Goal: Task Accomplishment & Management: Manage account settings

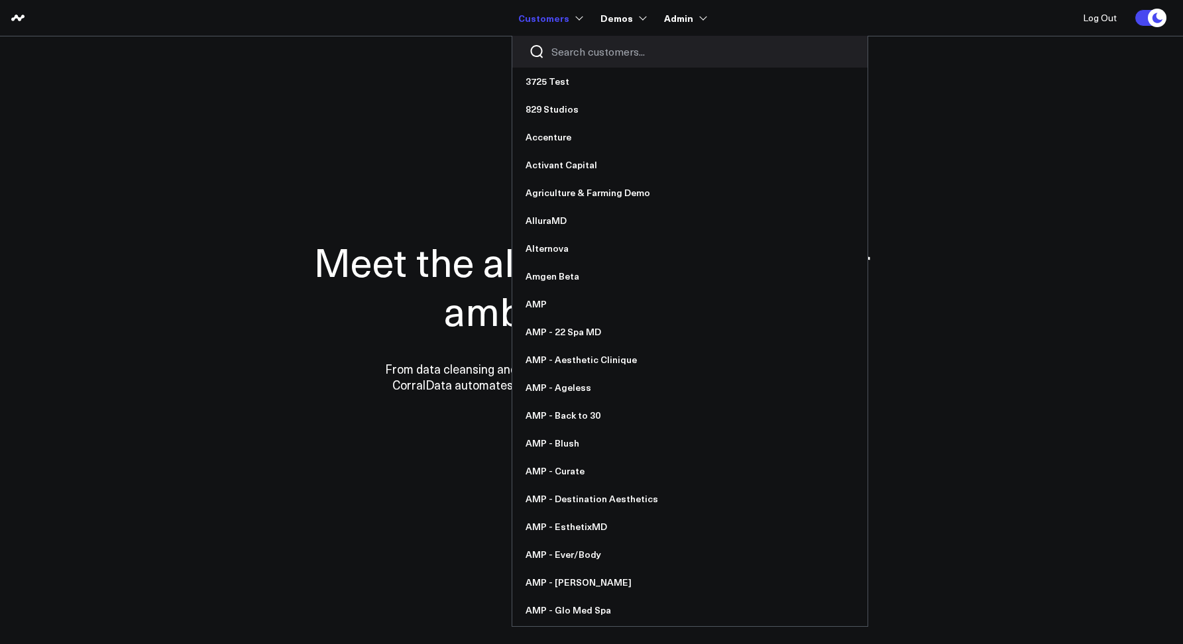
click at [569, 53] on input "Search customers input" at bounding box center [701, 51] width 300 height 15
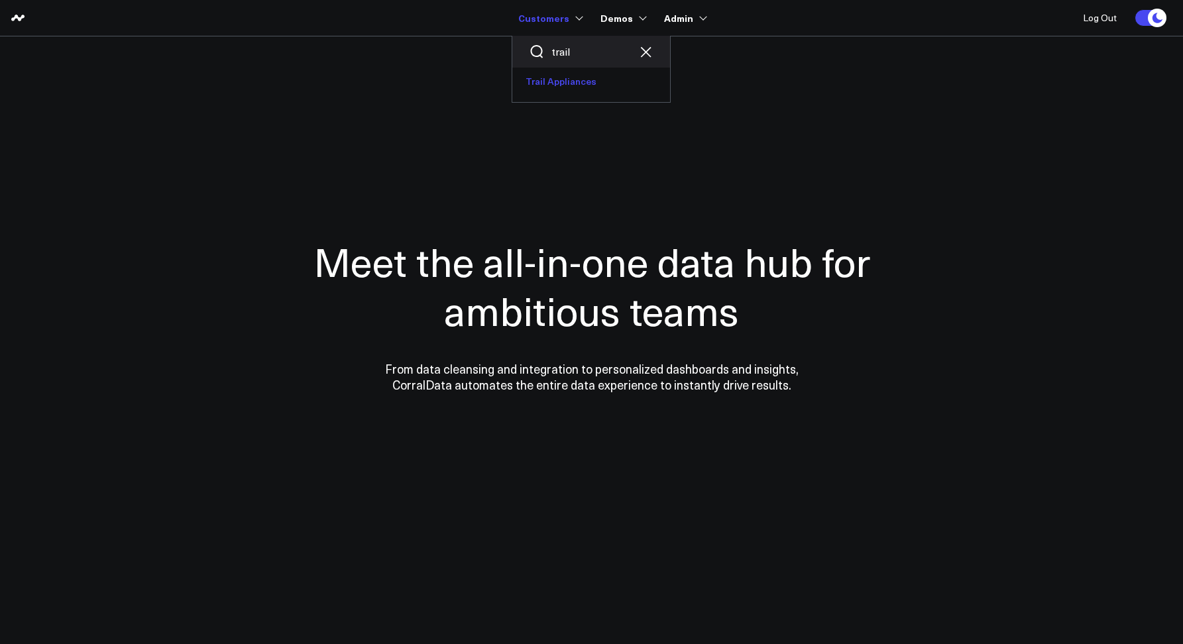
type input "trail"
click at [582, 85] on link "Trail Appliances" at bounding box center [591, 82] width 158 height 28
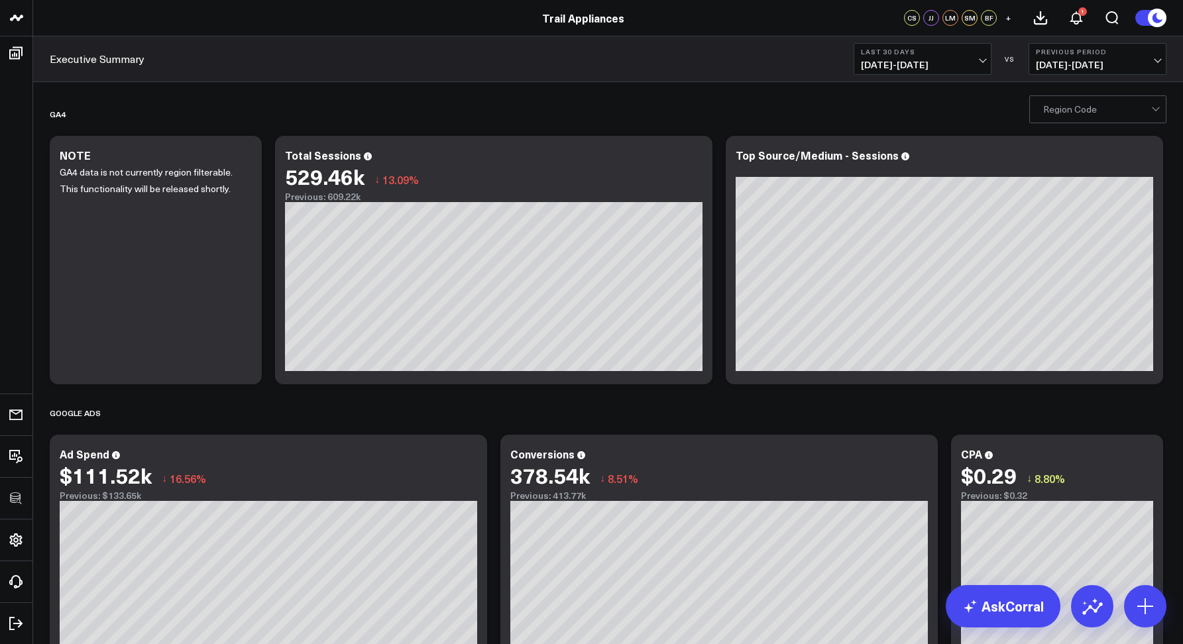
scroll to position [3, 0]
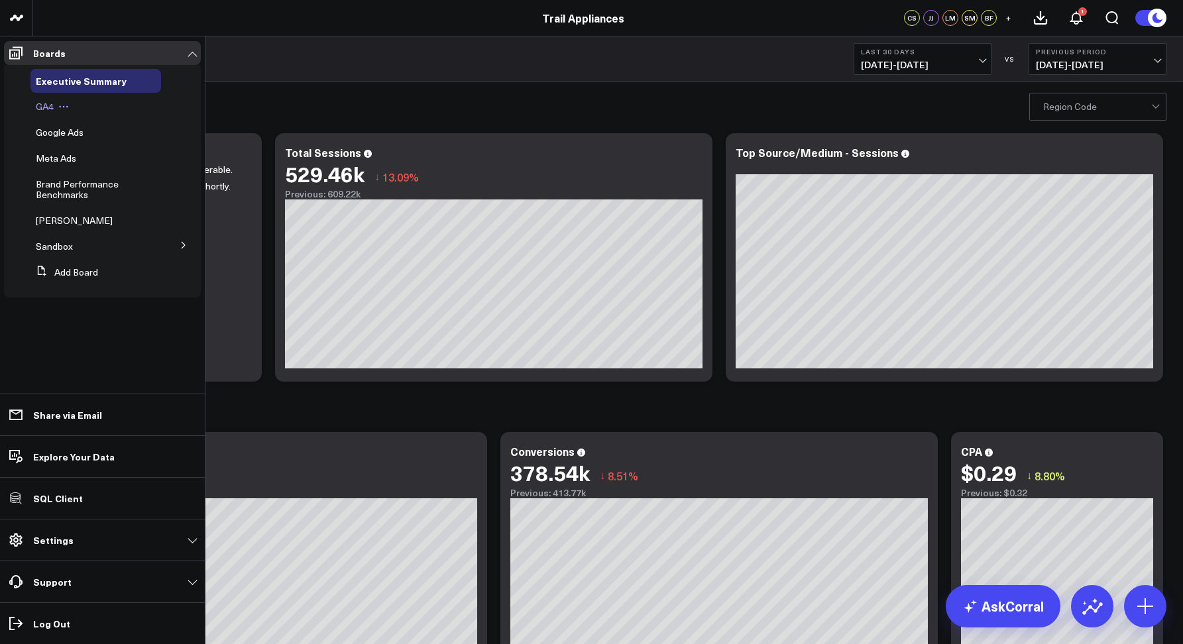
click at [49, 107] on span "GA4" at bounding box center [45, 106] width 18 height 13
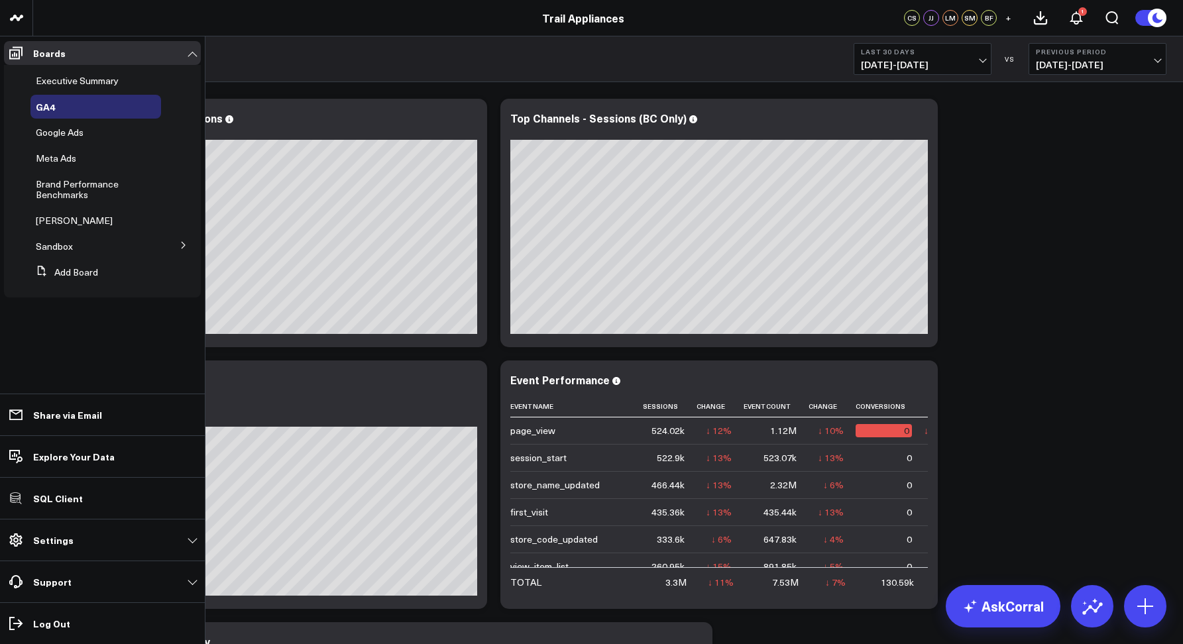
click at [179, 246] on button at bounding box center [183, 245] width 34 height 20
click at [177, 292] on button at bounding box center [183, 292] width 34 height 20
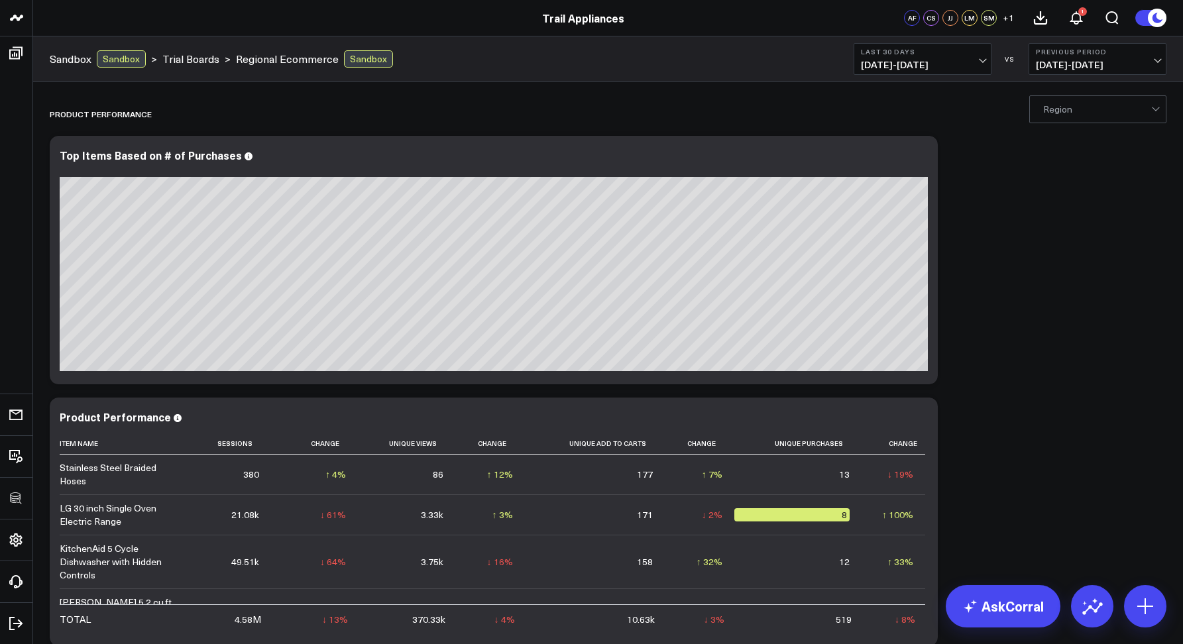
click at [726, 89] on div "Region" at bounding box center [608, 108] width 1150 height 53
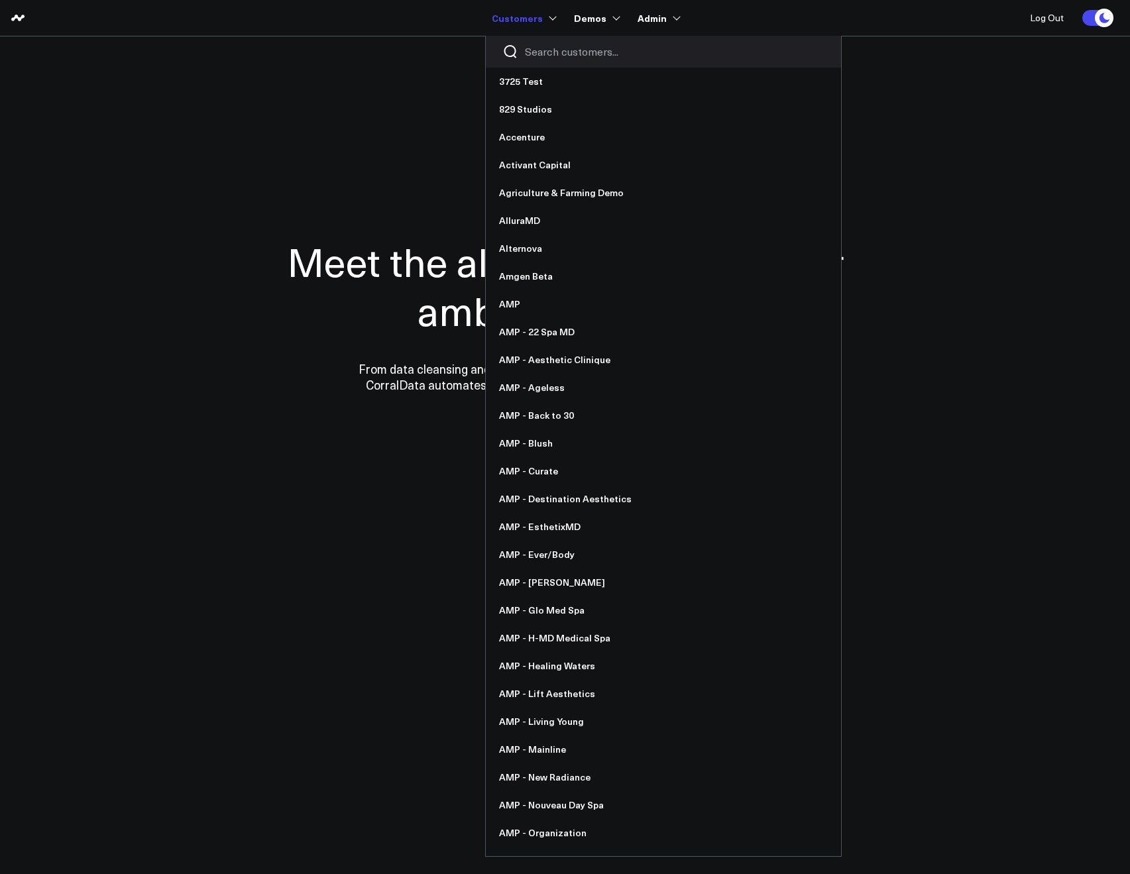
click at [535, 48] on input "Search customers input" at bounding box center [675, 51] width 300 height 15
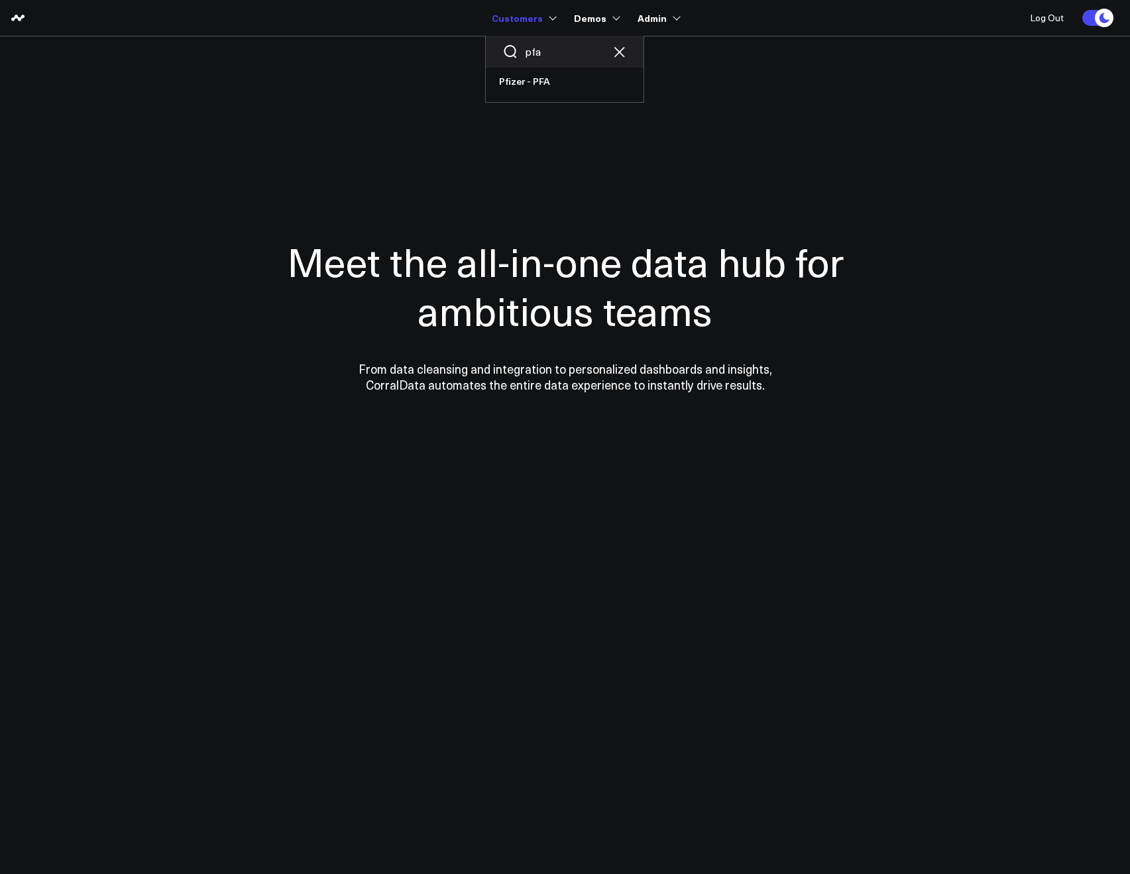
click at [539, 48] on input "pfa" at bounding box center [565, 51] width 80 height 15
click at [539, 49] on input "pfa" at bounding box center [565, 51] width 80 height 15
type input "vax"
click at [606, 124] on link "Retail Demo" at bounding box center [647, 133] width 158 height 28
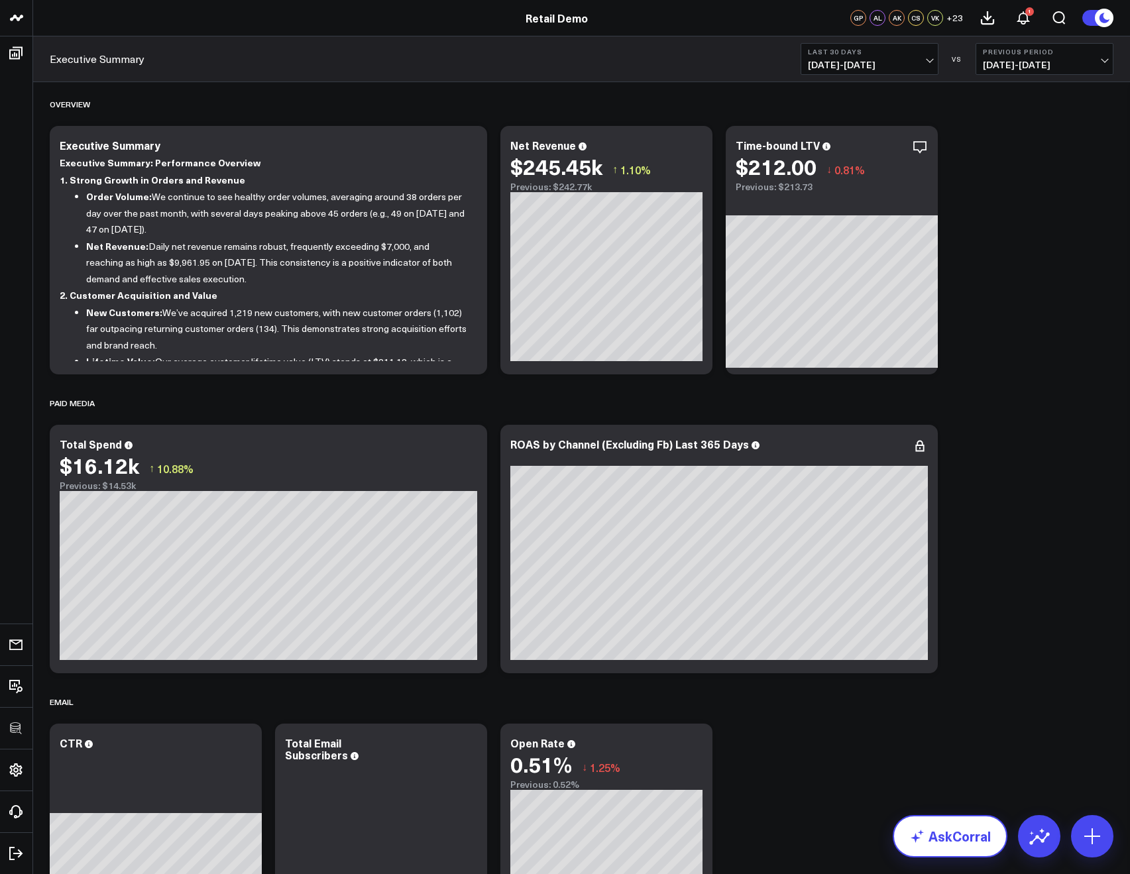
click at [973, 841] on link "AskCorral" at bounding box center [950, 836] width 115 height 42
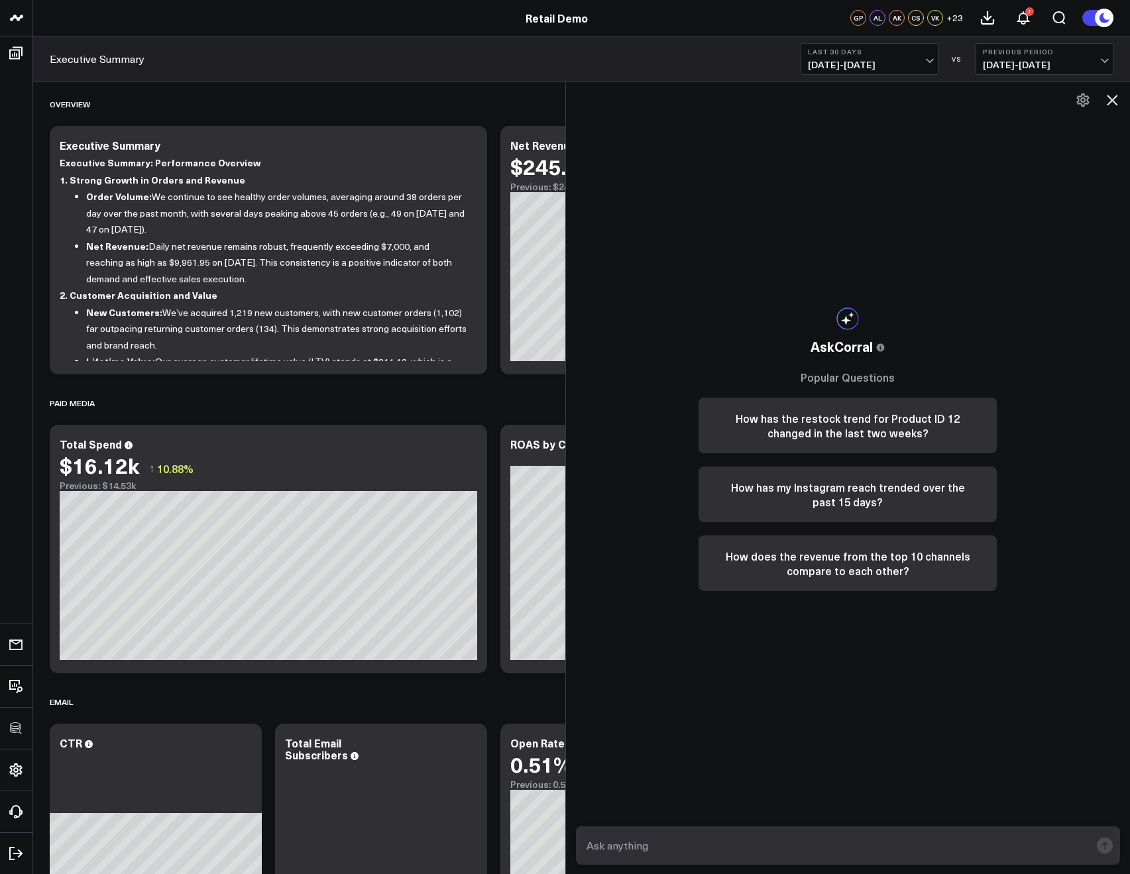
click at [787, 844] on textarea at bounding box center [837, 846] width 508 height 24
type textarea "what are my top sources of revenue?"
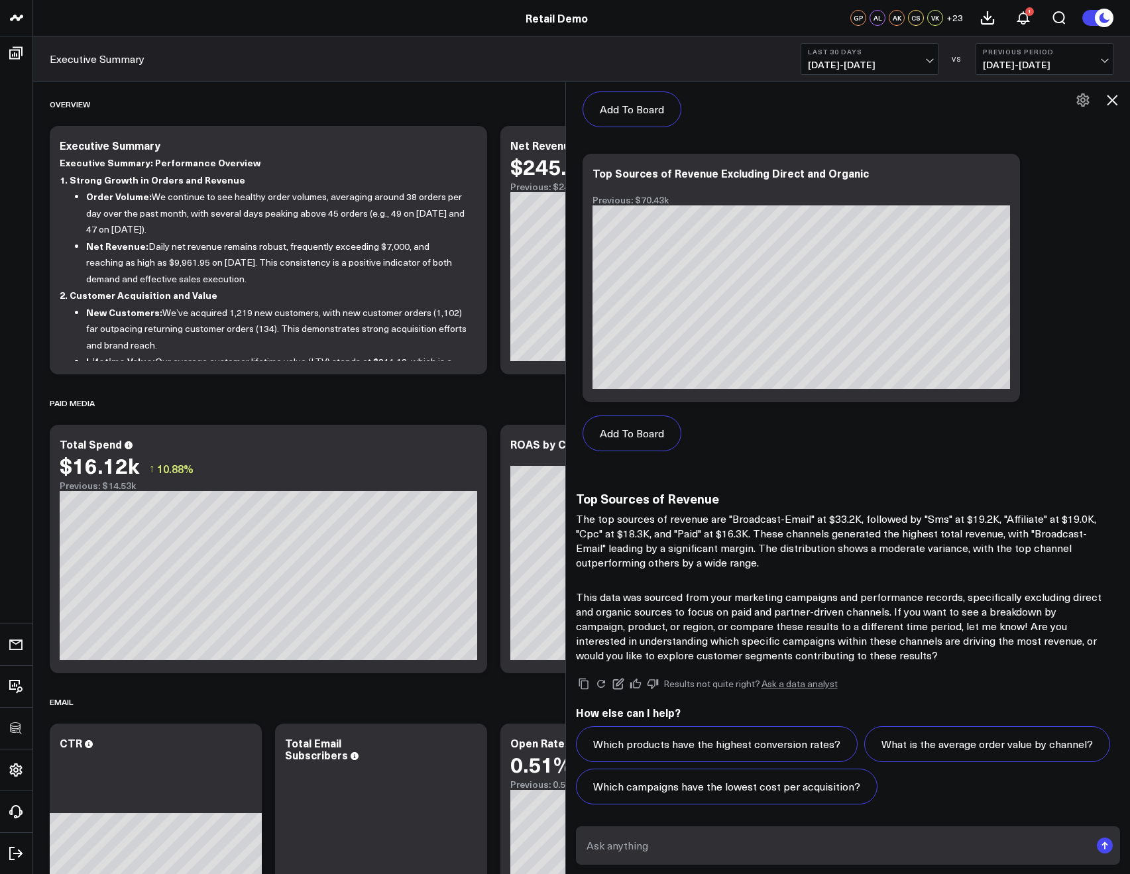
scroll to position [1048, 0]
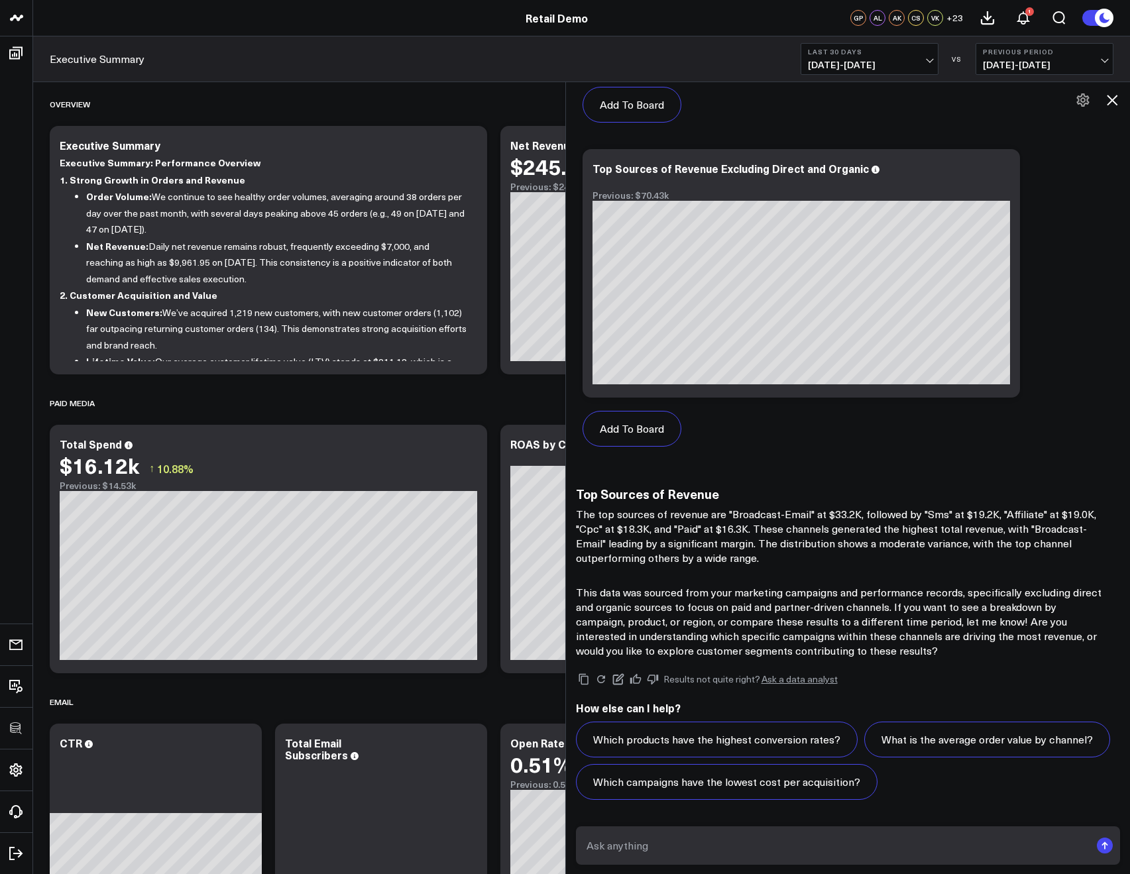
click at [804, 684] on link "Ask a data analyst" at bounding box center [799, 679] width 76 height 9
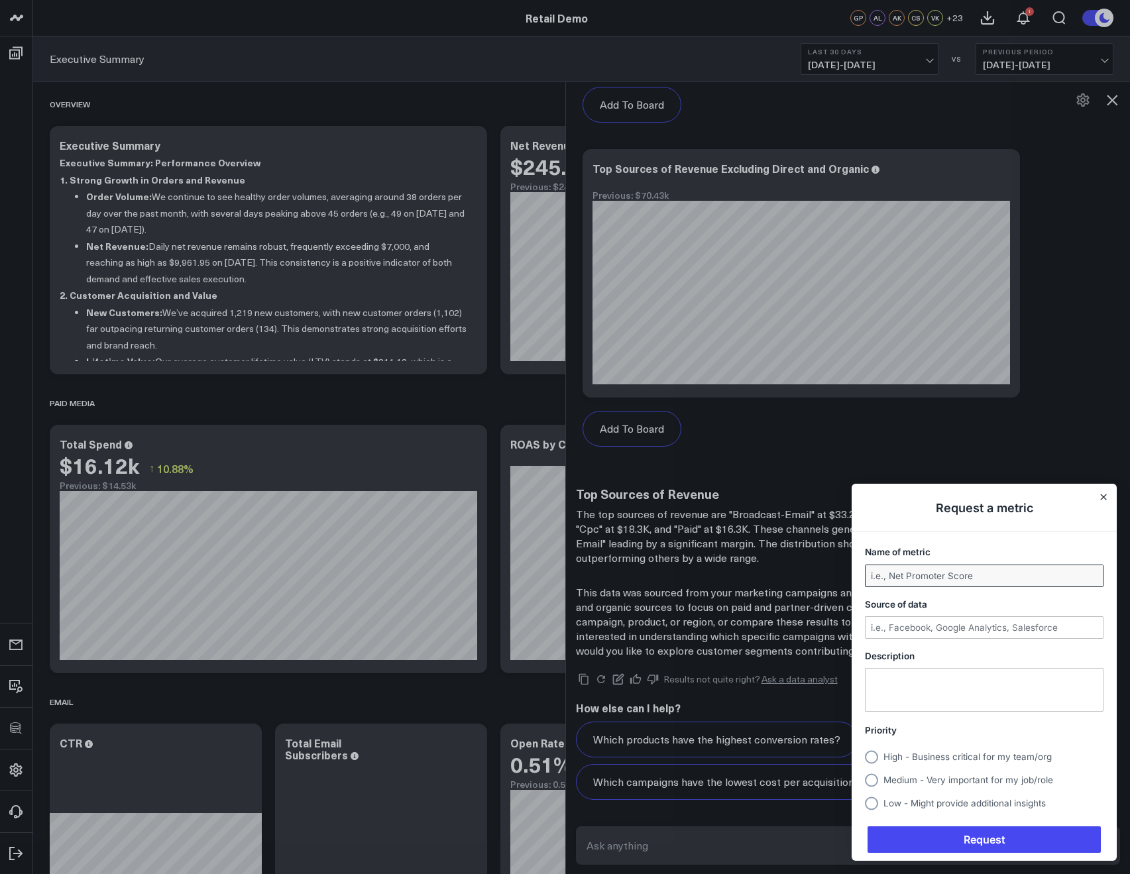
click at [945, 585] on input "Name of metric" at bounding box center [983, 575] width 237 height 21
type input "Test Submission from Ask Corral"
click at [963, 629] on input "Source of data" at bounding box center [983, 627] width 237 height 21
type input "test"
click at [972, 683] on textarea "Description" at bounding box center [983, 690] width 237 height 42
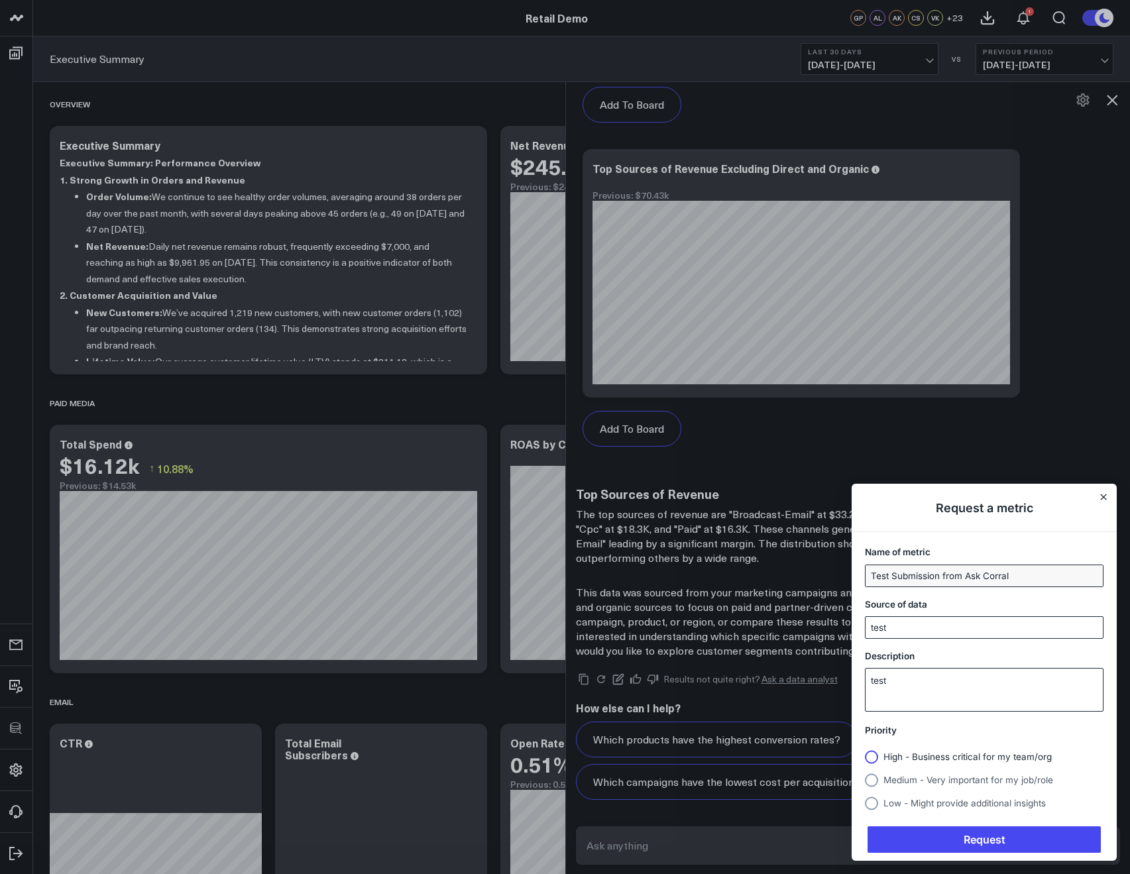
type textarea "test"
click at [898, 759] on span "High - Business critical for my team/org" at bounding box center [967, 756] width 168 height 11
click at [865, 757] on input "High - Business critical for my team/org" at bounding box center [865, 757] width 0 height 0
drag, startPoint x: 920, startPoint y: 807, endPoint x: 935, endPoint y: 855, distance: 49.9
click at [922, 817] on div "Priority High - Business critical for my team/org Medium - Very important for m…" at bounding box center [983, 769] width 265 height 104
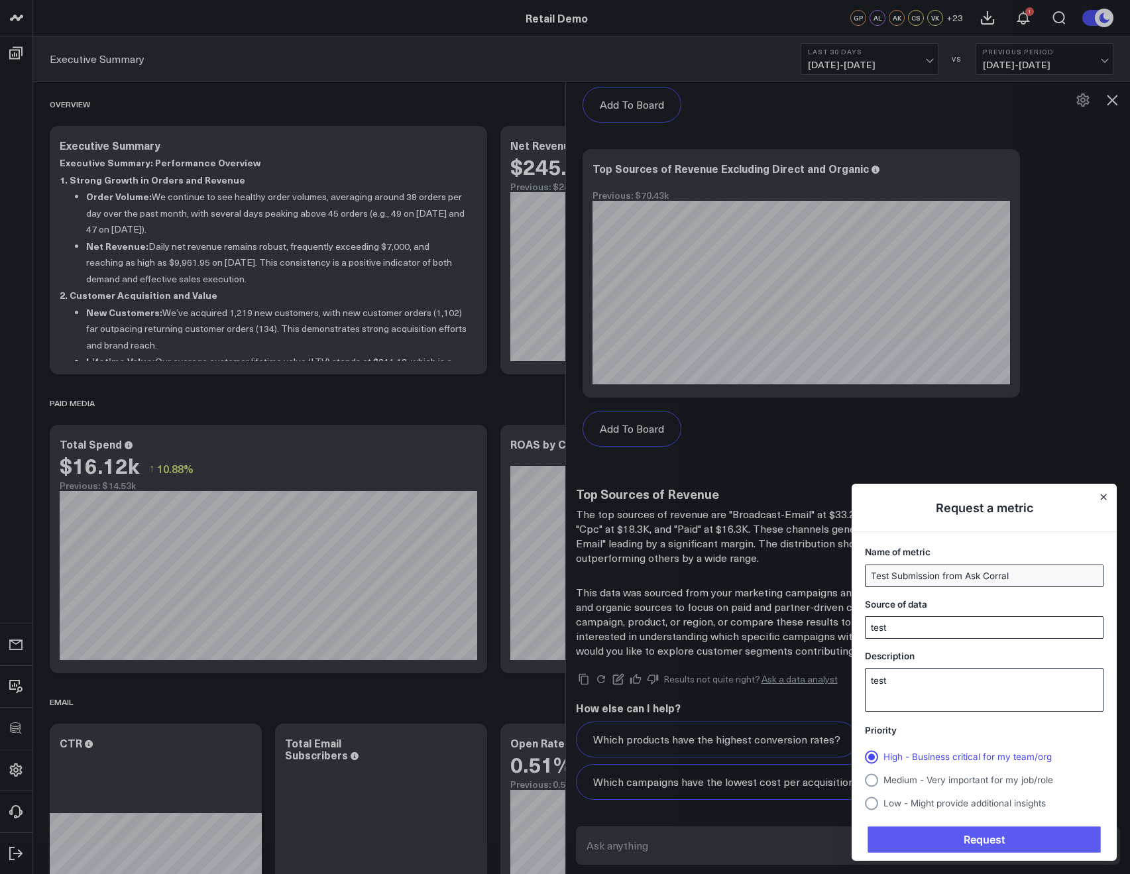
click at [928, 834] on span "Request" at bounding box center [983, 839] width 233 height 27
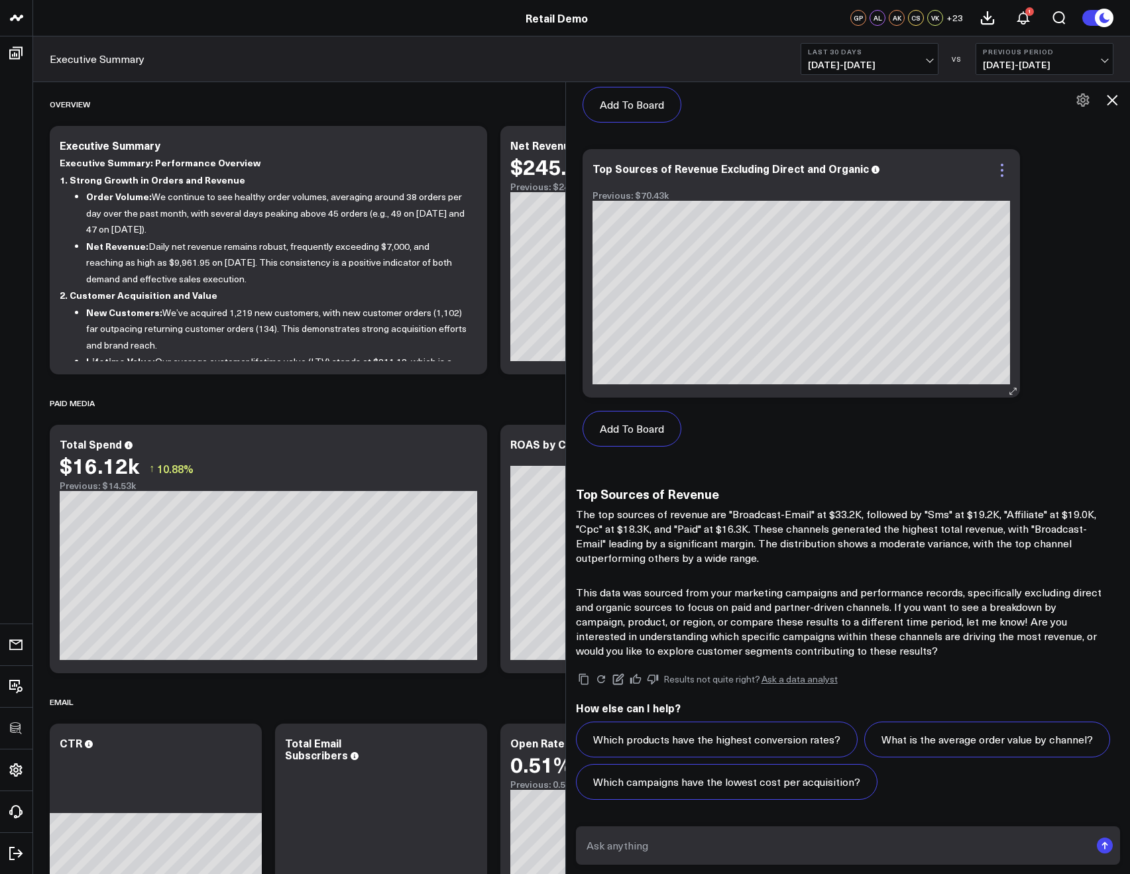
click at [1010, 170] on icon at bounding box center [1002, 170] width 16 height 16
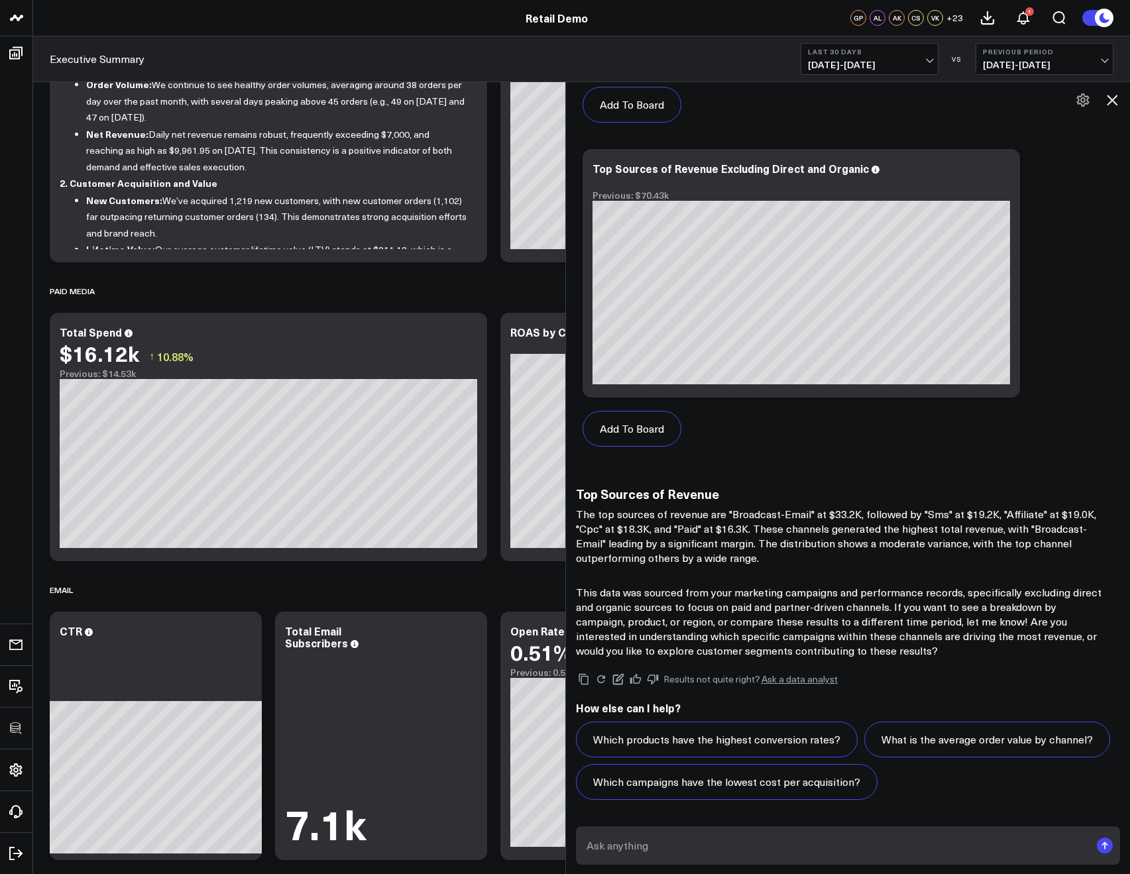
scroll to position [353, 0]
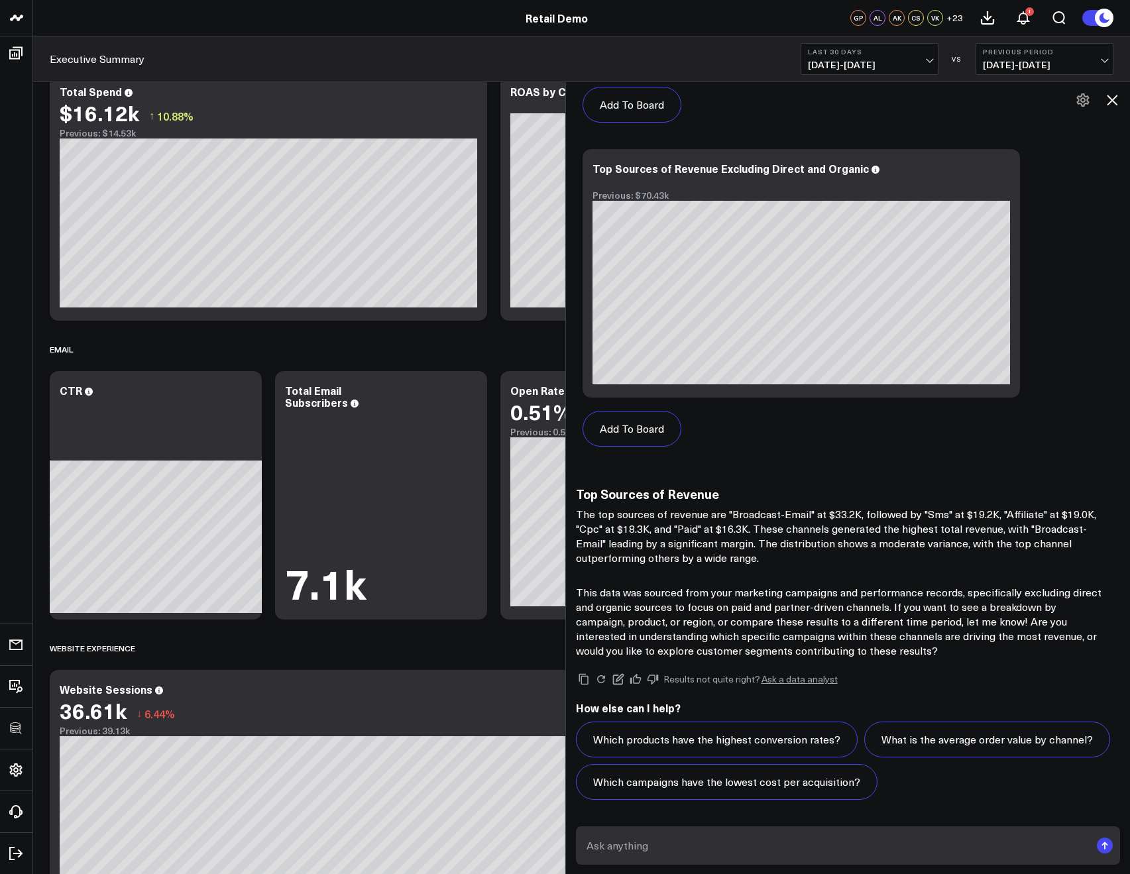
click at [1111, 101] on icon at bounding box center [1112, 100] width 11 height 11
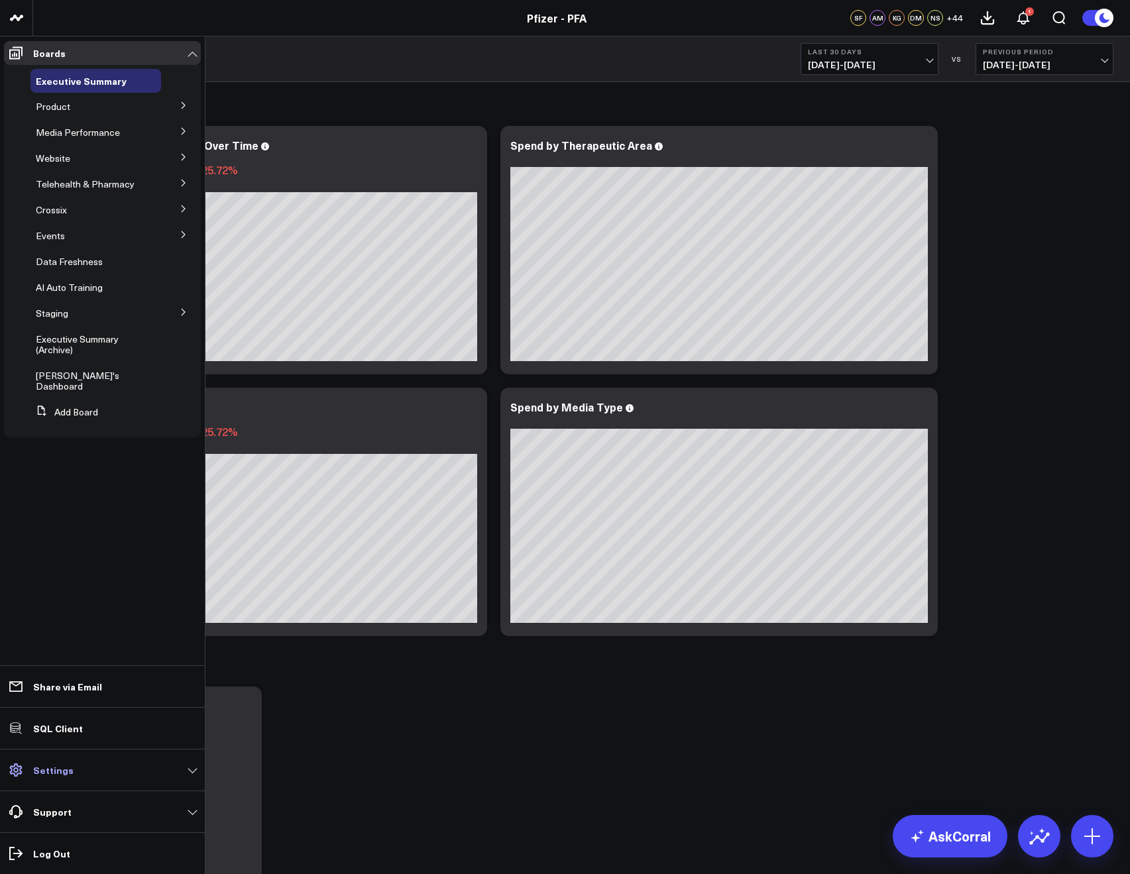
click at [56, 773] on p "Settings" at bounding box center [53, 770] width 40 height 11
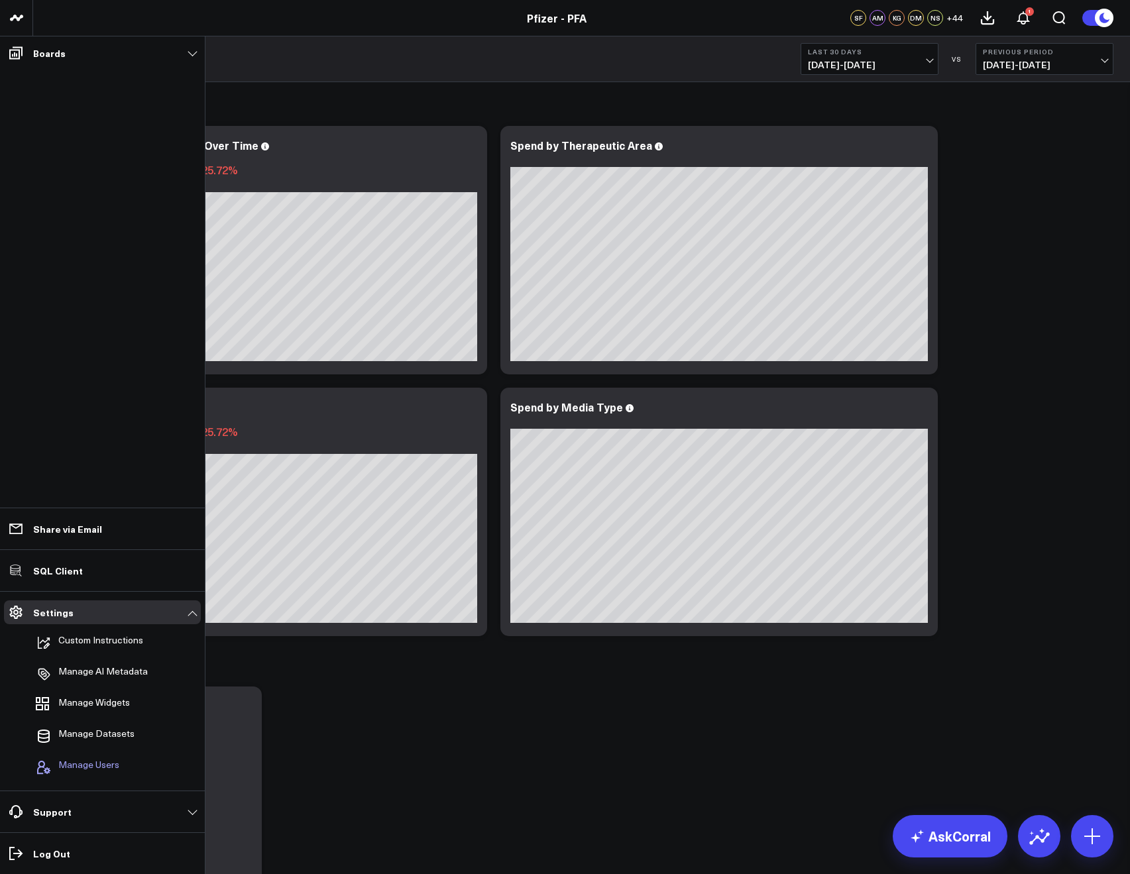
click at [73, 756] on button "Manage Users" at bounding box center [74, 767] width 89 height 29
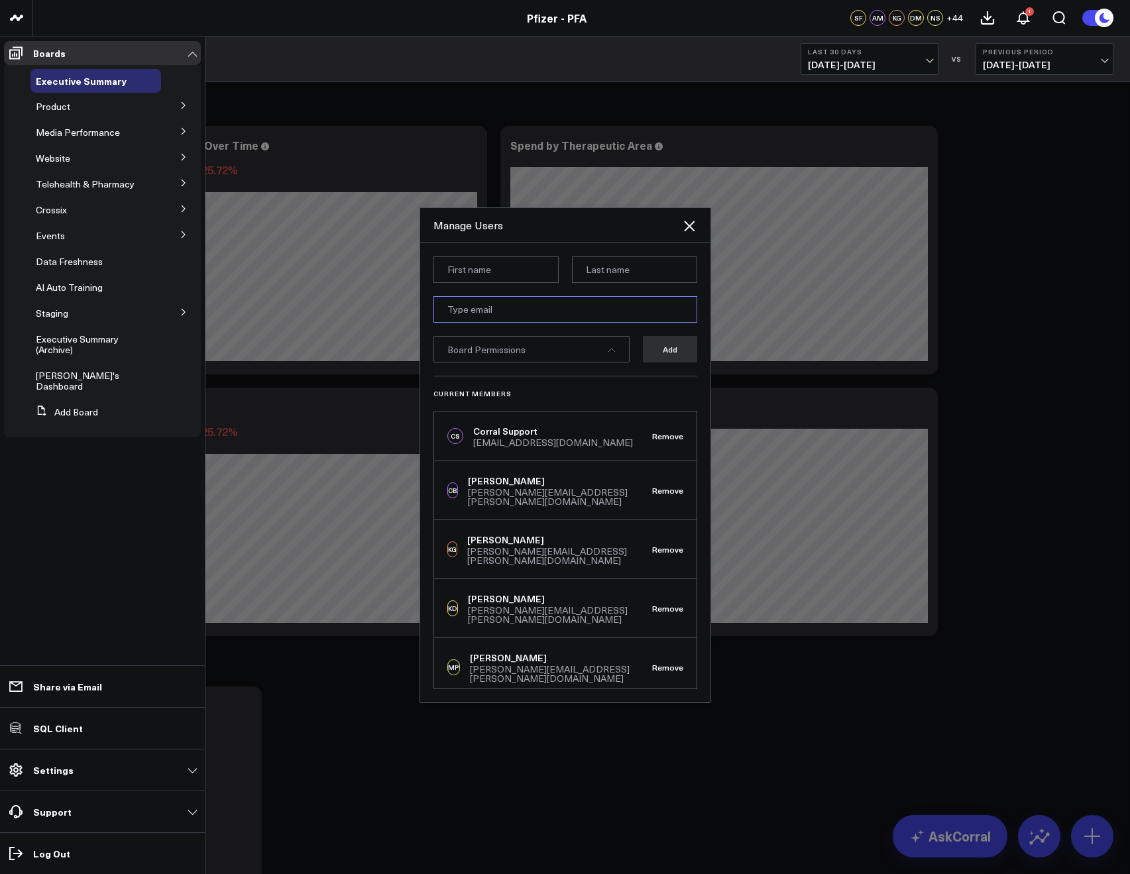
click at [468, 319] on input "email" at bounding box center [565, 309] width 264 height 27
paste input "Julianne.OConnell@pfizer.com"
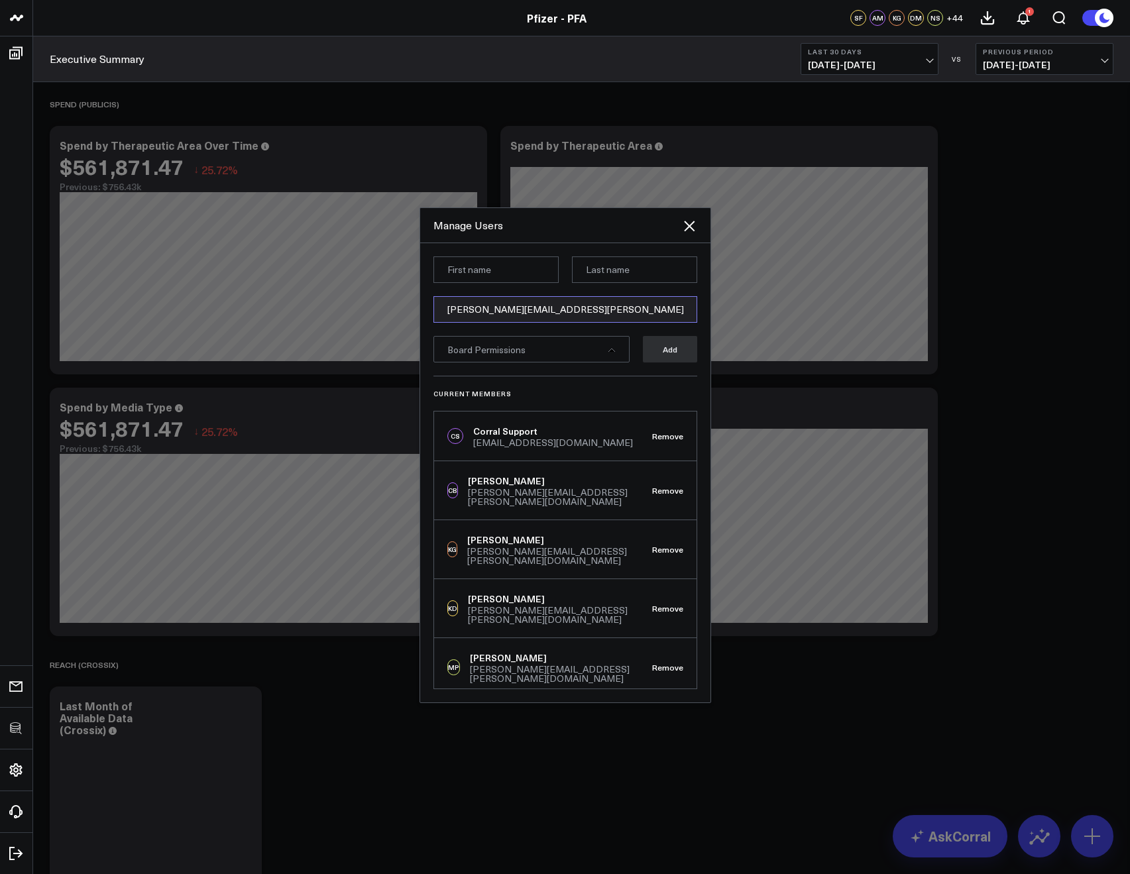
type input "Julianne.OConnell@pfizer.com"
click at [595, 268] on input at bounding box center [634, 269] width 125 height 27
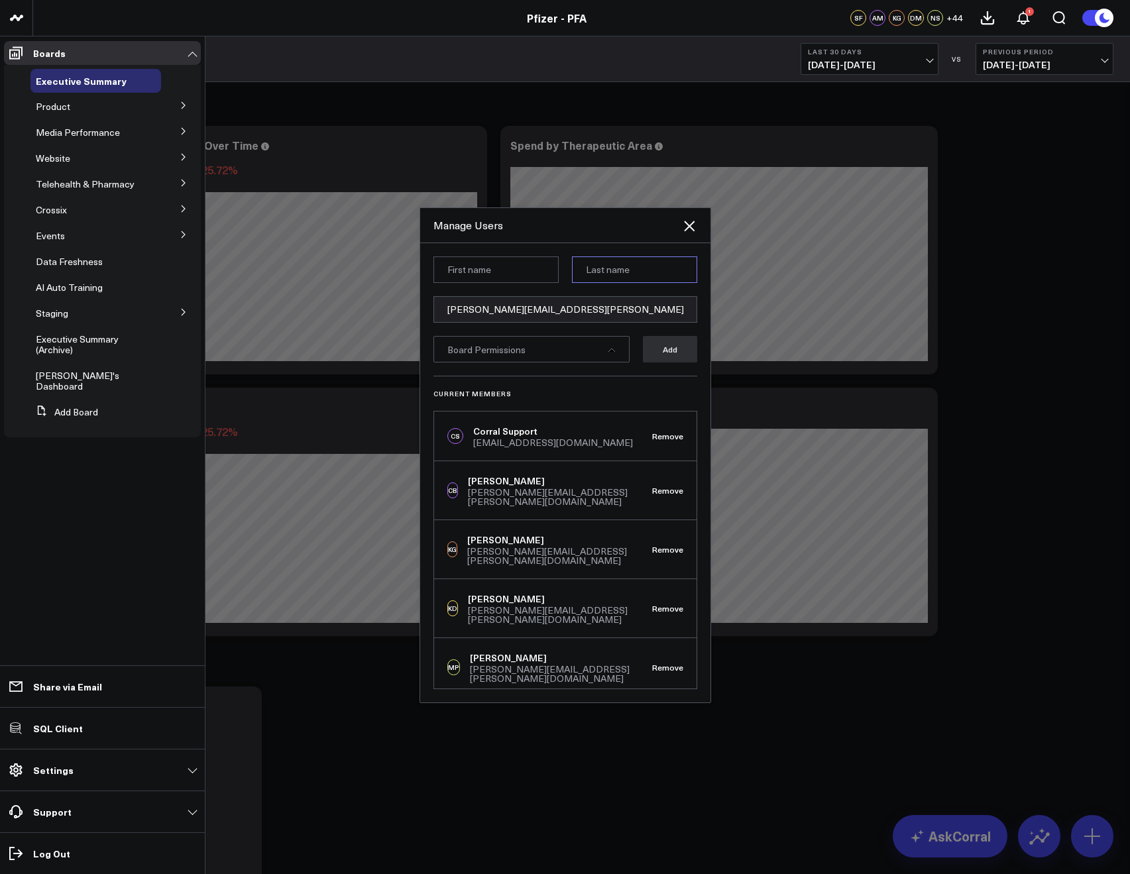
paste input "O'Connell"
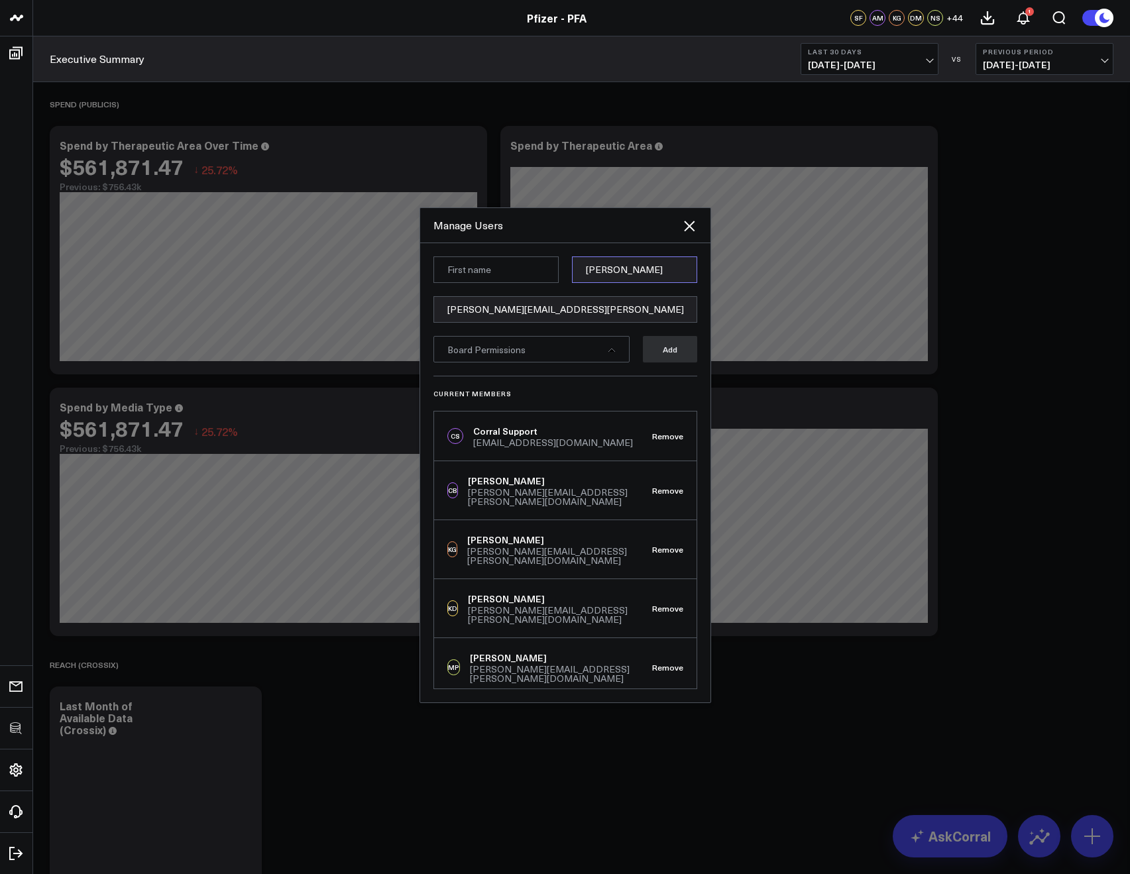
type input "O'Connell"
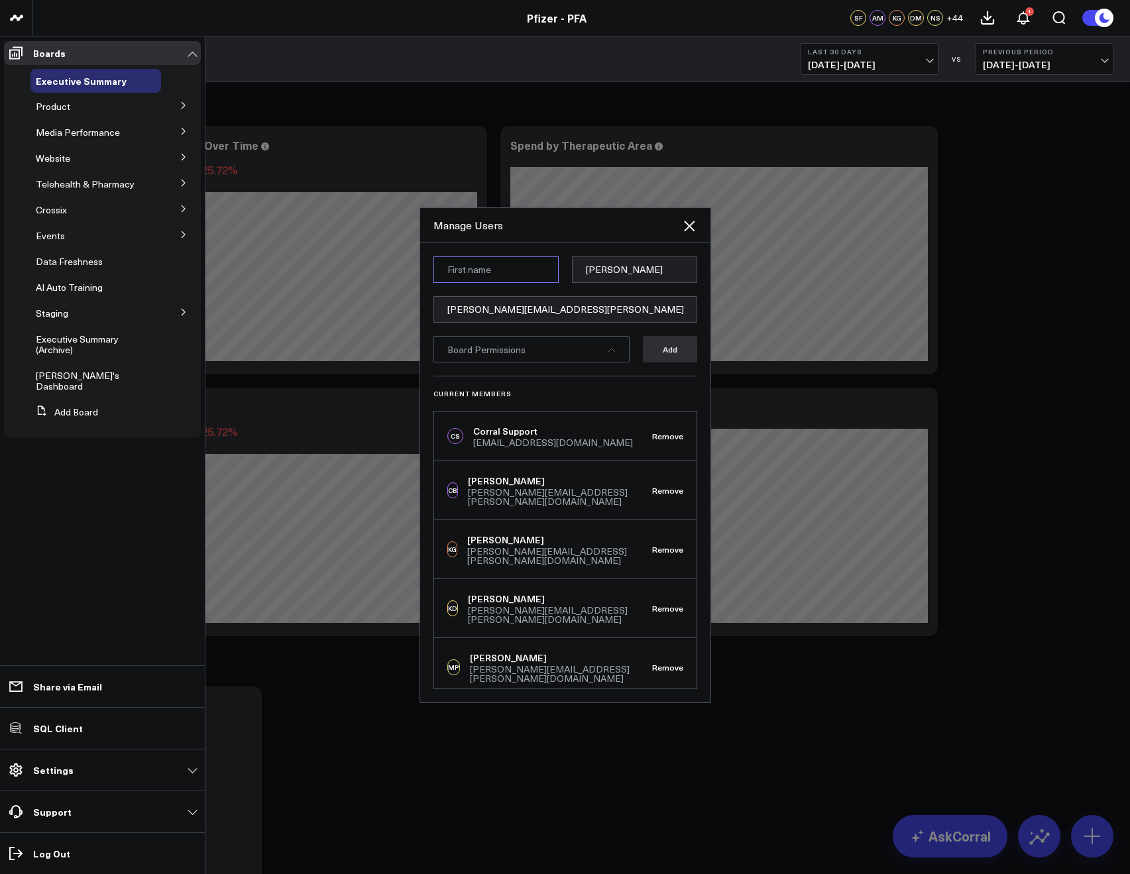
click at [457, 276] on input at bounding box center [495, 269] width 125 height 27
paste input "Julianne"
type input "Julianne"
click at [463, 376] on div "Current Members CS Corral Support support@corraldata.com Remove CB Cam Burton c…" at bounding box center [565, 532] width 264 height 313
click at [463, 358] on div "Board Permissions" at bounding box center [531, 349] width 196 height 27
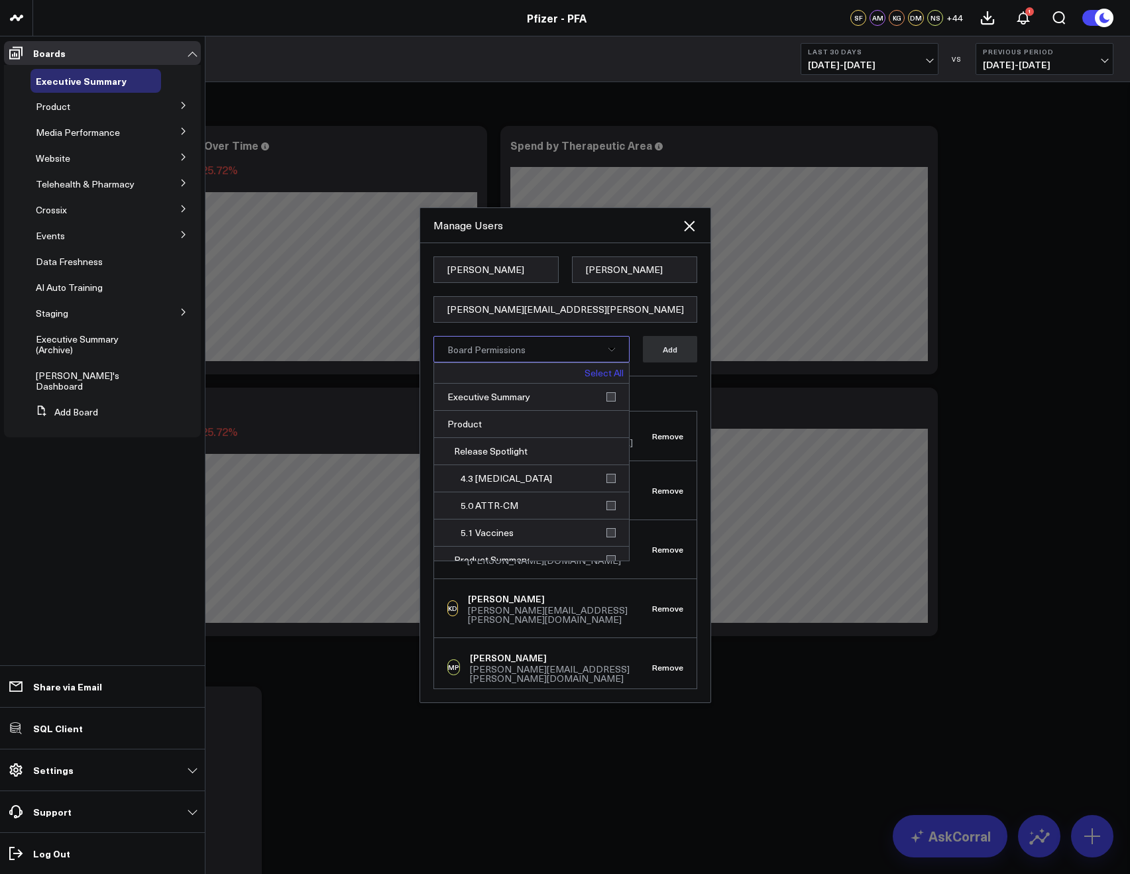
click at [584, 378] on link "Select All" at bounding box center [603, 372] width 39 height 9
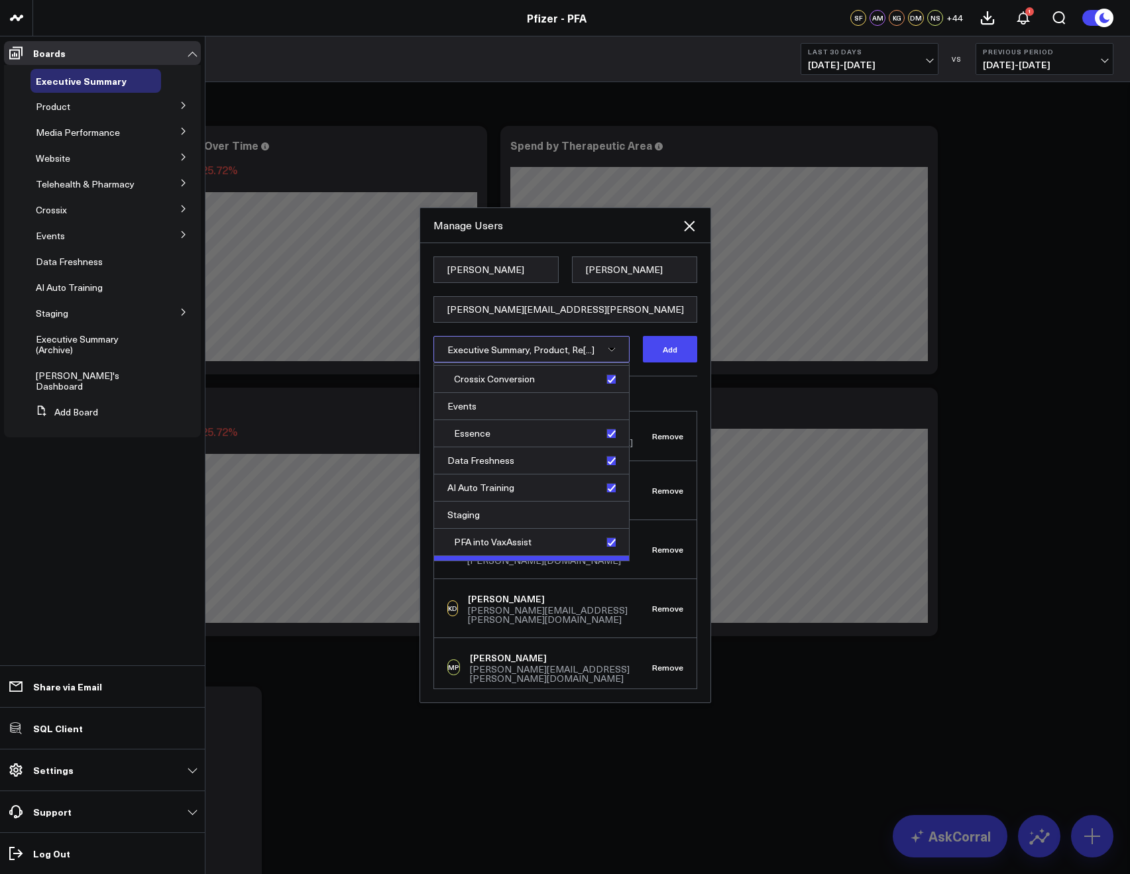
scroll to position [991, 0]
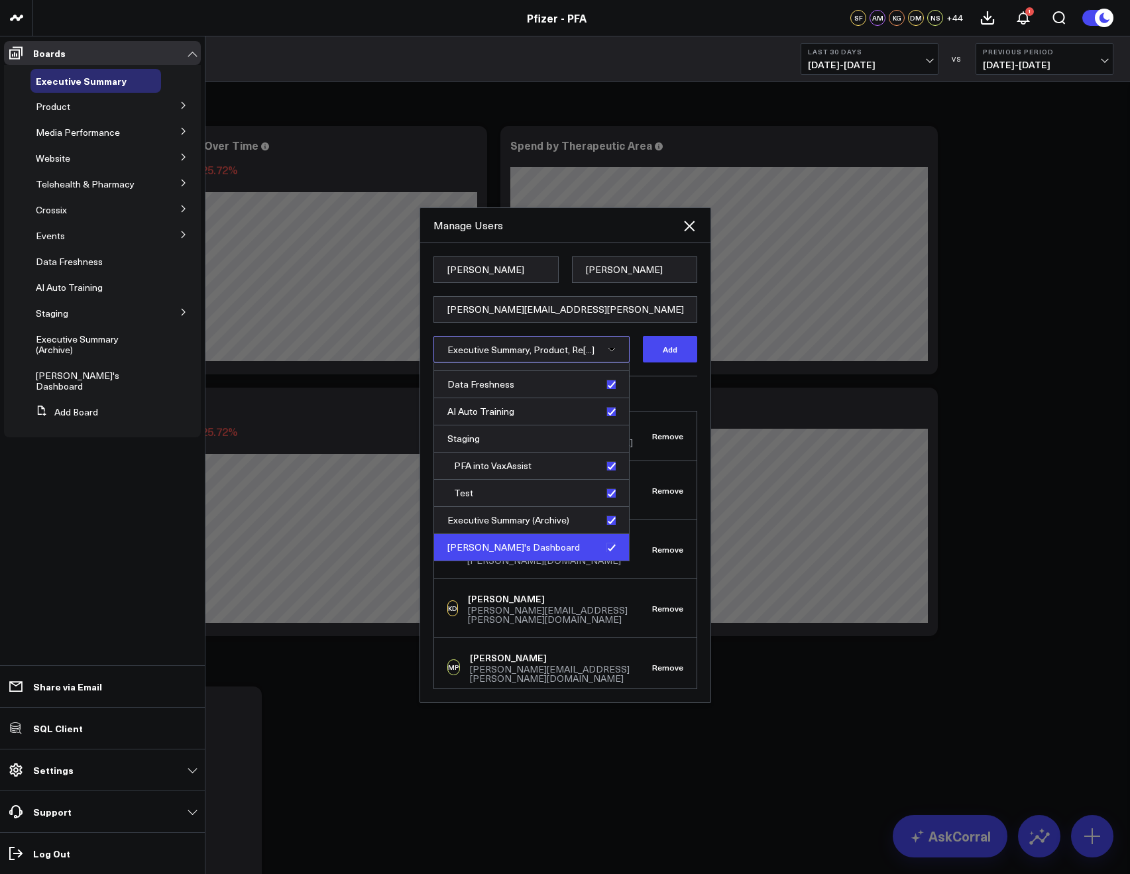
click at [607, 550] on div "Max's Dashboard" at bounding box center [531, 547] width 195 height 27
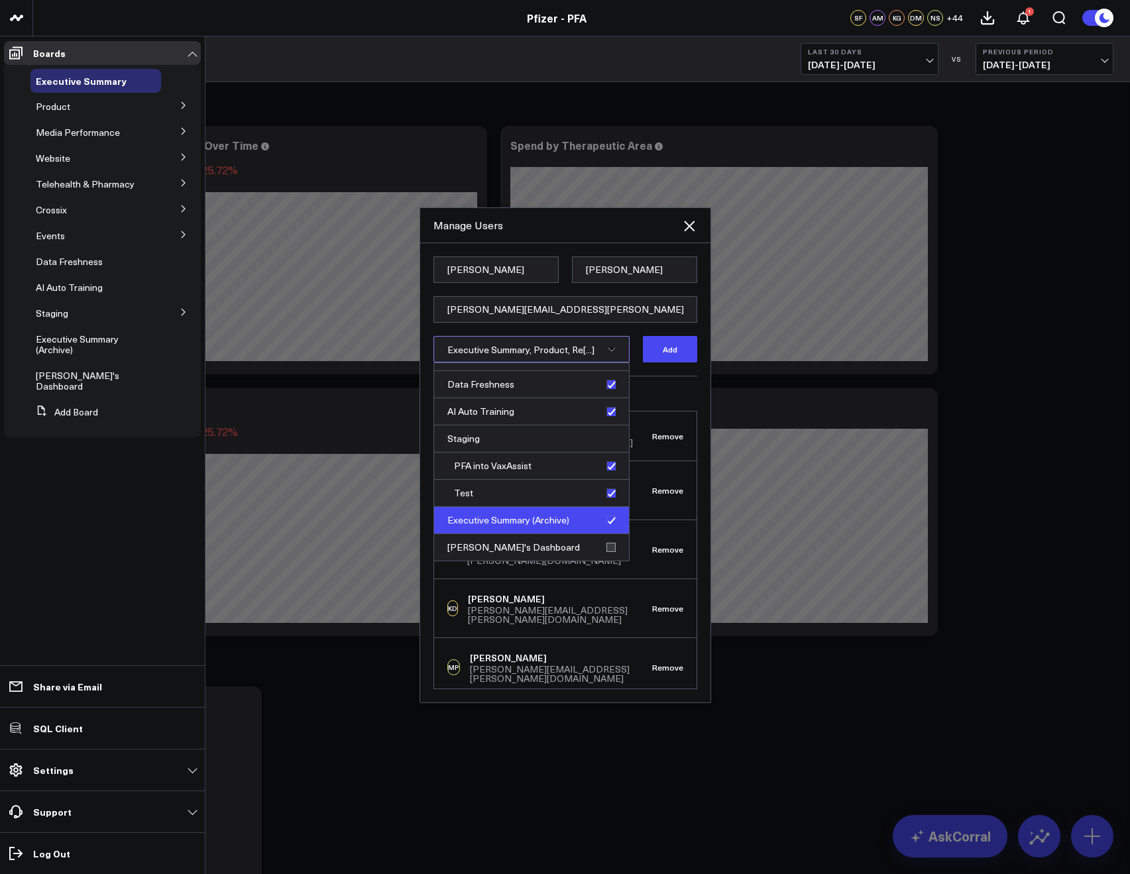
click at [607, 521] on div "Executive Summary (Archive)" at bounding box center [531, 520] width 195 height 27
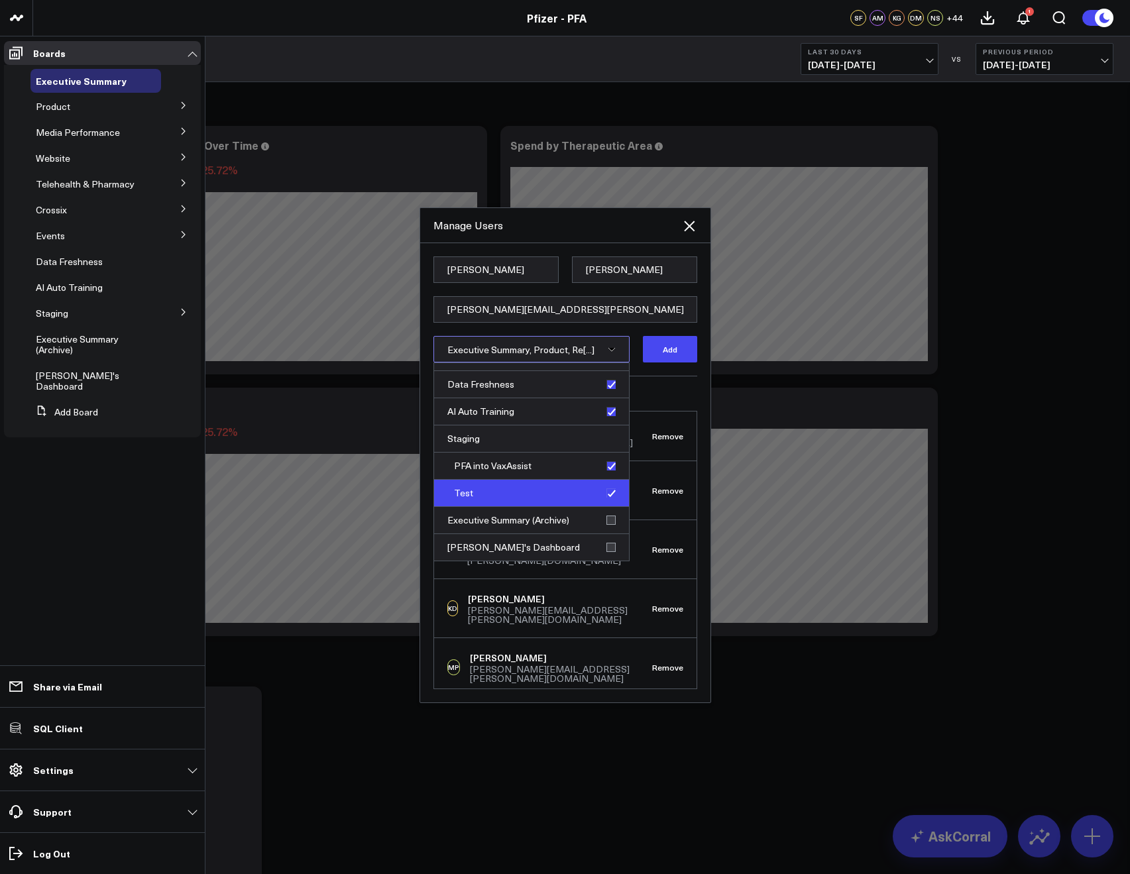
click at [603, 496] on div "Test" at bounding box center [531, 493] width 195 height 27
click at [604, 475] on div "PFA into VaxAssist" at bounding box center [531, 466] width 195 height 27
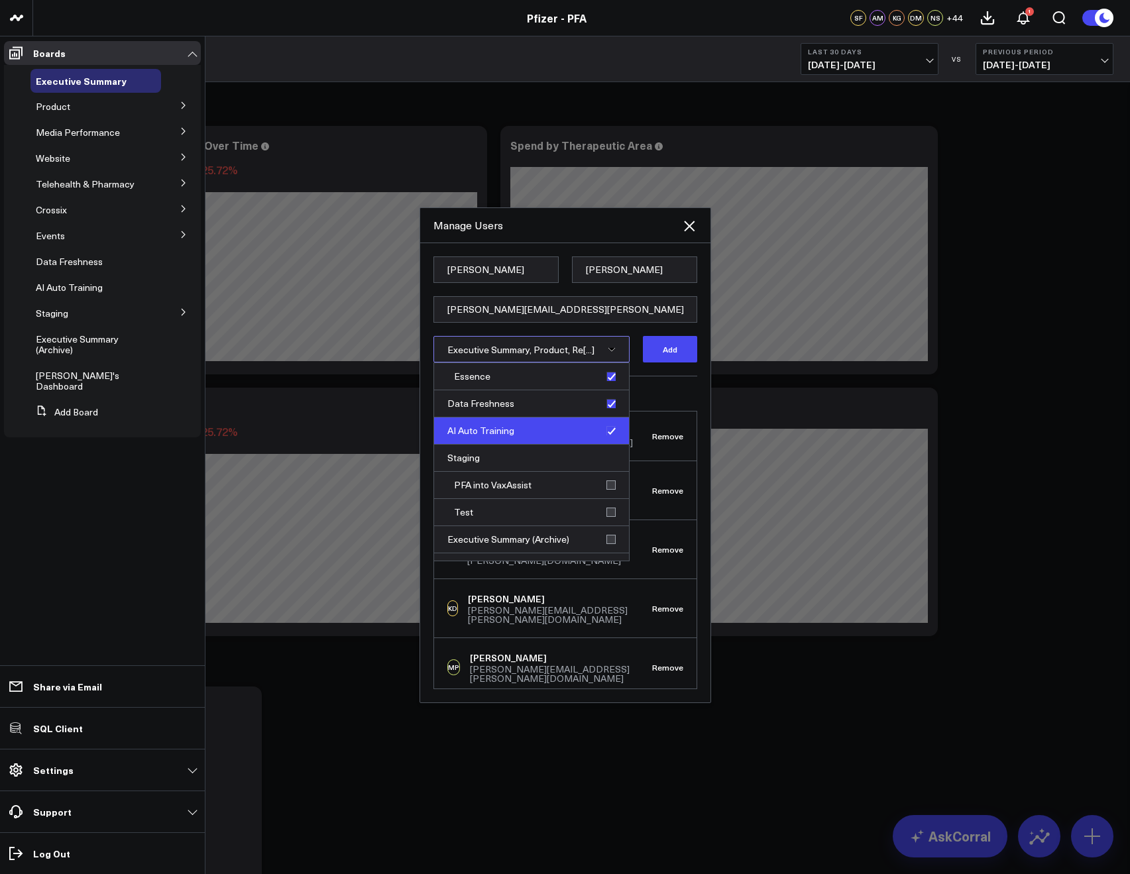
click at [602, 429] on div "AI Auto Training" at bounding box center [531, 430] width 195 height 27
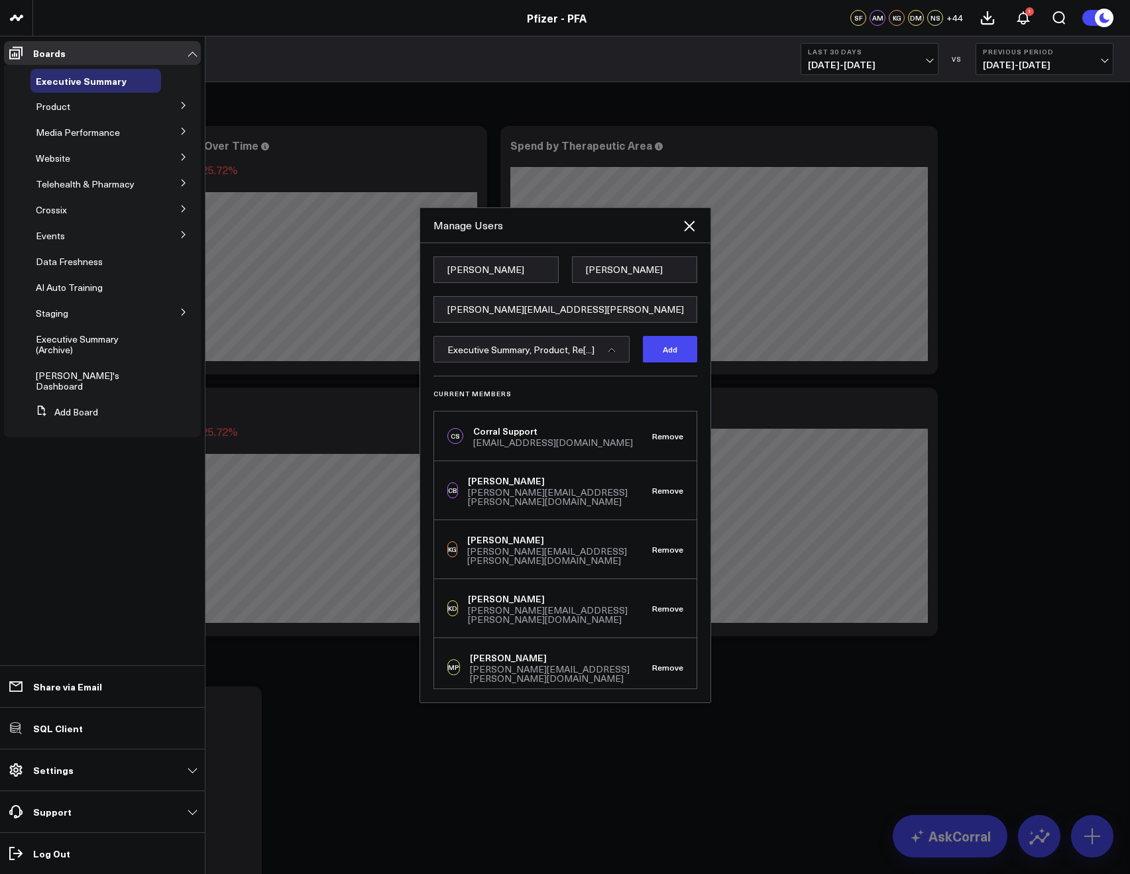
click at [659, 385] on div "Current Members CS Corral Support support@corraldata.com Remove CB Cam Burton c…" at bounding box center [565, 532] width 264 height 313
click at [652, 344] on button "Add" at bounding box center [670, 349] width 54 height 27
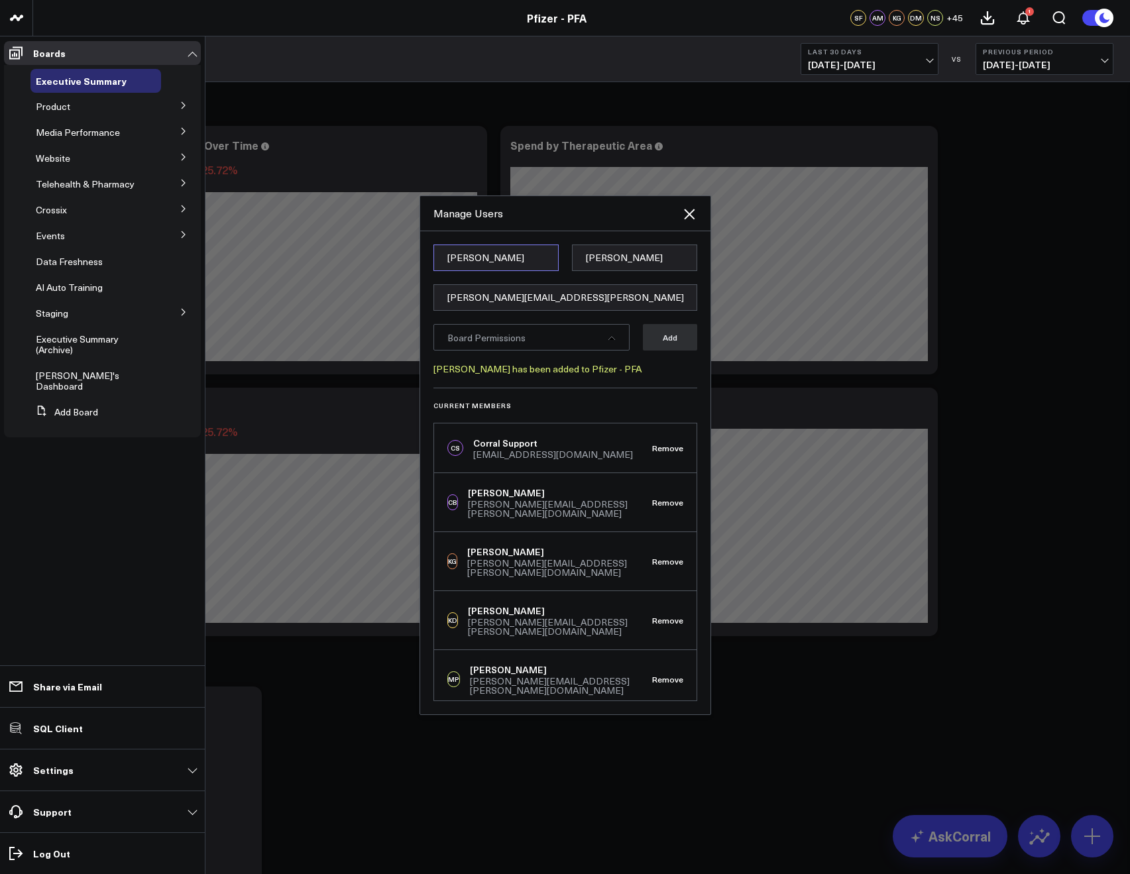
click at [477, 264] on input "Julianne" at bounding box center [495, 258] width 125 height 27
paste input "Surina"
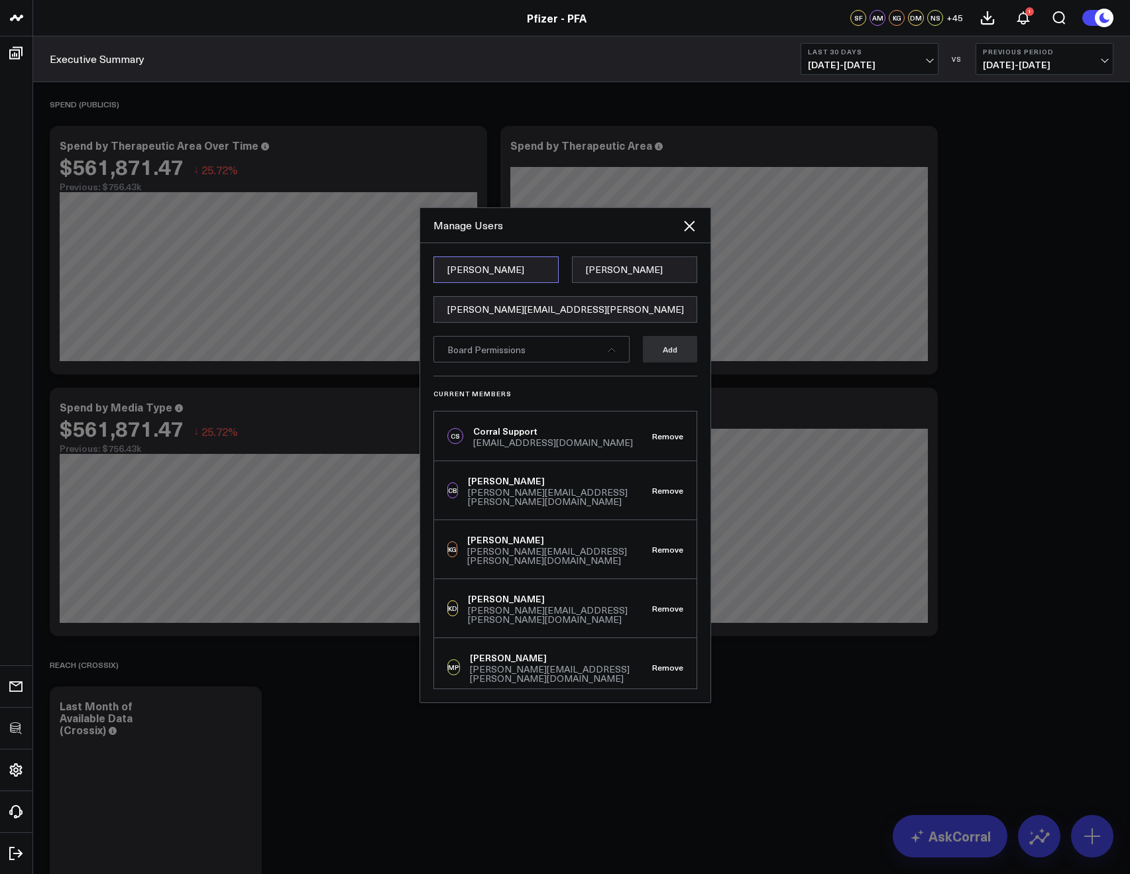
type input "Surina"
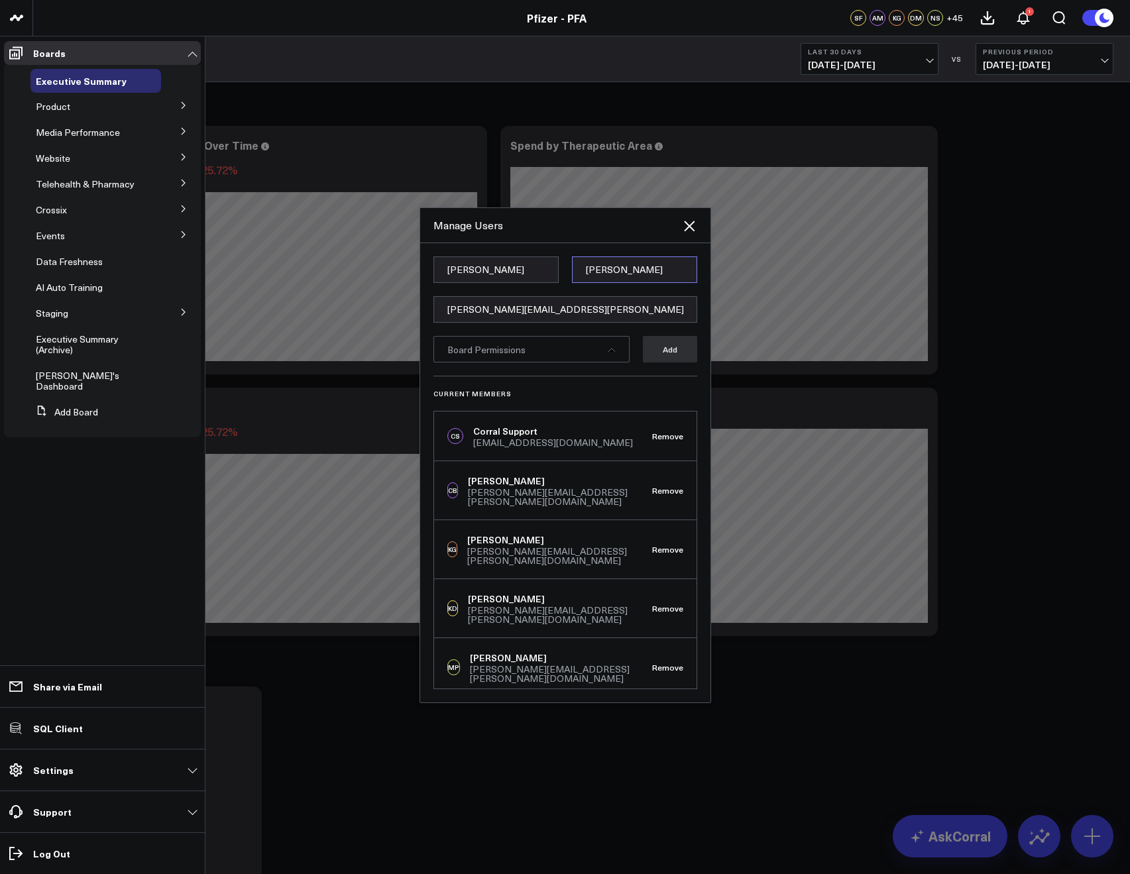
paste input "Joshi"
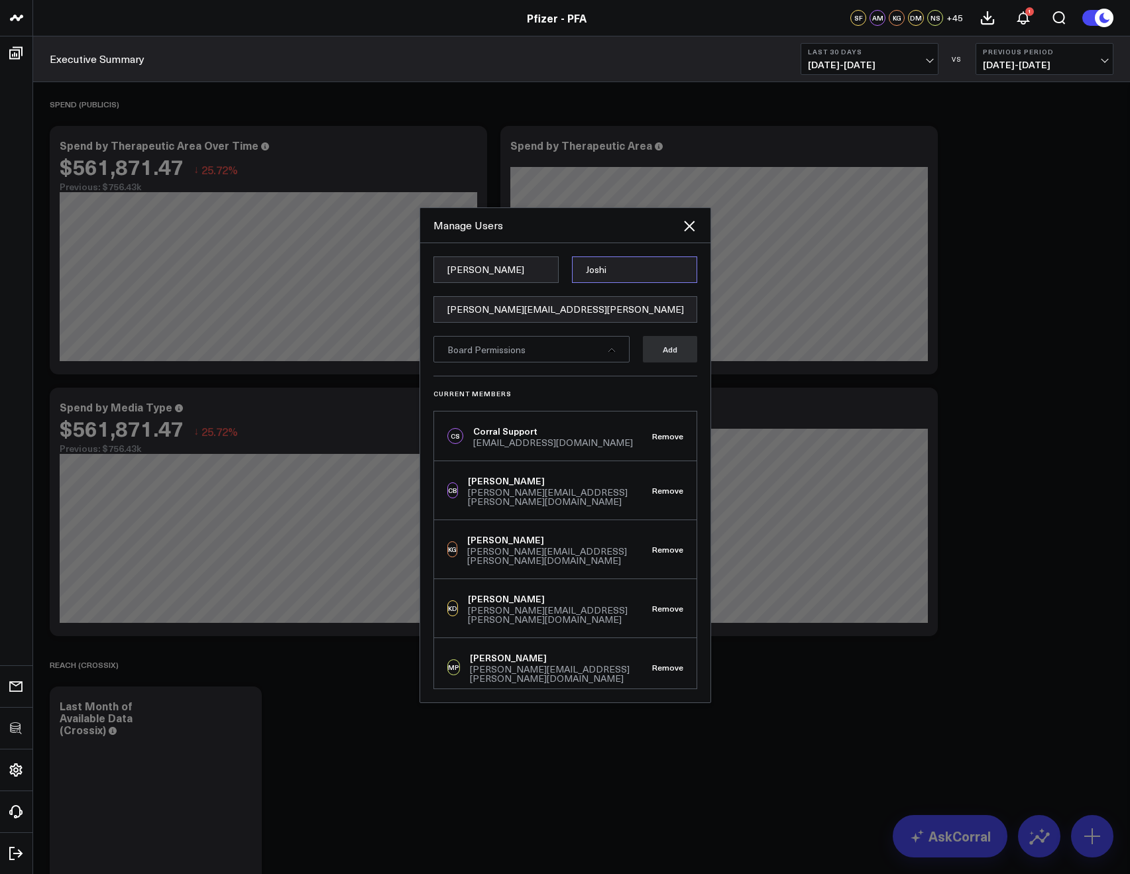
type input "Joshi"
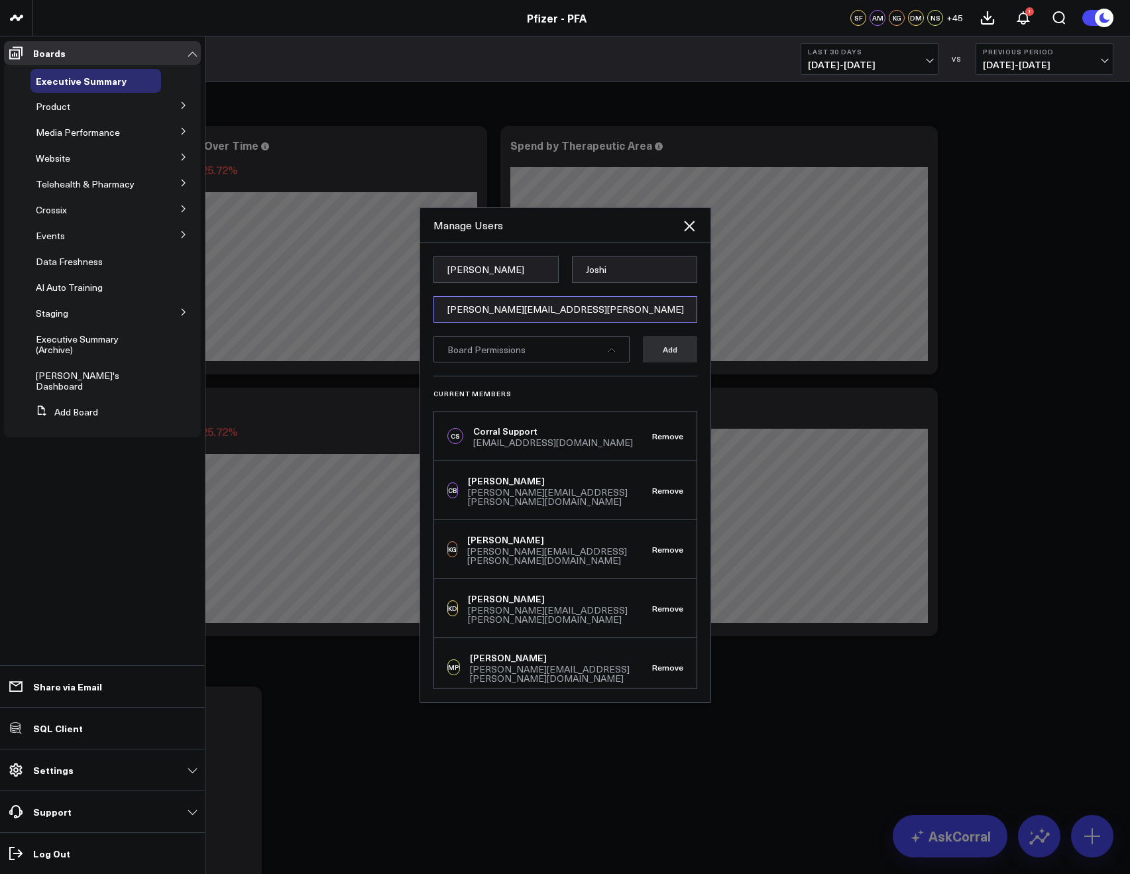
click at [481, 301] on input "Julianne.OConnell@pfizer.com" at bounding box center [565, 309] width 264 height 27
paste input "Surina.Joshi@pfizer.com"
type input "Surina.Joshi@pfizer.com"
click at [533, 370] on form "Surina Joshi Surina.Joshi@pfizer.com Board Permissions Add" at bounding box center [565, 315] width 264 height 119
click at [521, 355] on span "Board Permissions" at bounding box center [486, 349] width 78 height 13
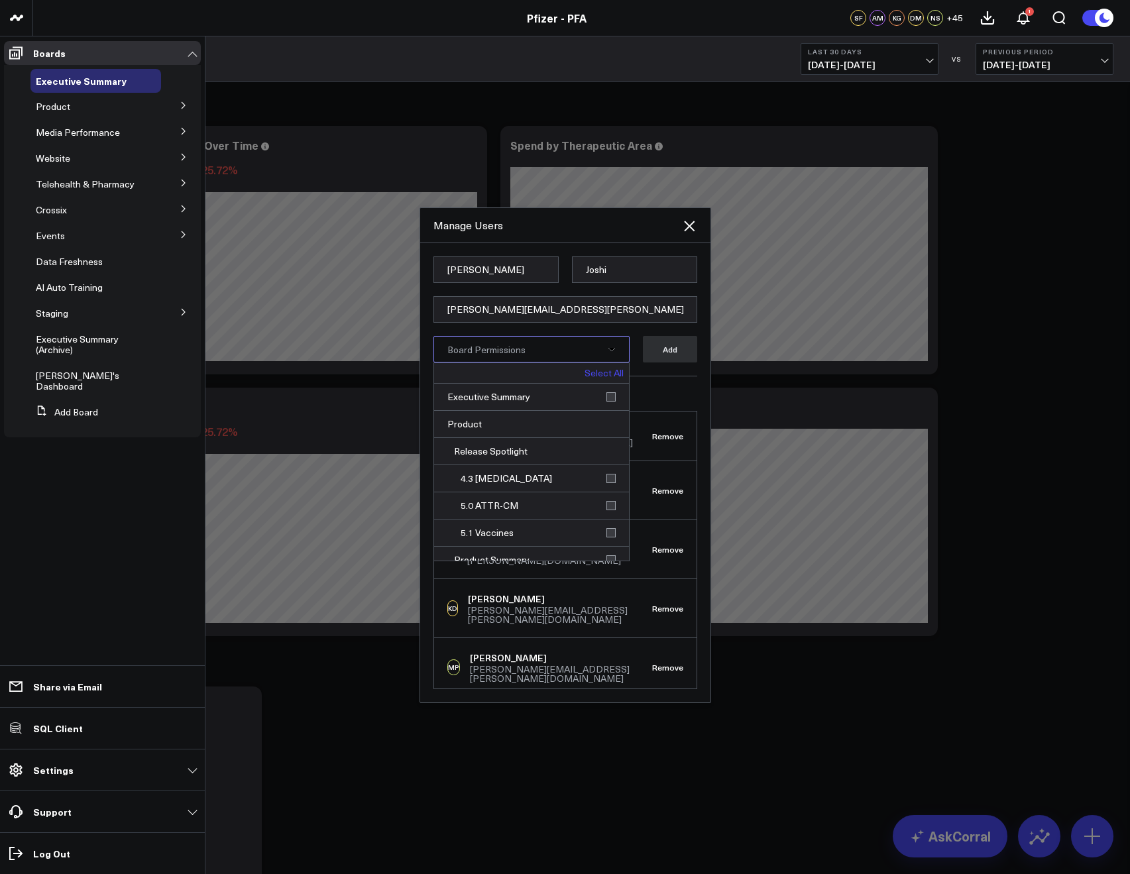
click at [595, 370] on link "Select All" at bounding box center [603, 372] width 39 height 9
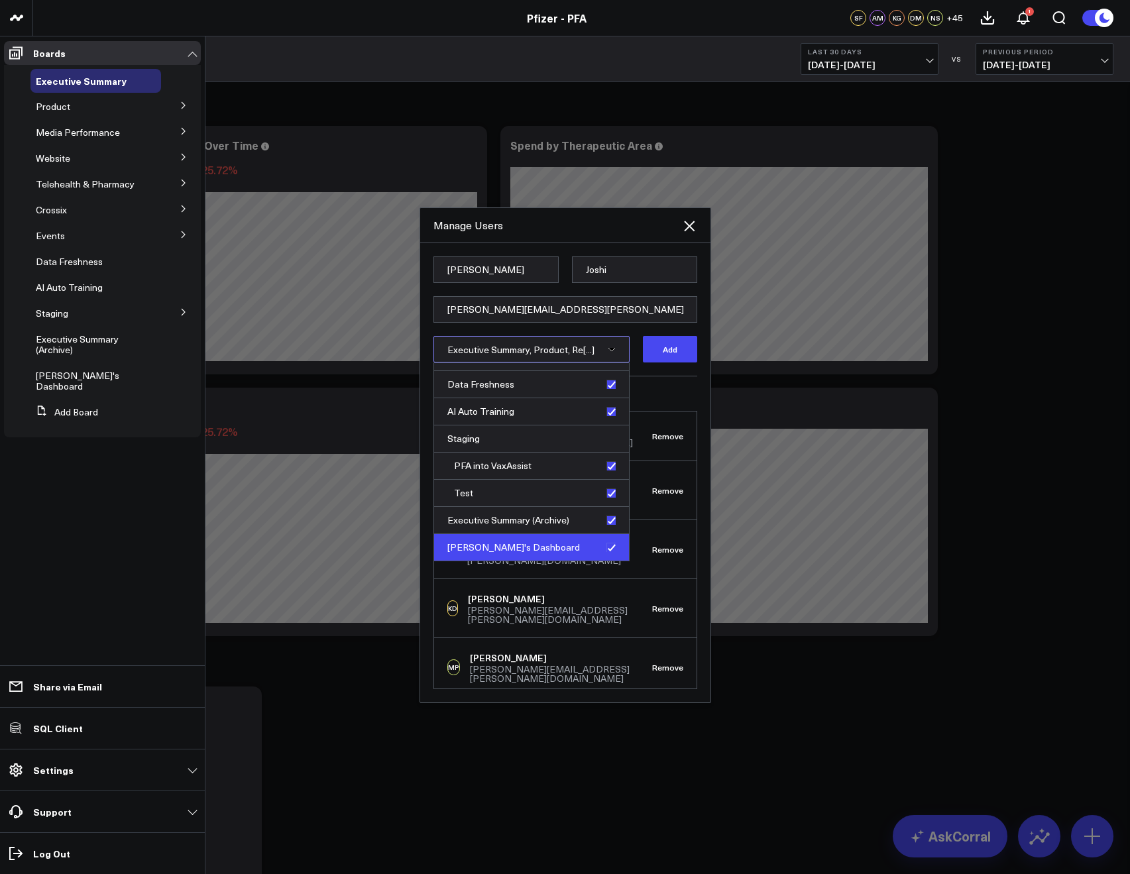
click at [598, 540] on div "Max's Dashboard" at bounding box center [531, 547] width 195 height 27
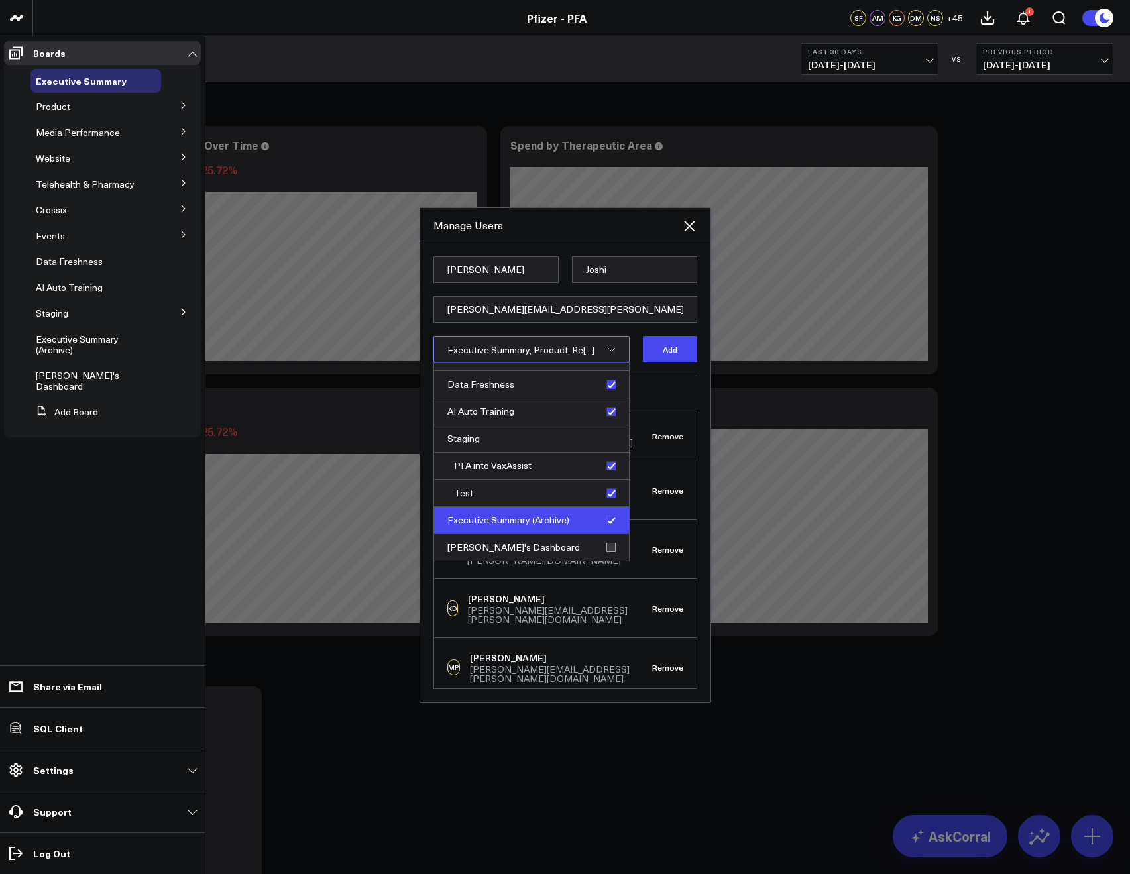
click at [600, 520] on div "Executive Summary (Archive)" at bounding box center [531, 520] width 195 height 27
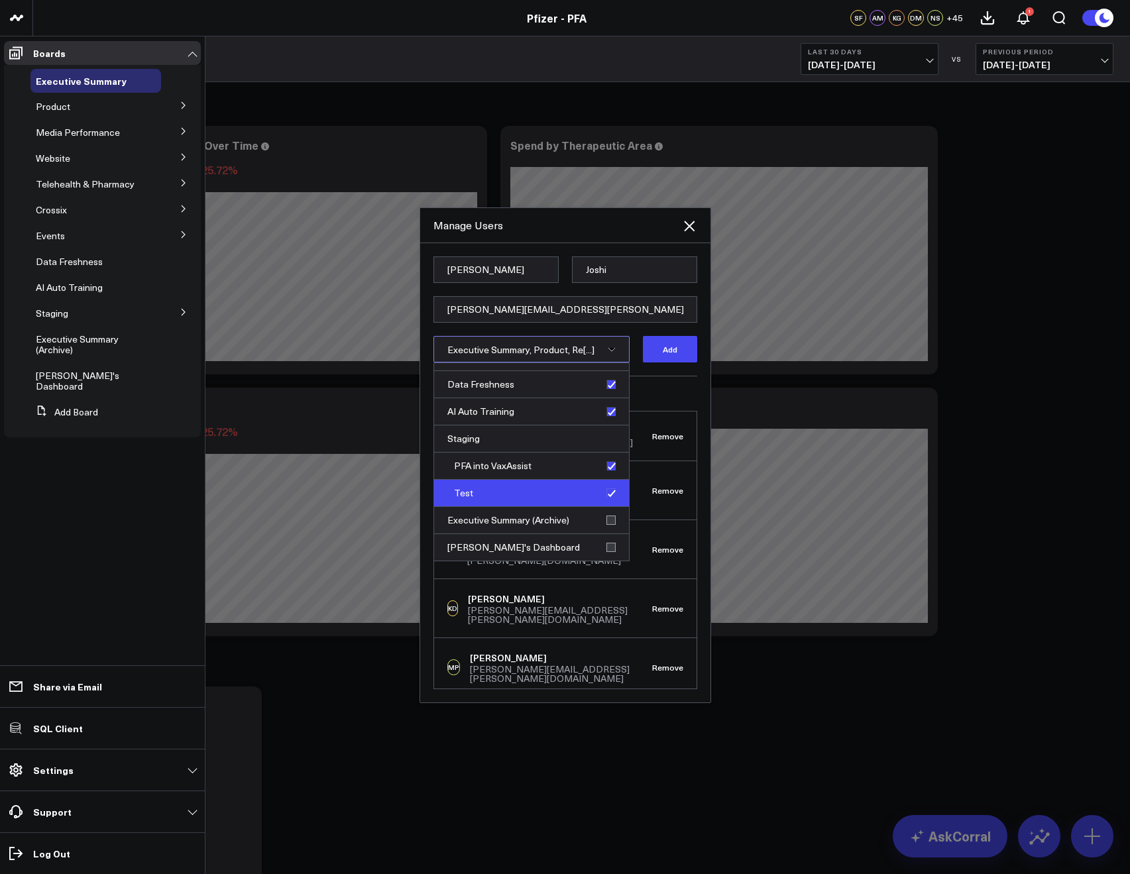
click at [600, 498] on div "Test" at bounding box center [531, 493] width 195 height 27
click at [603, 473] on div "PFA into VaxAssist" at bounding box center [531, 466] width 195 height 27
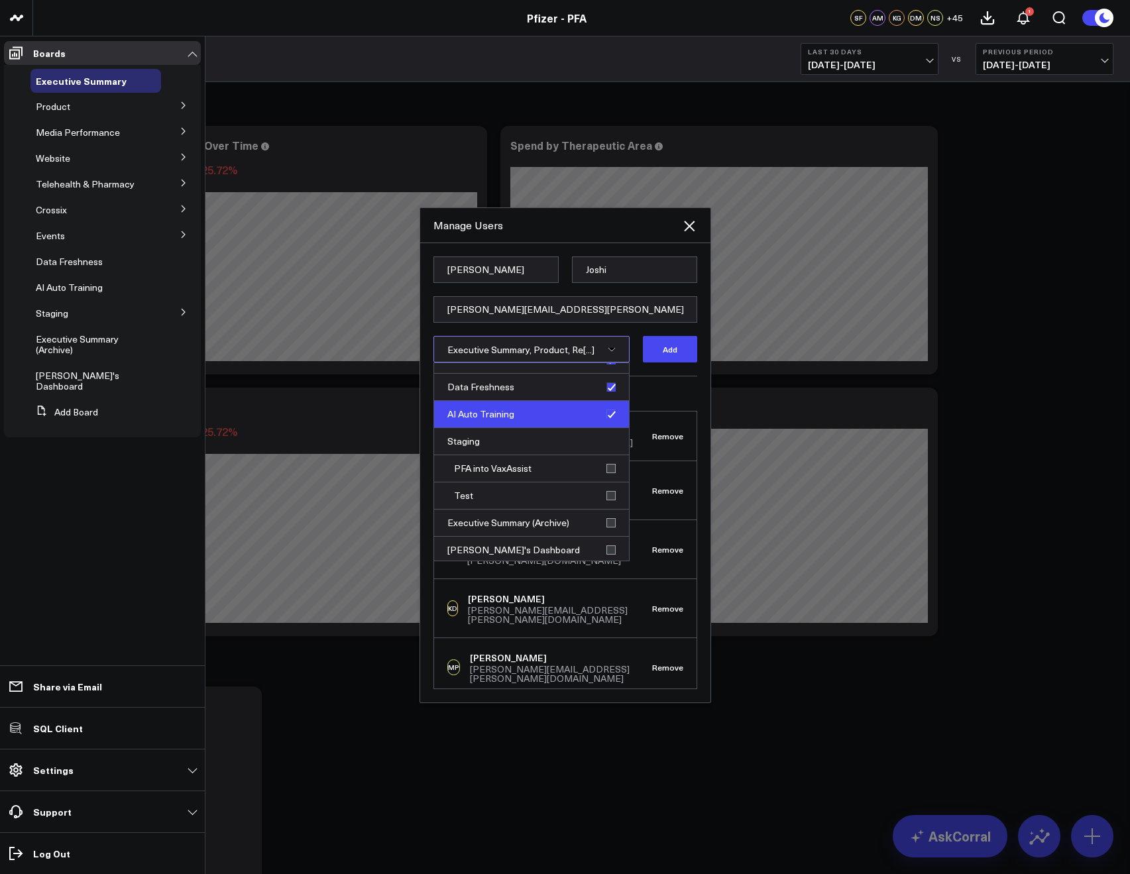
click at [600, 418] on div "AI Auto Training" at bounding box center [531, 414] width 195 height 27
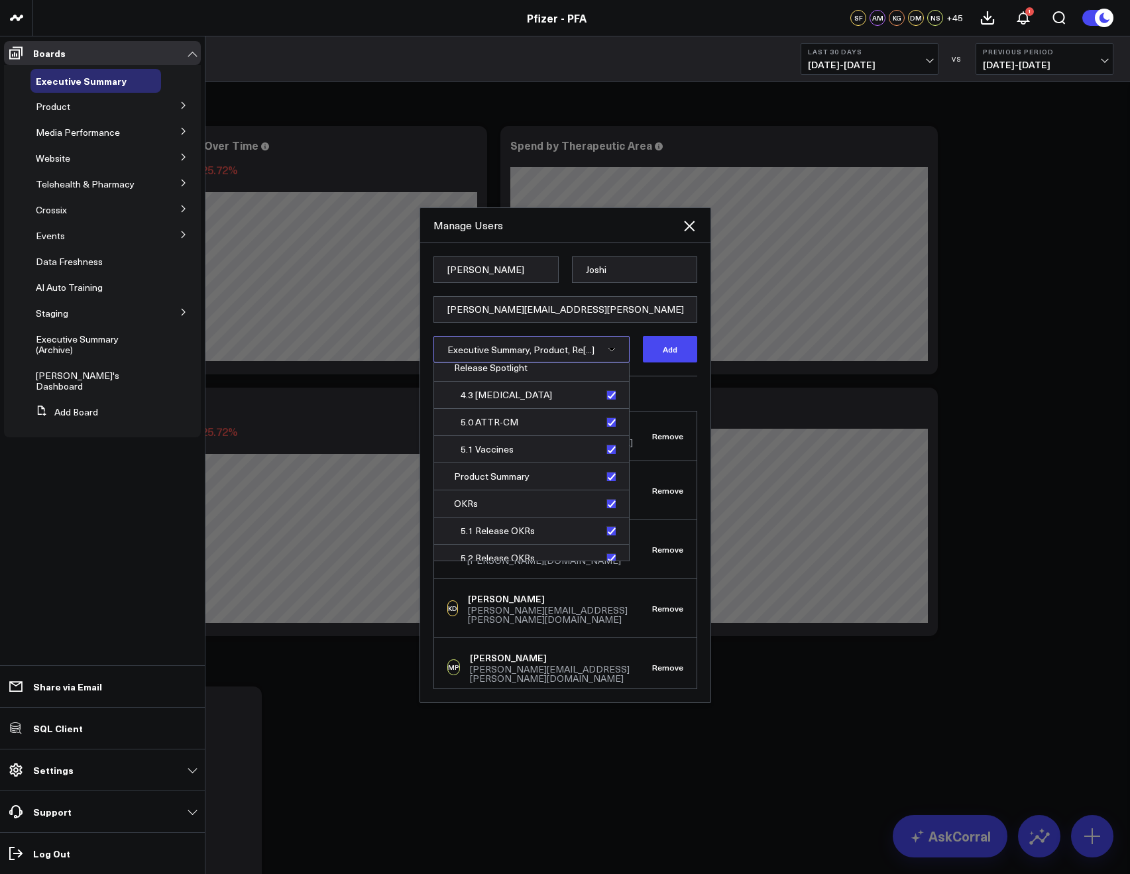
scroll to position [0, 0]
click at [665, 390] on h3 "Current Members" at bounding box center [565, 394] width 264 height 8
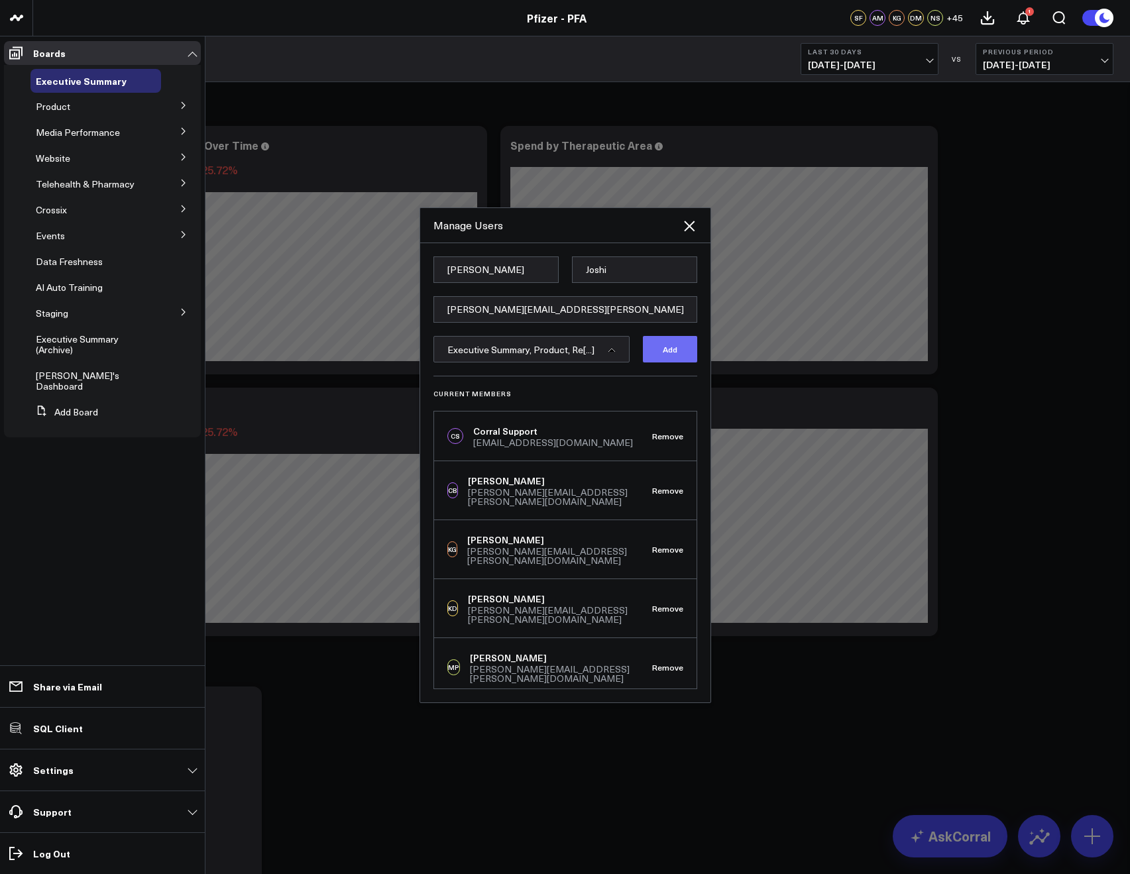
click at [659, 356] on button "Add" at bounding box center [670, 349] width 54 height 27
click at [692, 225] on icon at bounding box center [689, 226] width 16 height 16
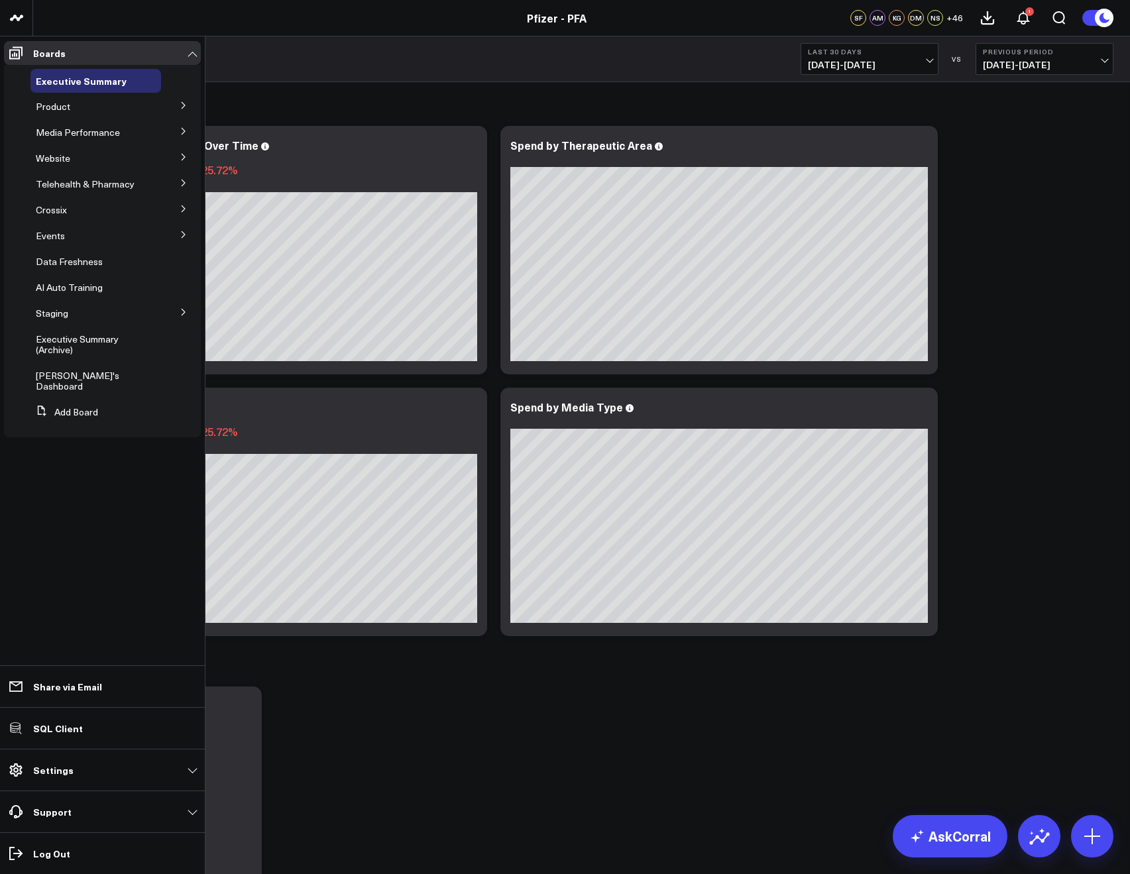
click at [547, 36] on div "Executive Summary Last 30 Days 07/26/25 - 08/24/25 VS Previous Period 06/26/25 …" at bounding box center [581, 59] width 1097 height 46
click at [61, 810] on p "Support" at bounding box center [52, 811] width 38 height 11
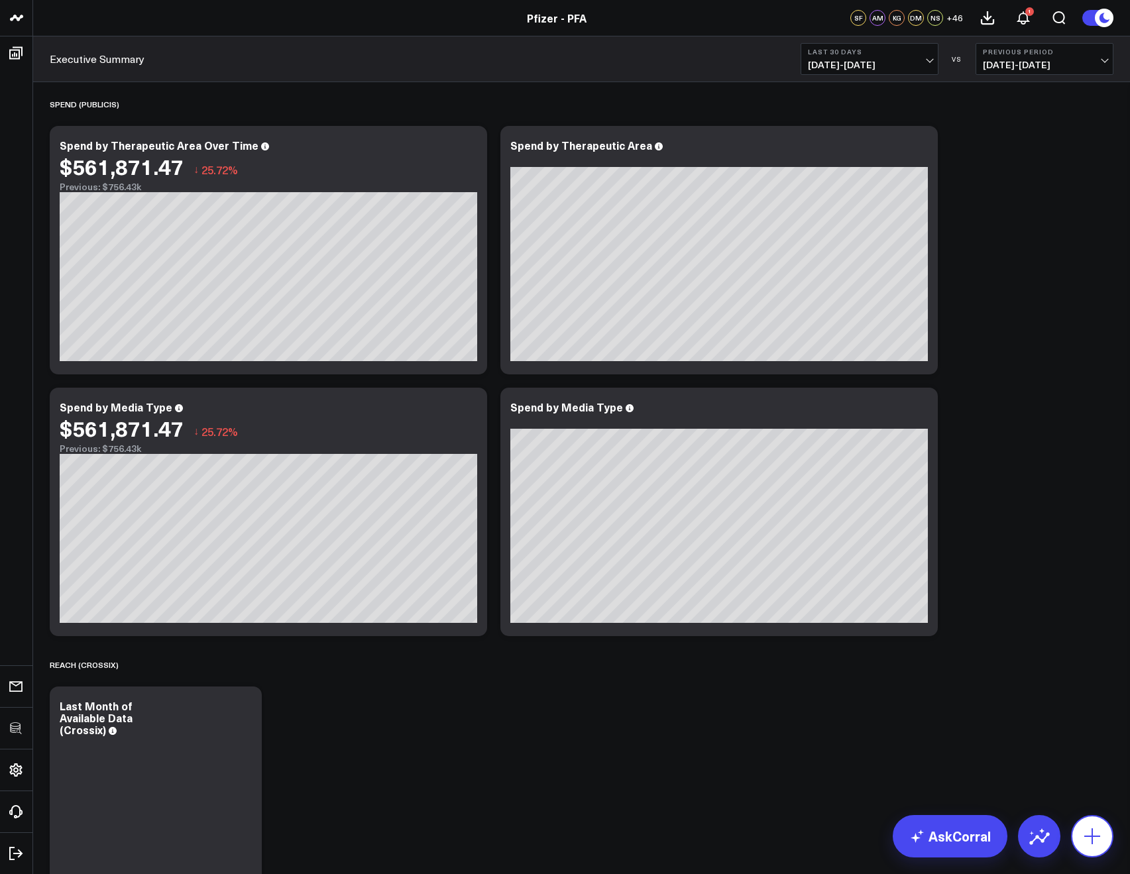
click at [1106, 822] on button at bounding box center [1092, 836] width 42 height 42
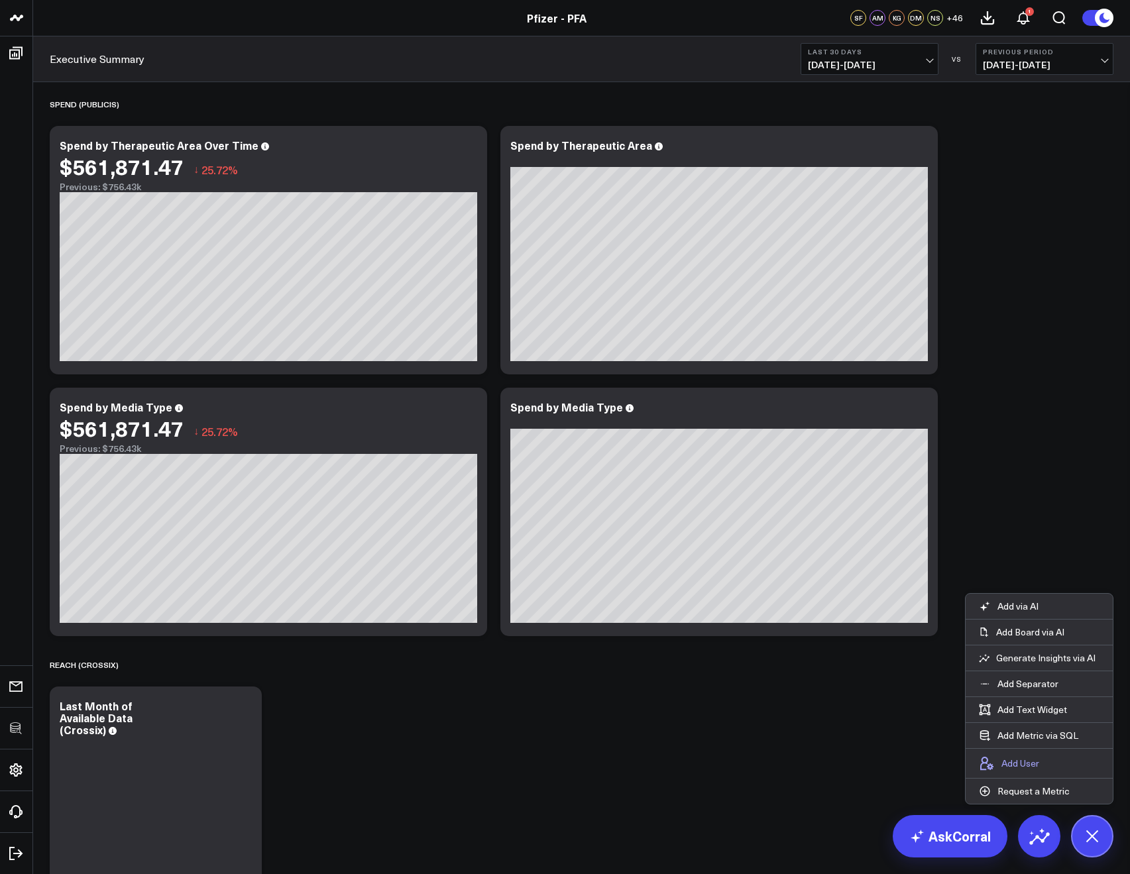
click at [1026, 761] on p "Add User" at bounding box center [1020, 763] width 38 height 12
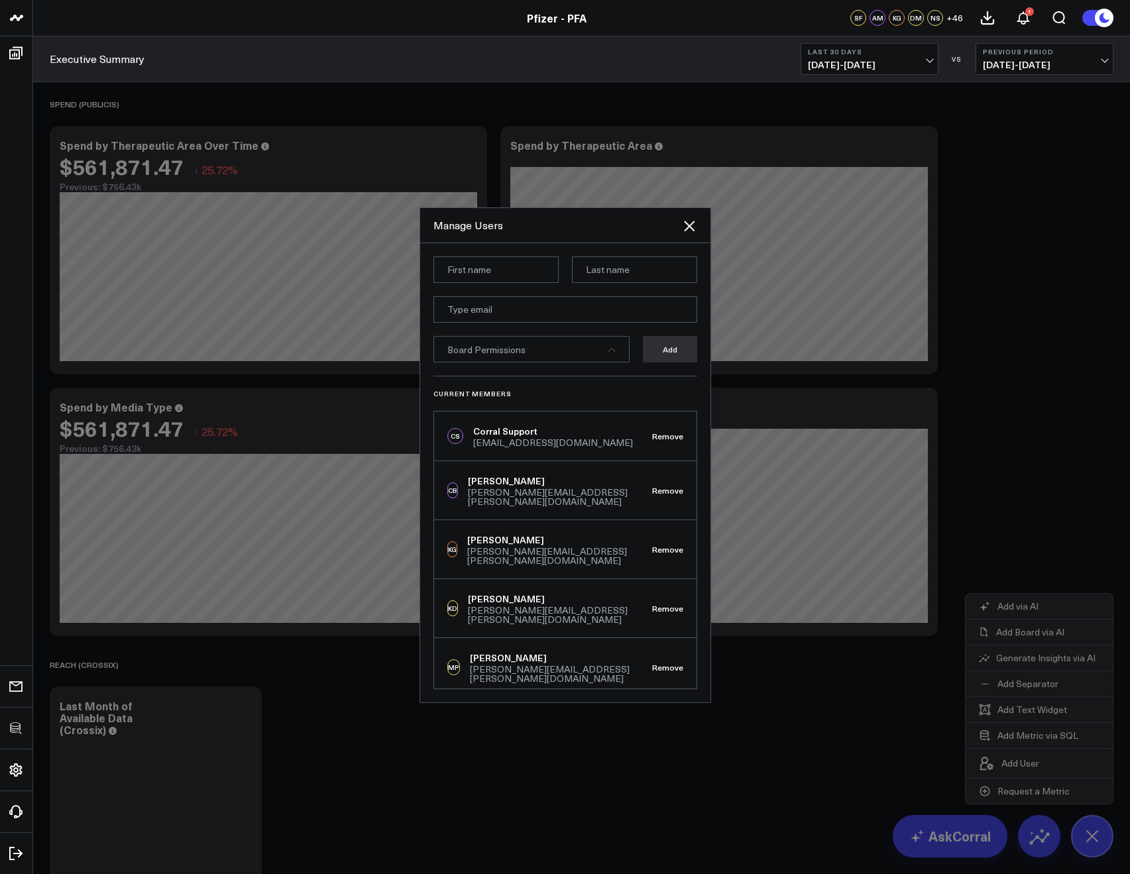
scroll to position [1521, 0]
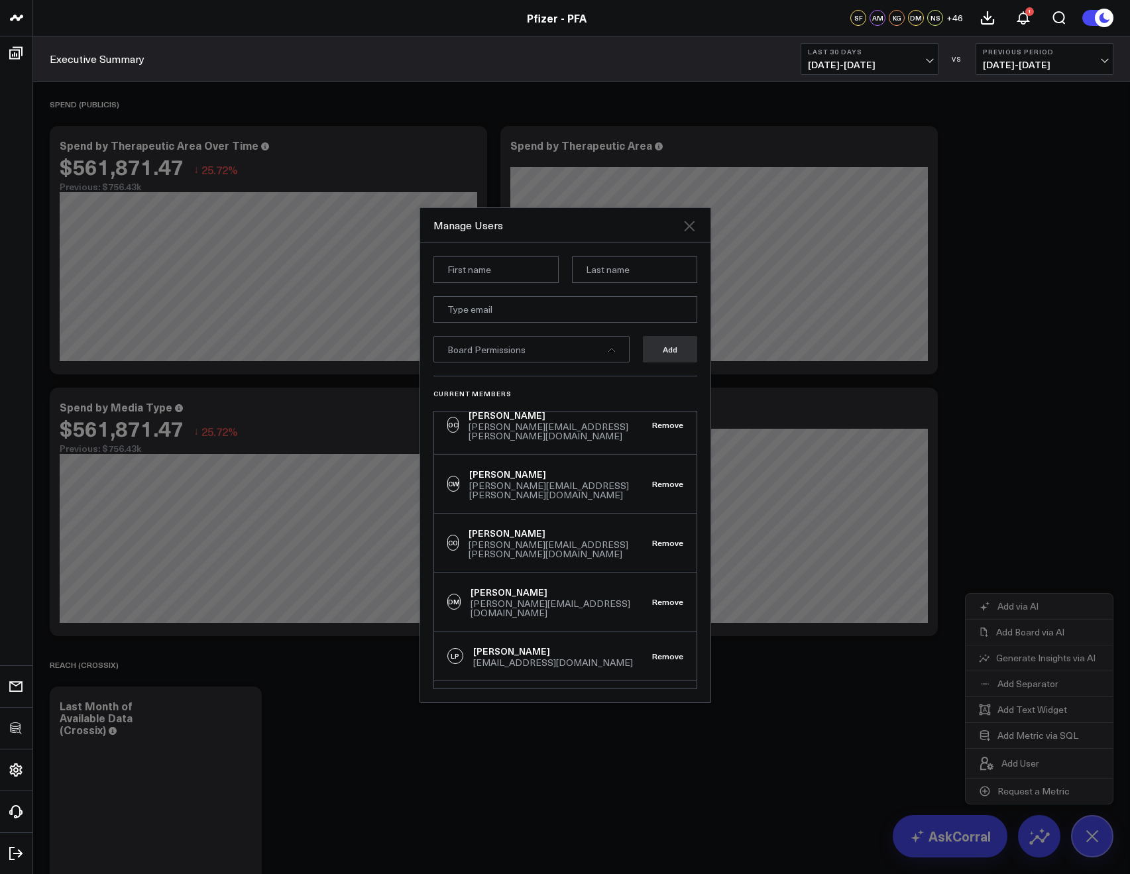
click at [689, 220] on icon at bounding box center [689, 226] width 16 height 16
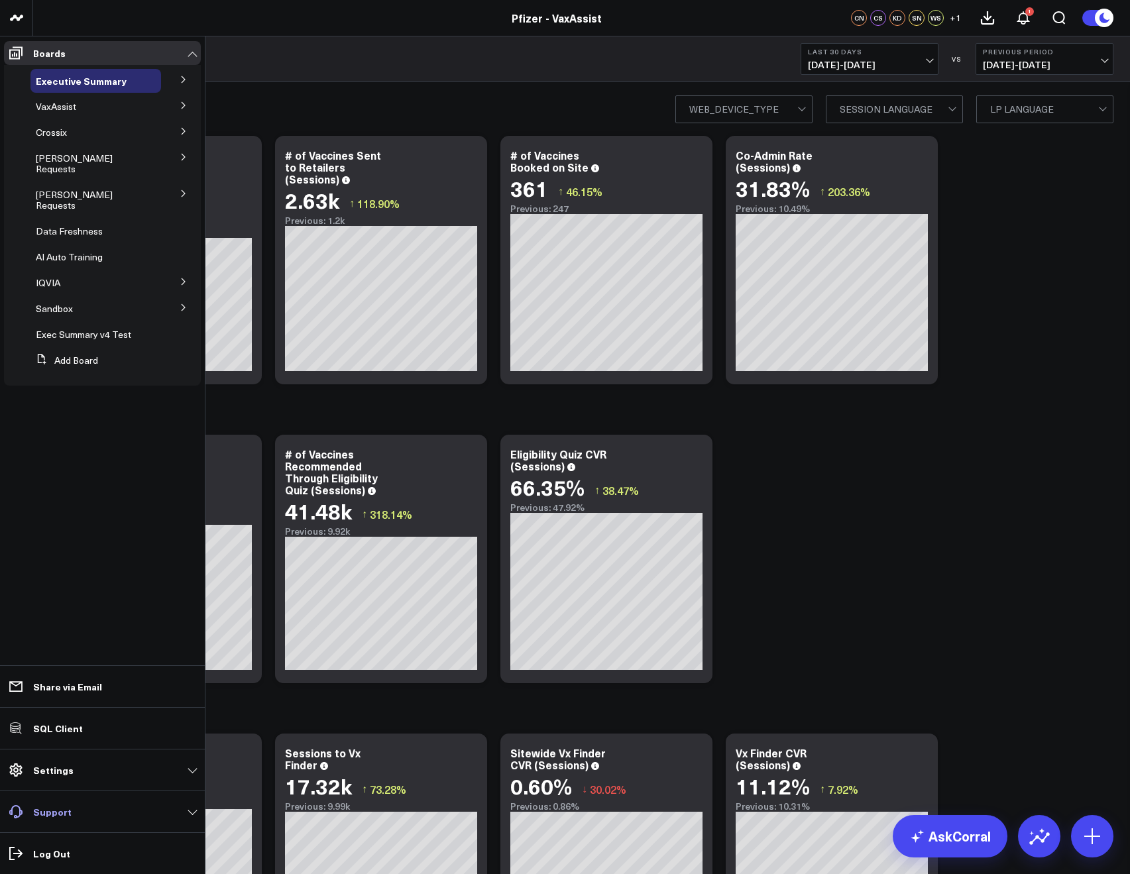
click at [58, 814] on p "Support" at bounding box center [52, 811] width 38 height 11
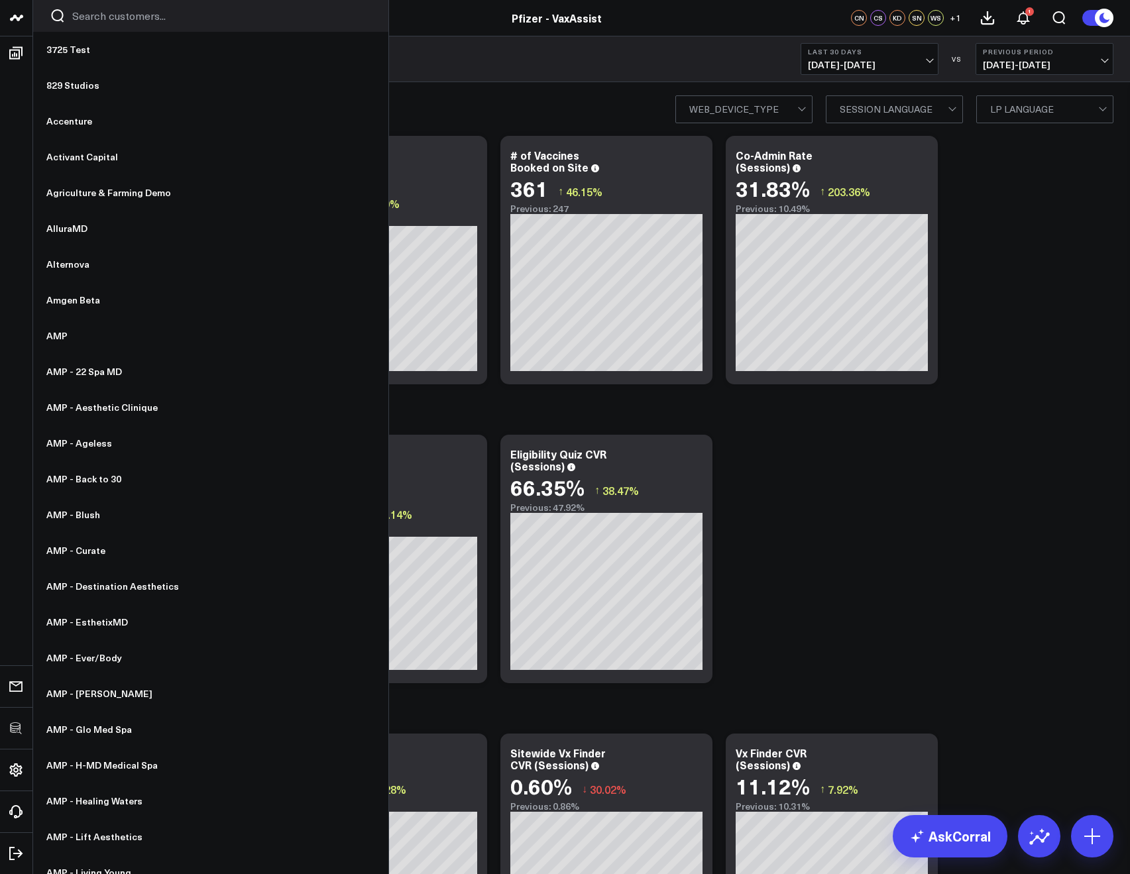
click at [82, 17] on input "Search customers input" at bounding box center [222, 16] width 300 height 15
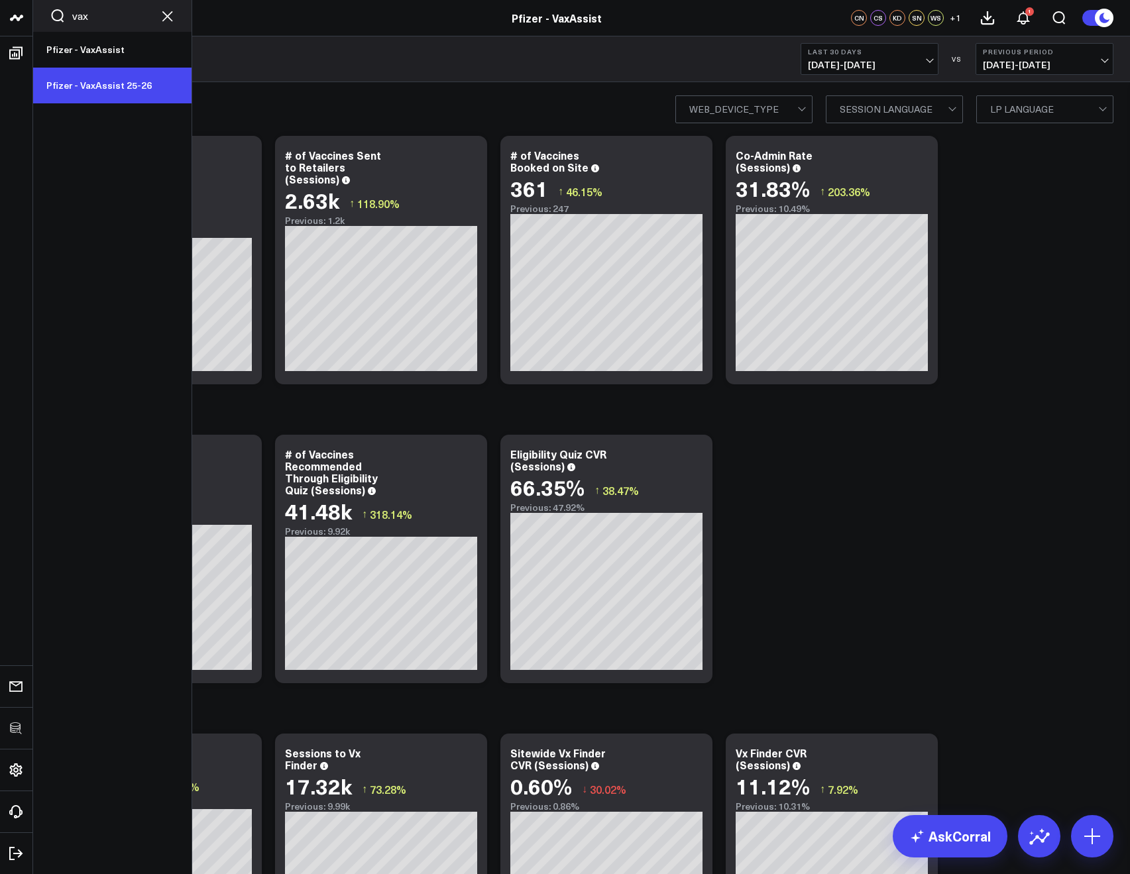
type input "vax"
click at [88, 81] on link "Pfizer - VaxAssist 25-26" at bounding box center [112, 86] width 158 height 36
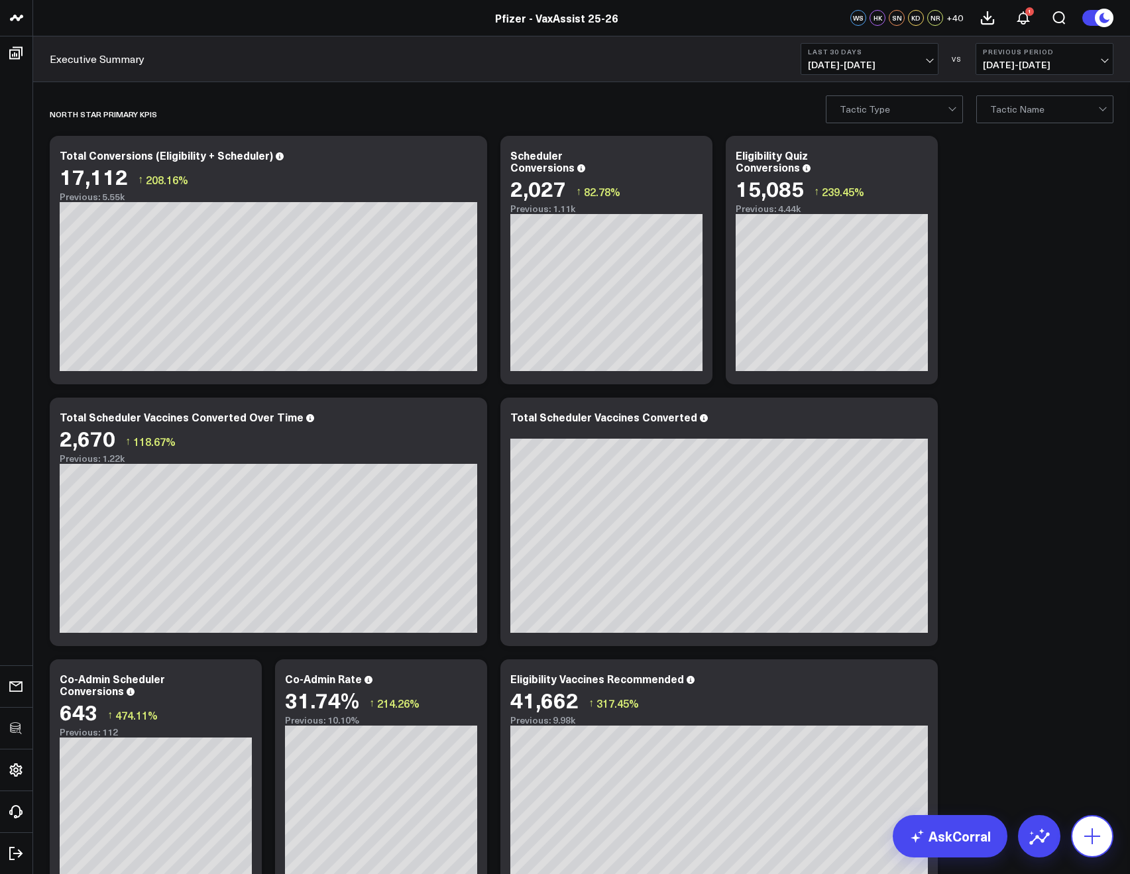
click at [1093, 851] on button at bounding box center [1092, 836] width 42 height 42
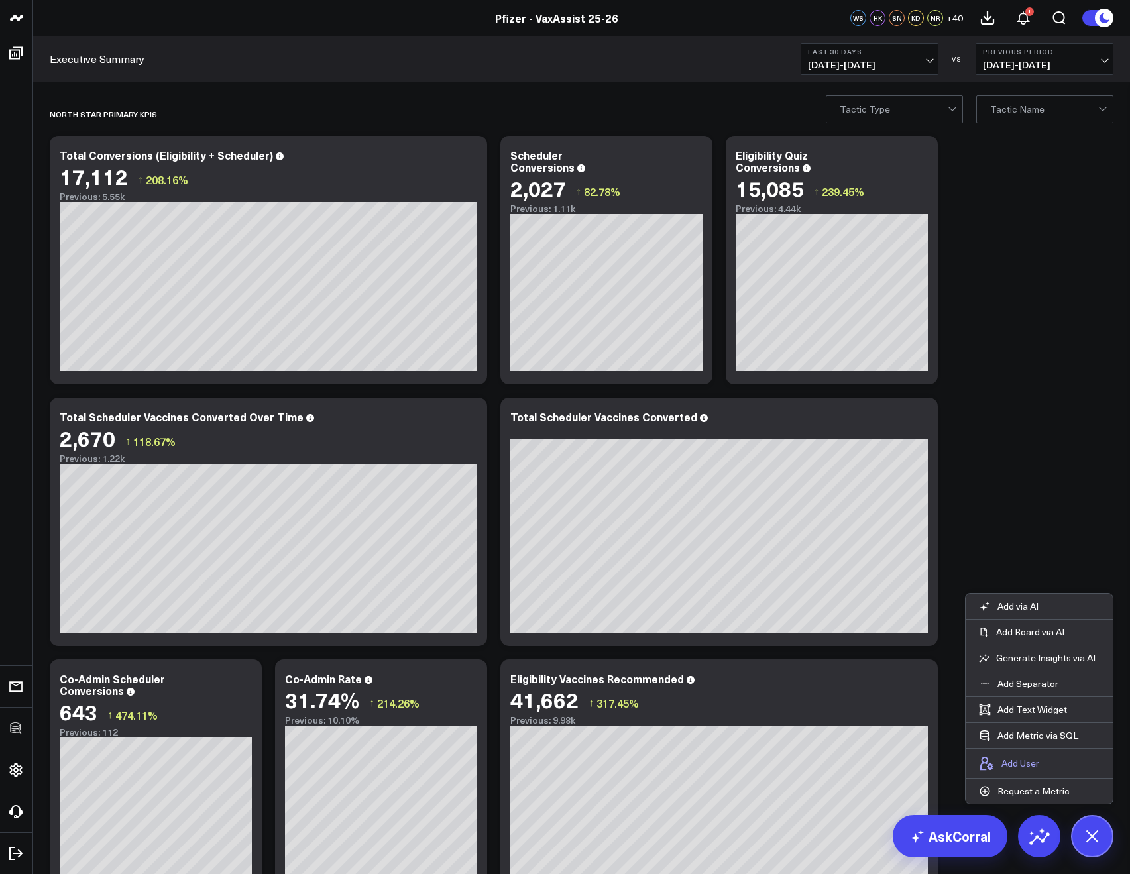
click at [1013, 764] on p "Add User" at bounding box center [1020, 763] width 38 height 12
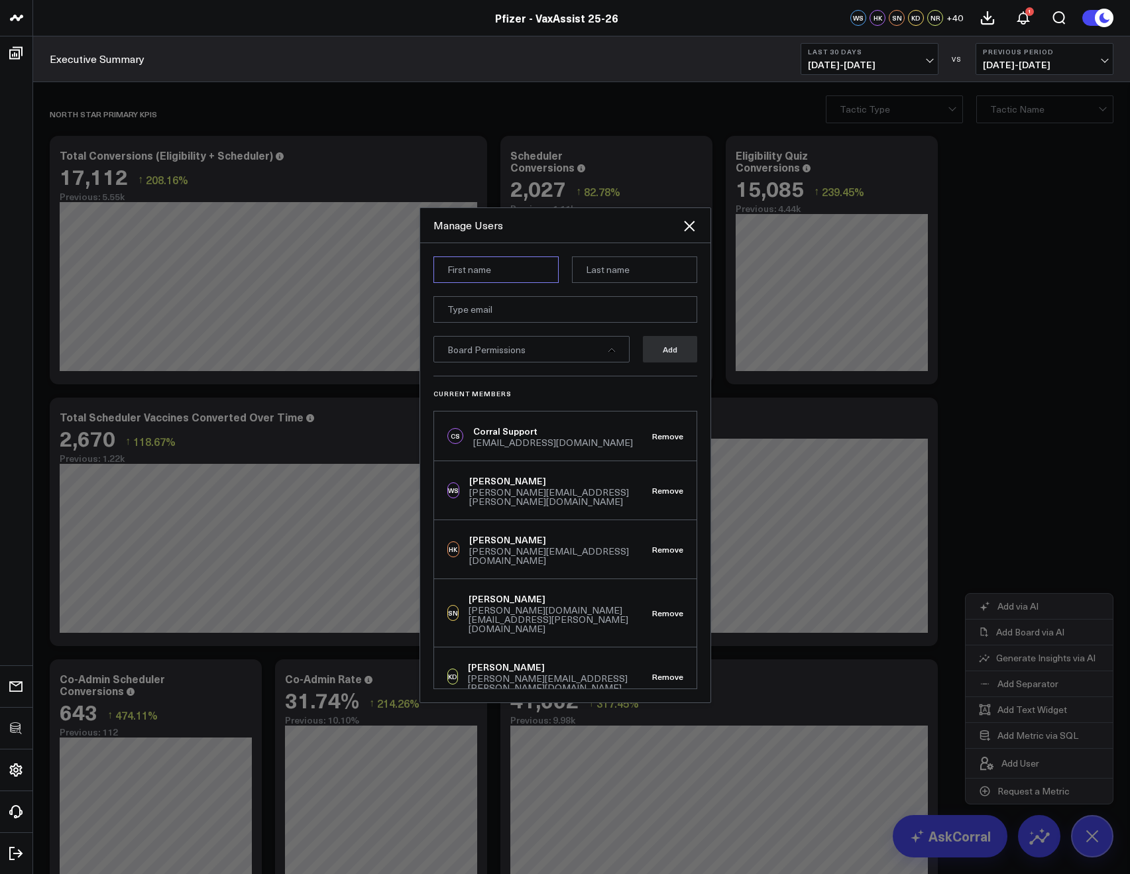
click at [451, 278] on input at bounding box center [495, 269] width 125 height 27
paste input "O'Connell, Julianne"
drag, startPoint x: 492, startPoint y: 269, endPoint x: 387, endPoint y: 274, distance: 104.8
click at [387, 274] on div "Manage Users O'Connell, Julianne Board Permissions Add Current Members CS Corra…" at bounding box center [565, 455] width 1130 height 838
type input "Julianne"
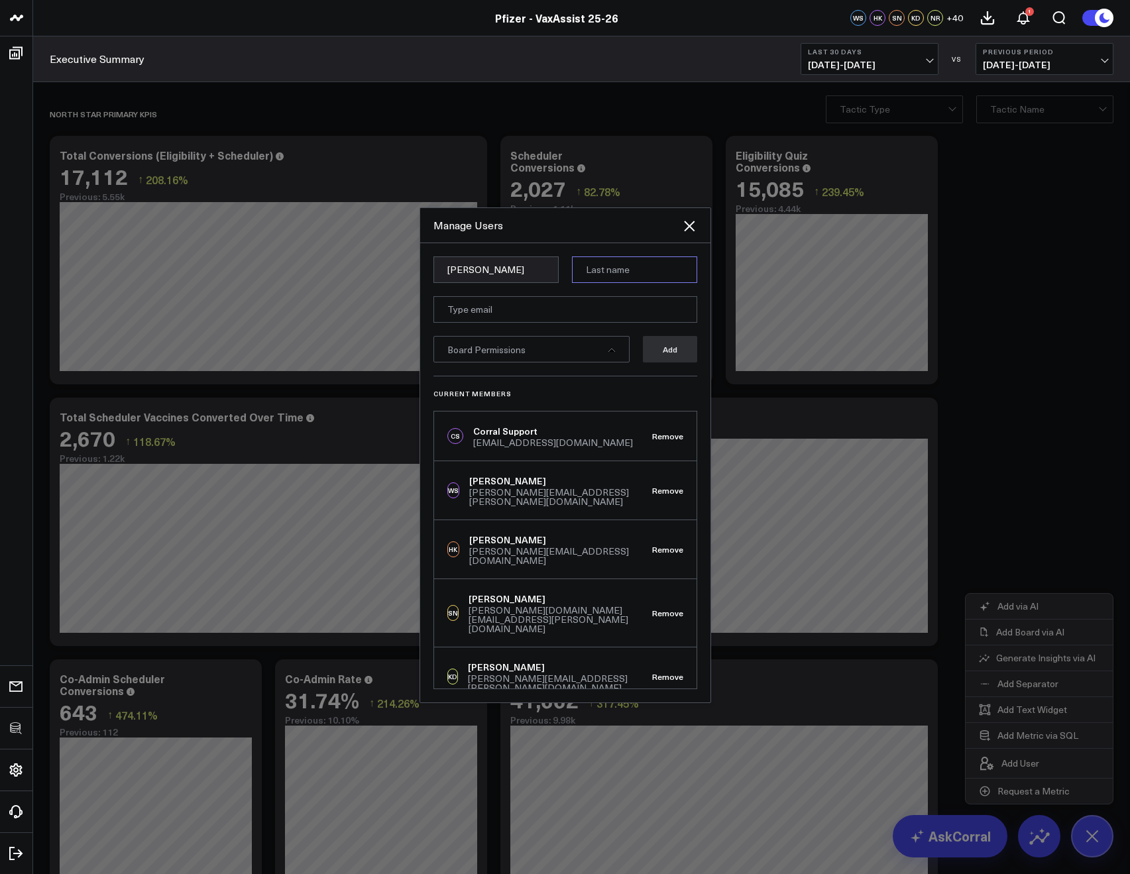
click at [604, 276] on input at bounding box center [634, 269] width 125 height 27
paste input "O'Connell,"
type input "O'Connell,"
drag, startPoint x: 423, startPoint y: 323, endPoint x: 333, endPoint y: 337, distance: 91.2
click at [423, 323] on div "Julianne O'Connell, Board Permissions Add Current Members CS Corral Support sup…" at bounding box center [565, 472] width 290 height 459
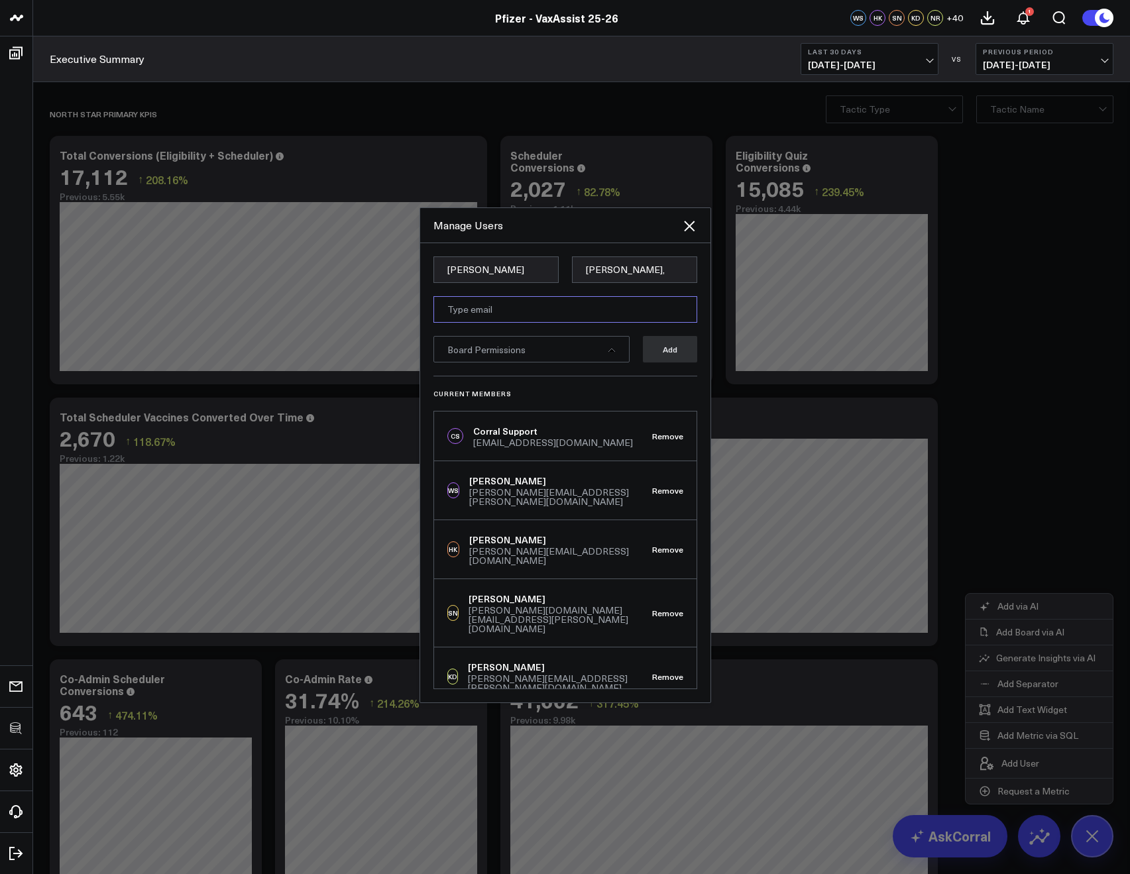
click at [501, 316] on input "email" at bounding box center [565, 309] width 264 height 27
paste input "Julianne.OConnell@pfizer.com"
type input "Julianne.OConnell@pfizer.com"
click at [579, 368] on form "Julianne O'Connell, Julianne.OConnell@pfizer.com Board Permissions Add" at bounding box center [565, 315] width 264 height 119
click at [541, 339] on div "Board Permissions" at bounding box center [531, 349] width 196 height 27
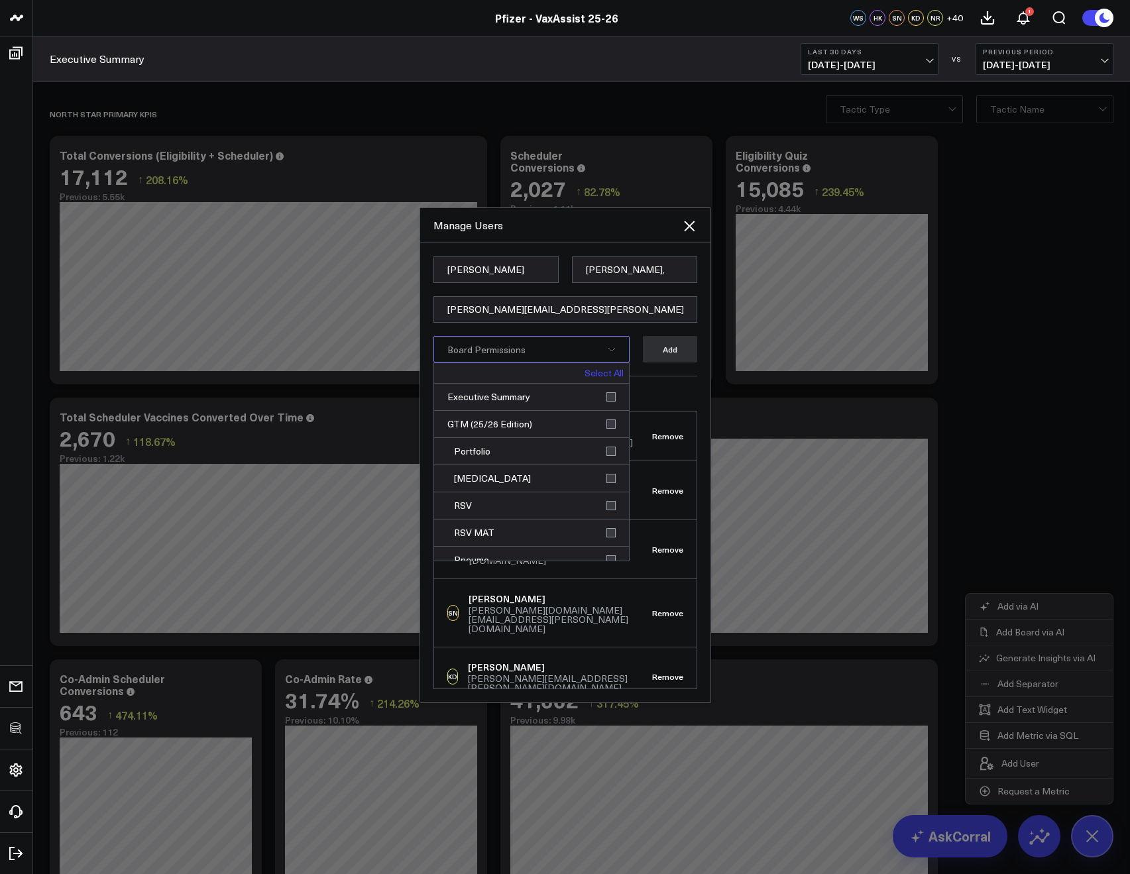
click at [590, 374] on link "Select All" at bounding box center [603, 372] width 39 height 9
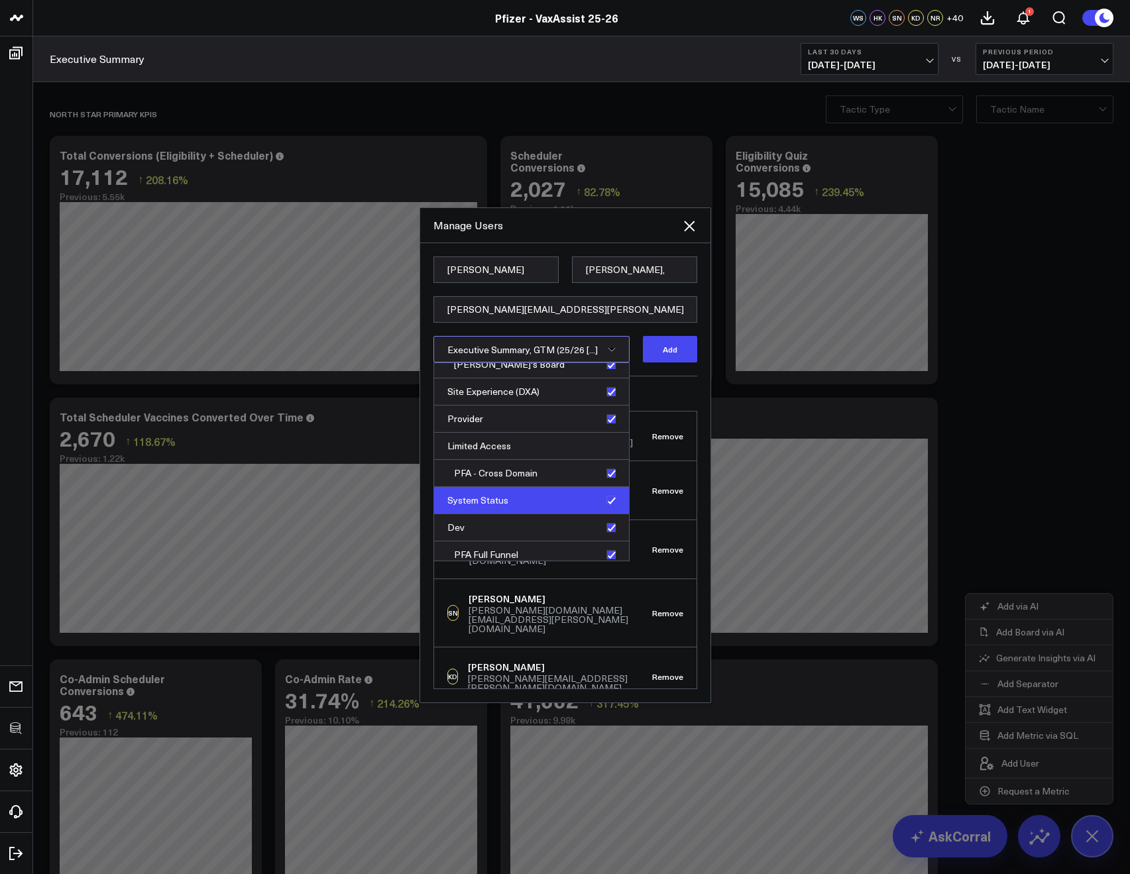
scroll to position [420, 0]
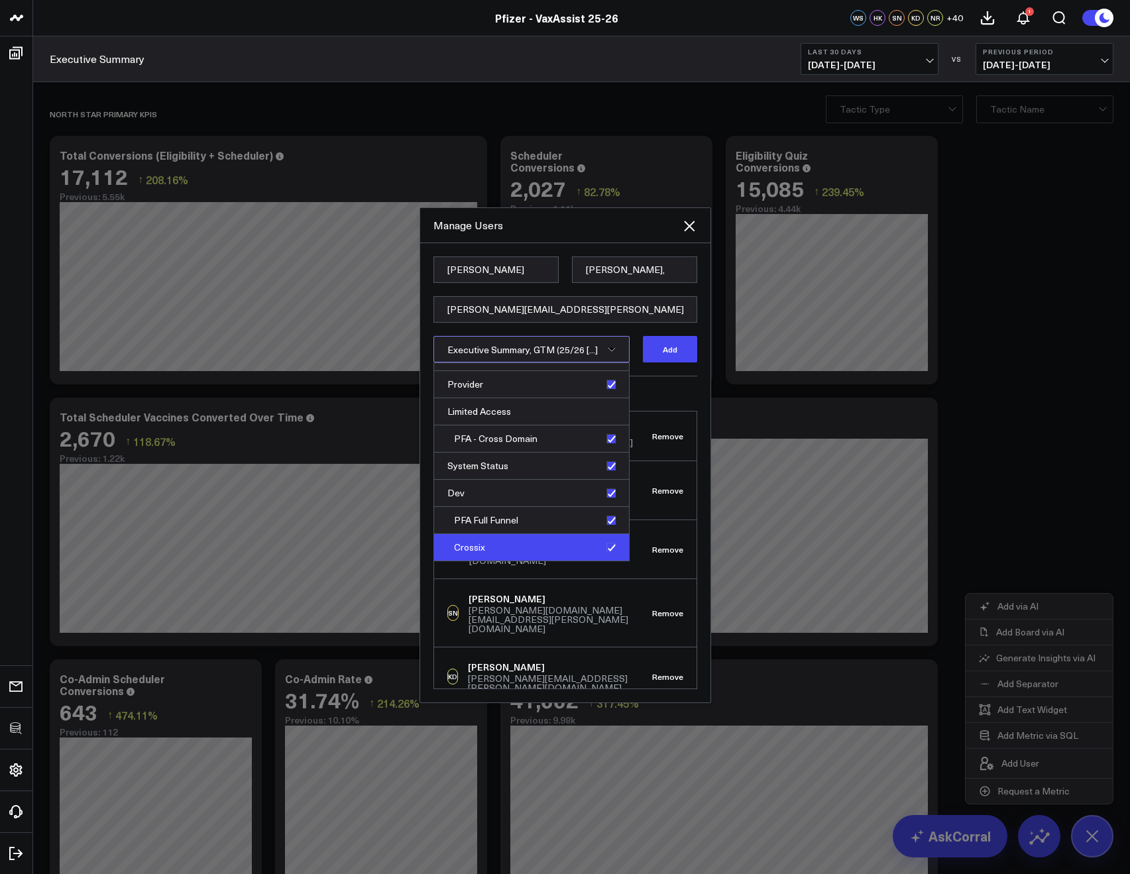
click at [604, 545] on div "Crossix" at bounding box center [531, 547] width 195 height 27
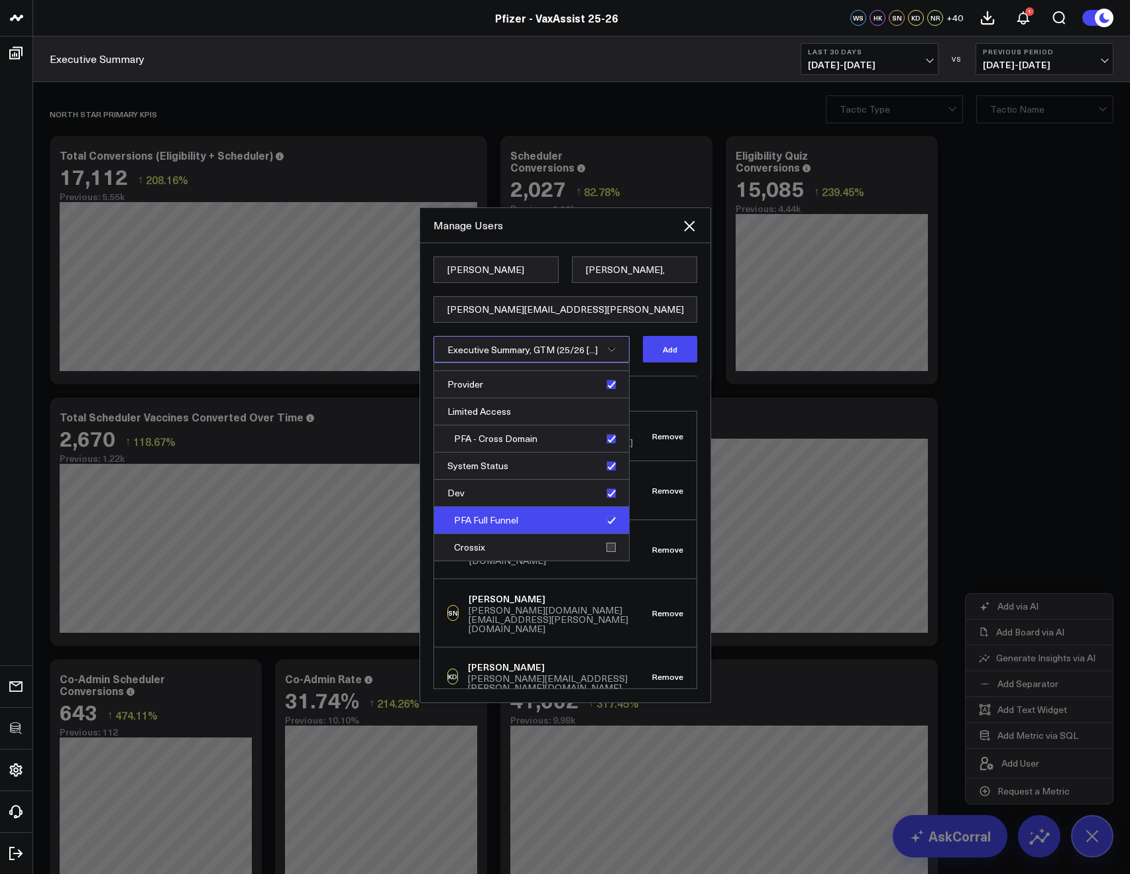
click at [603, 521] on div "PFA Full Funnel" at bounding box center [531, 520] width 195 height 27
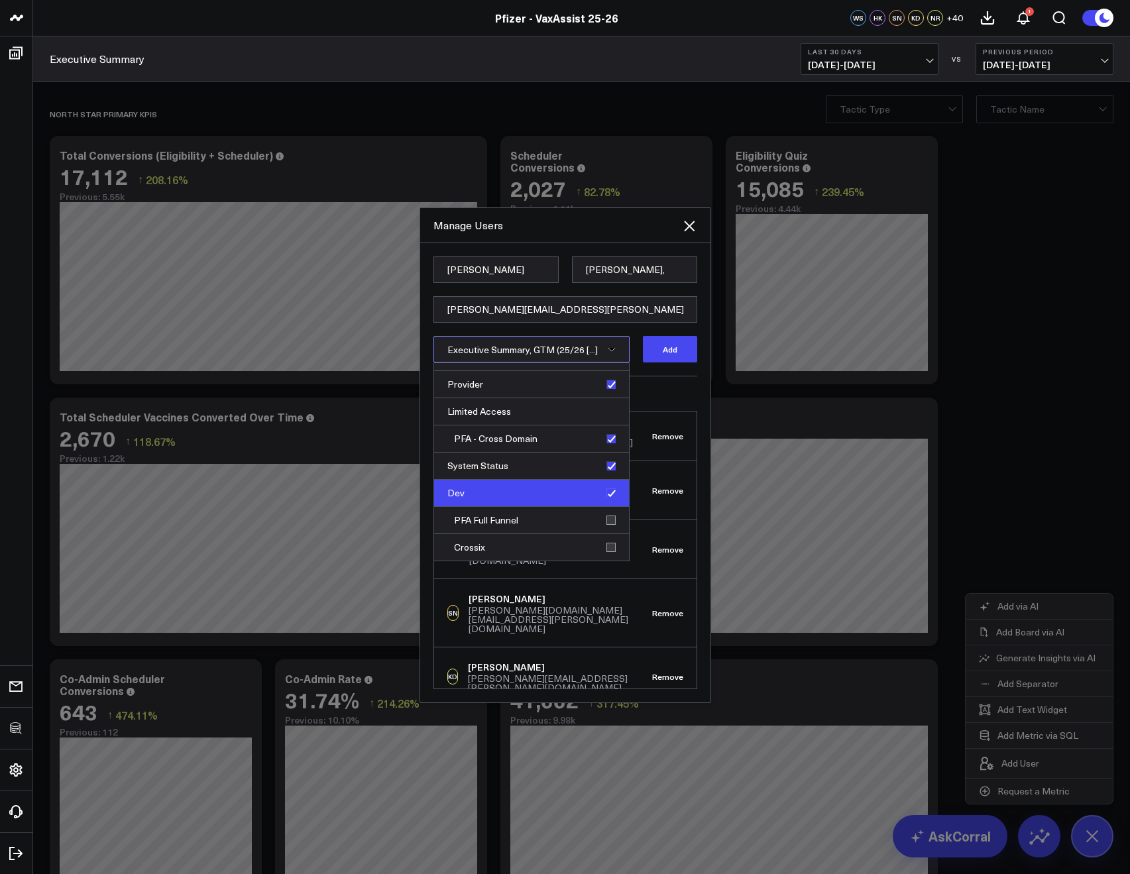
click at [605, 492] on div "Dev" at bounding box center [531, 493] width 195 height 27
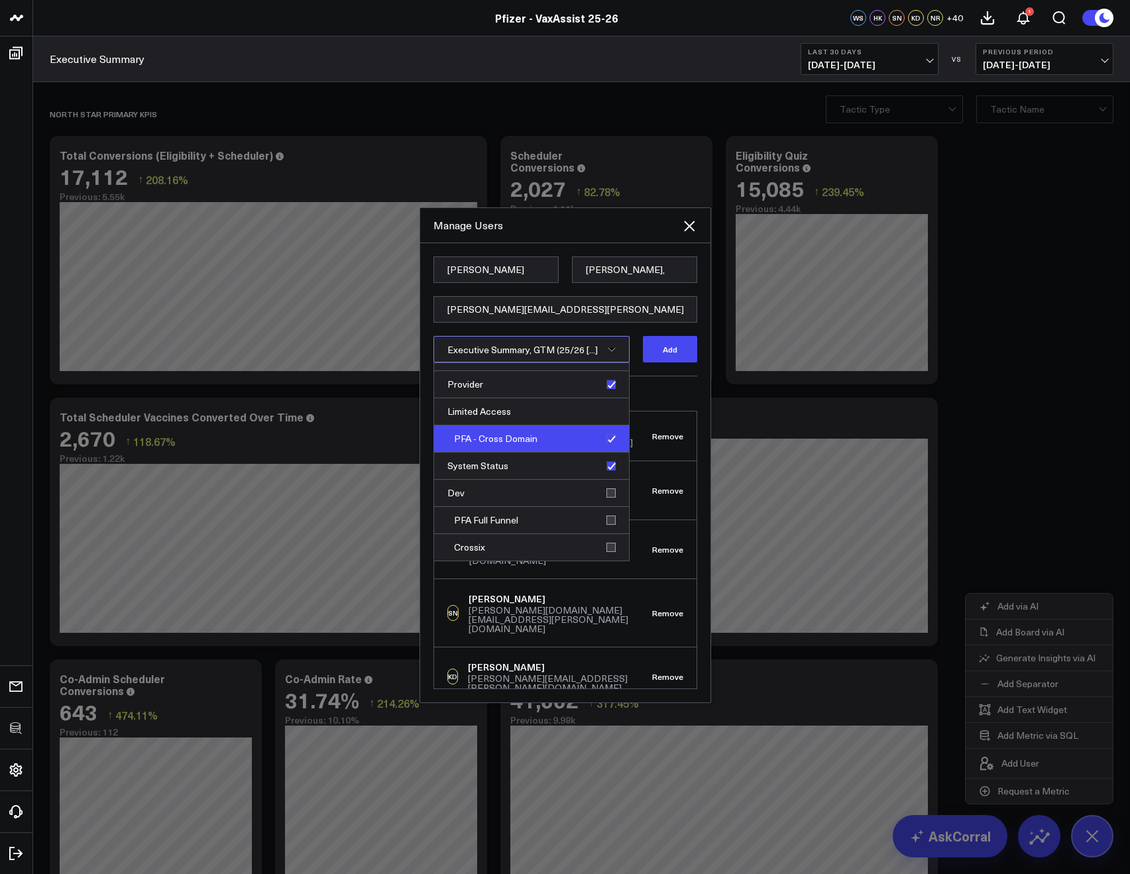
click at [602, 445] on div "PFA - Cross Domain" at bounding box center [531, 438] width 195 height 27
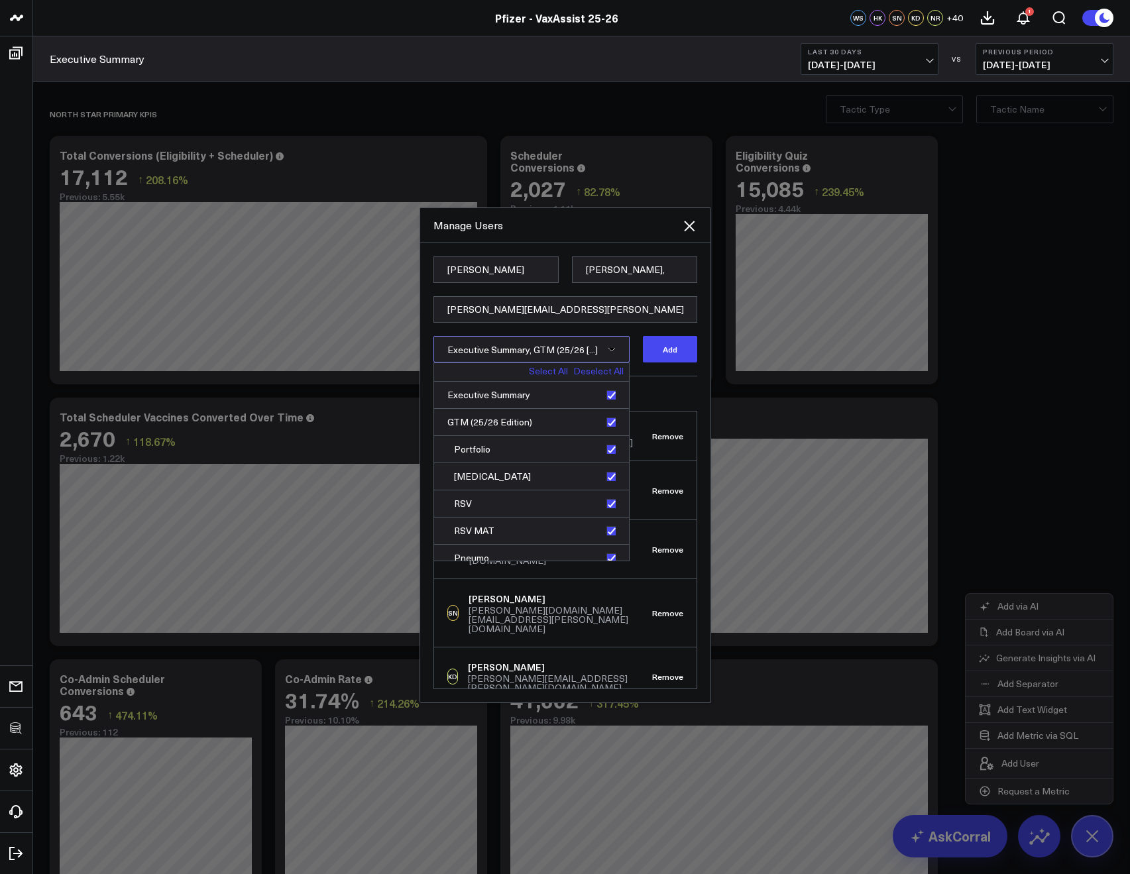
scroll to position [0, 0]
click at [649, 388] on div "Current Members CS Corral Support support@corraldata.com Remove WS Wendy Steinb…" at bounding box center [565, 532] width 264 height 313
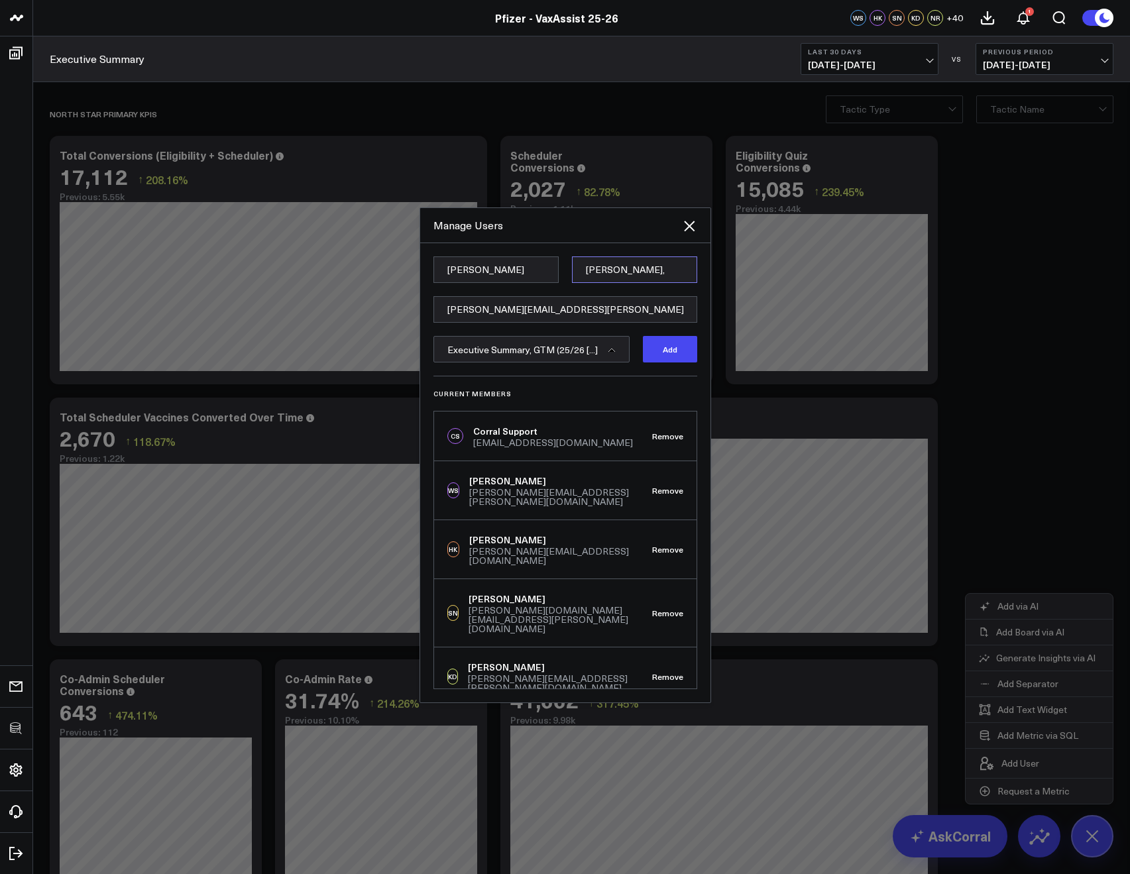
click at [641, 275] on input "O'Connell," at bounding box center [634, 269] width 125 height 27
type input "O'Connell"
drag, startPoint x: 659, startPoint y: 429, endPoint x: 655, endPoint y: 421, distance: 9.2
click at [659, 429] on div "CS Corral Support support@corraldata.com Remove" at bounding box center [565, 436] width 262 height 50
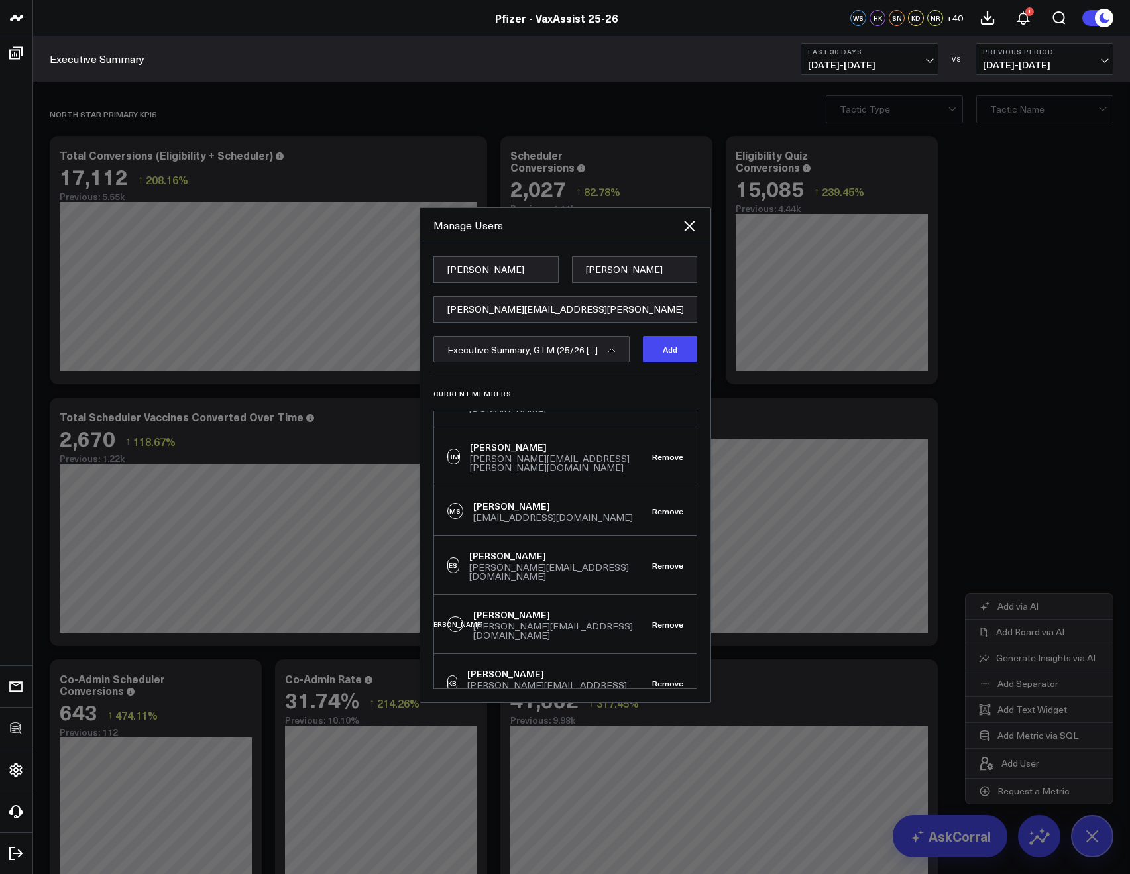
scroll to position [2008, 0]
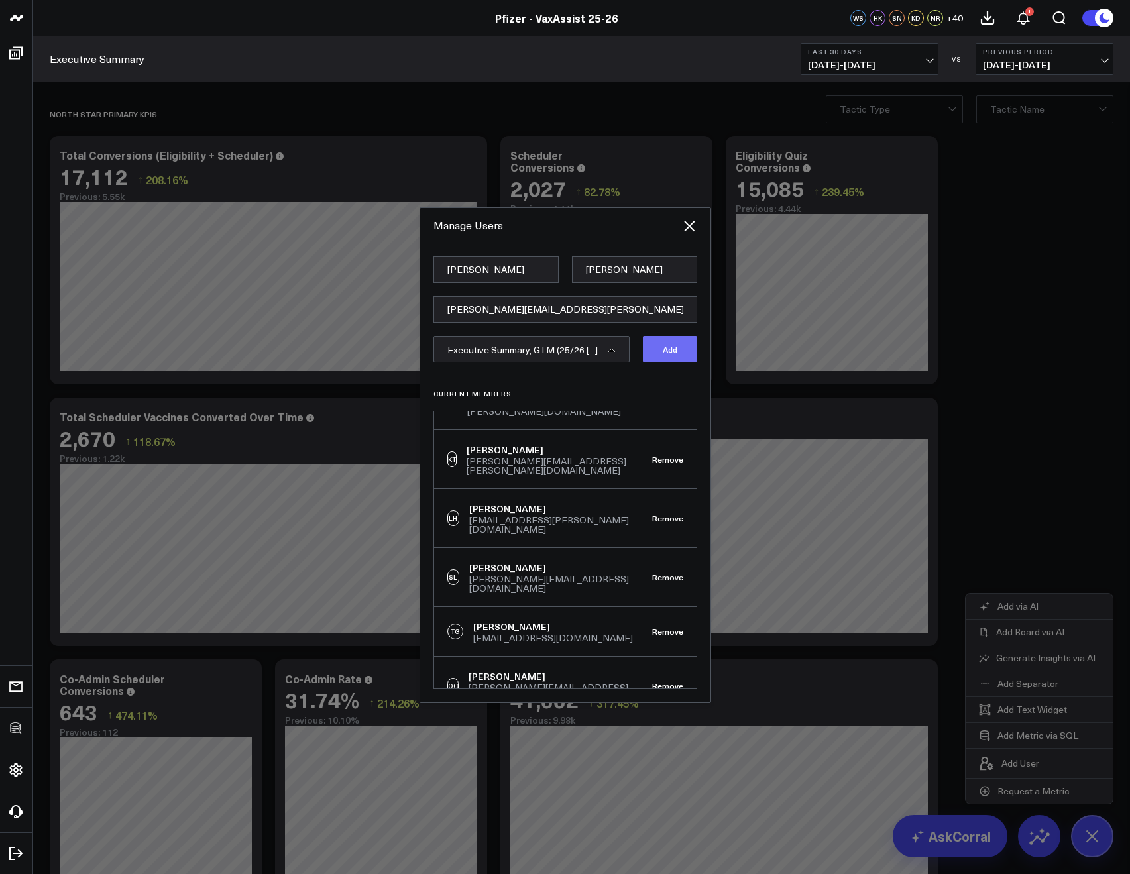
click at [663, 353] on button "Add" at bounding box center [670, 349] width 54 height 27
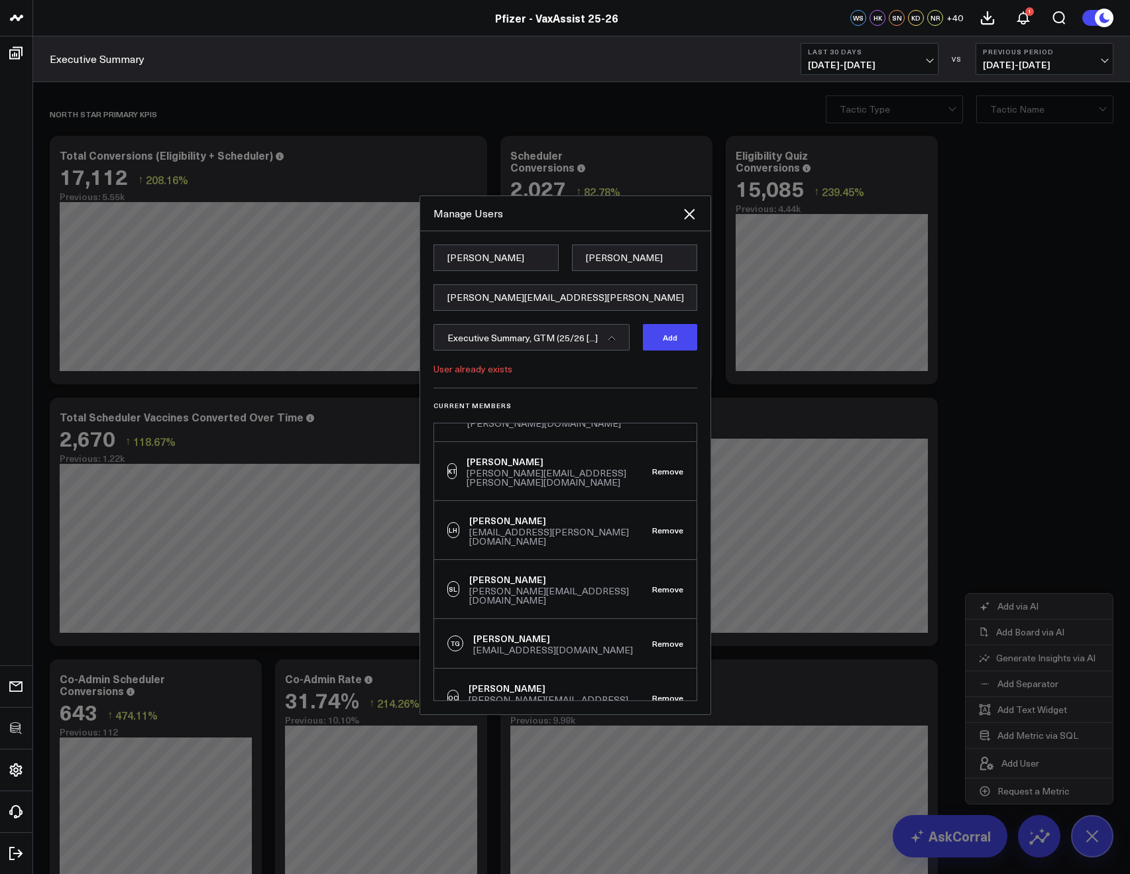
click at [605, 380] on form "Julianne O'Connell Julianne.OConnell@pfizer.com Executive Summary, GTM (25/26 […" at bounding box center [565, 316] width 264 height 143
click at [459, 108] on div at bounding box center [565, 437] width 1130 height 874
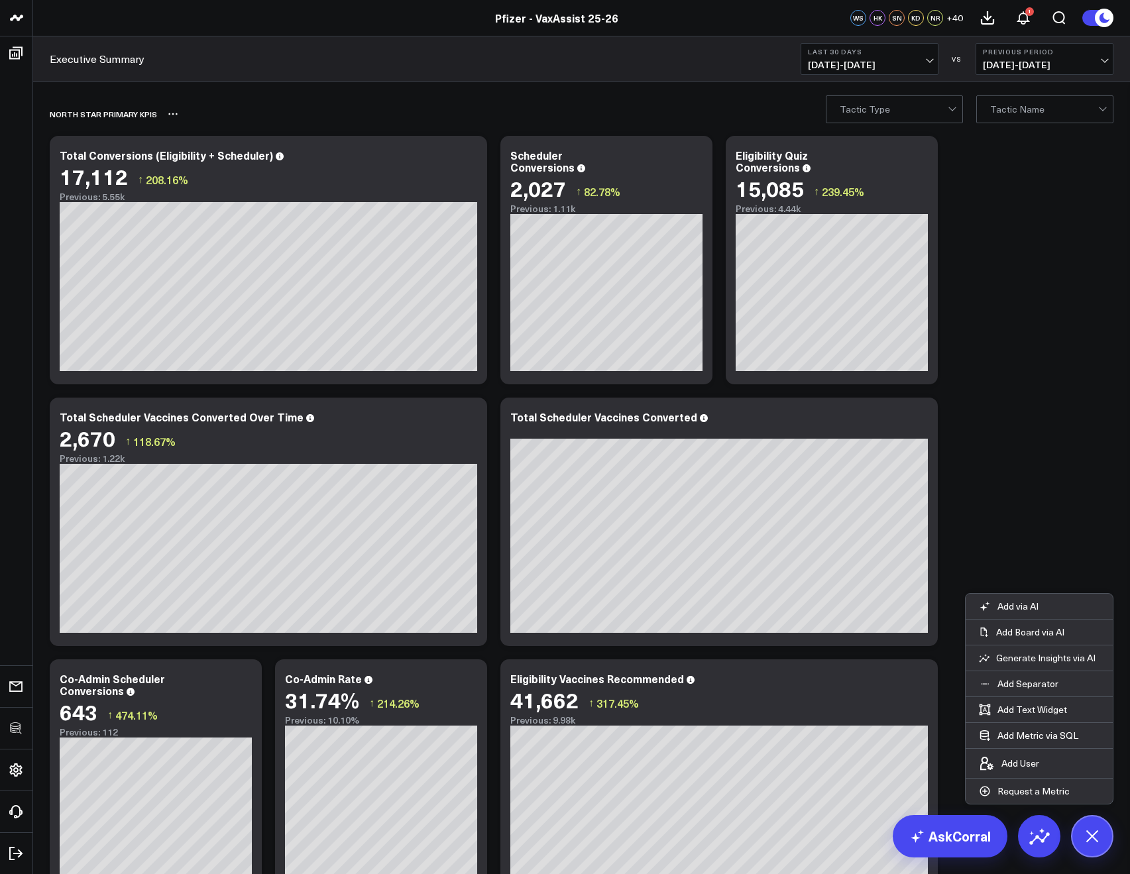
scroll to position [6876, 0]
click at [1014, 771] on button "Add User" at bounding box center [1008, 763] width 87 height 29
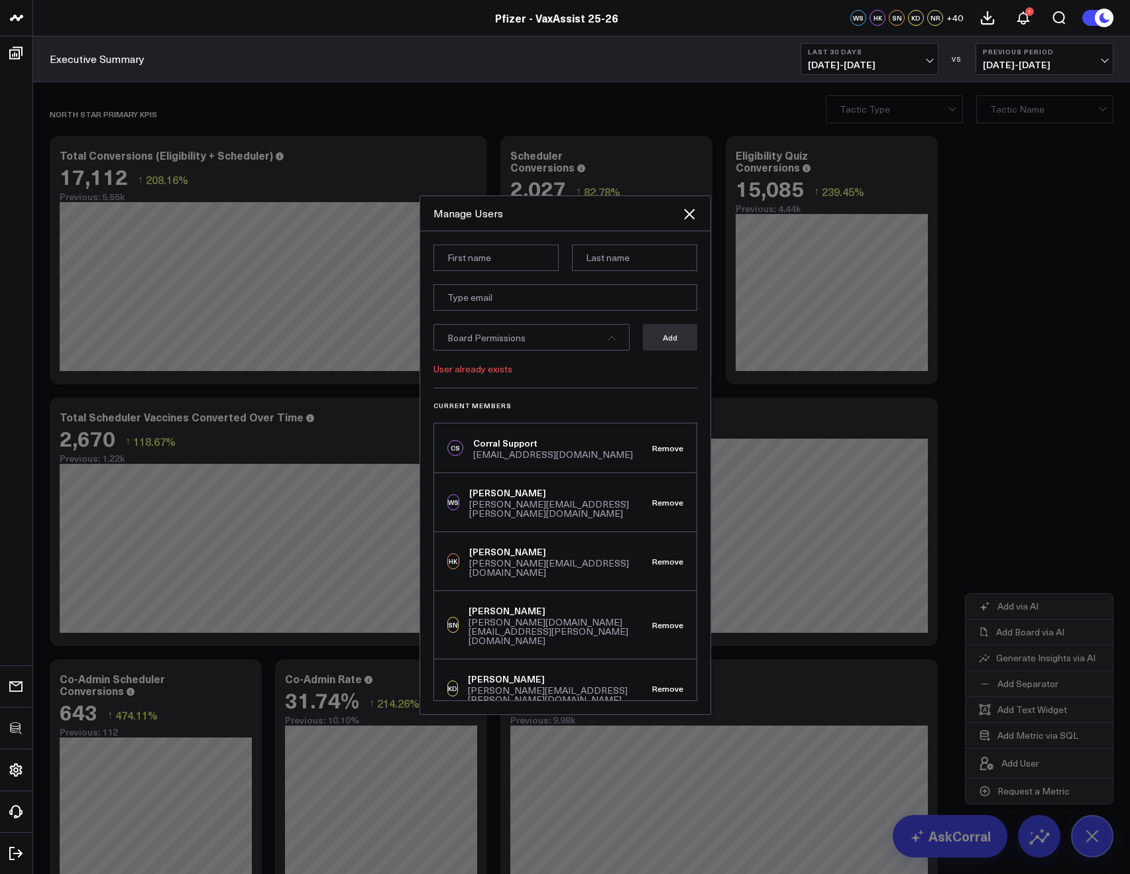
scroll to position [776, 0]
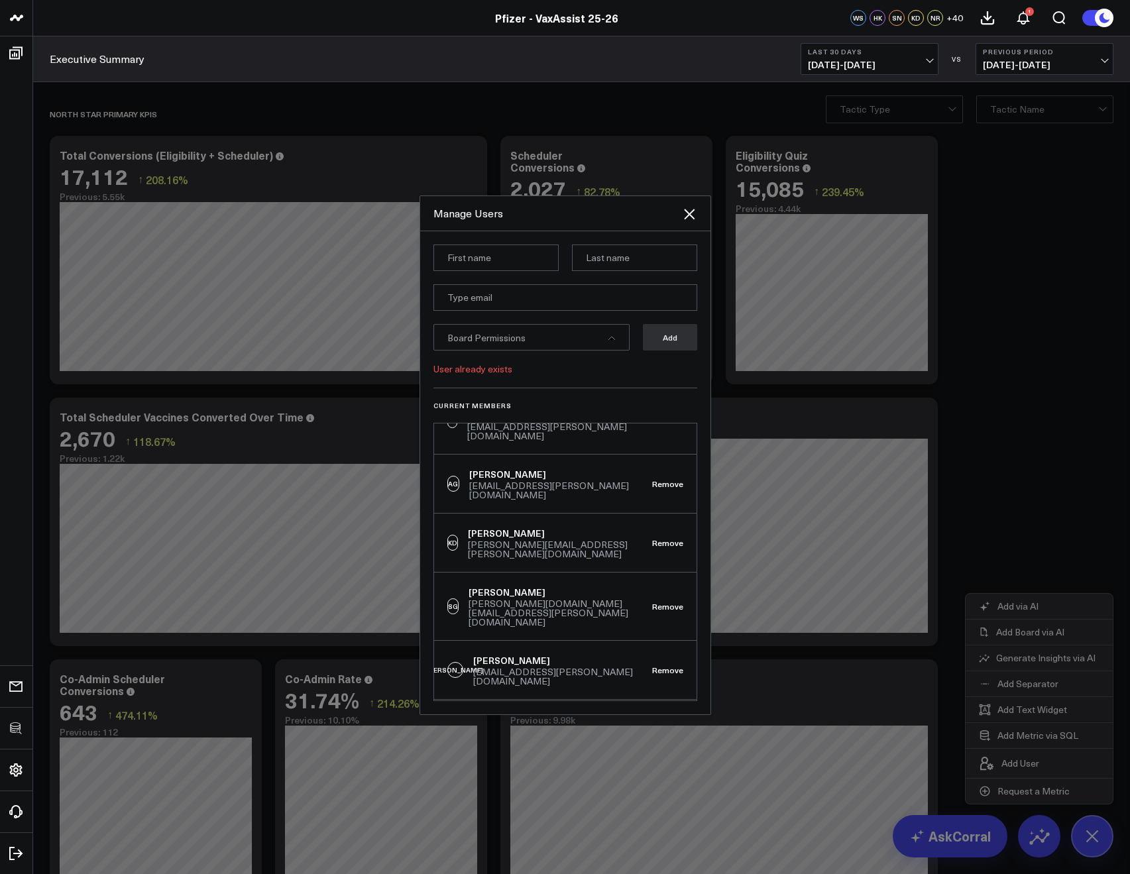
click at [376, 102] on div at bounding box center [565, 437] width 1130 height 874
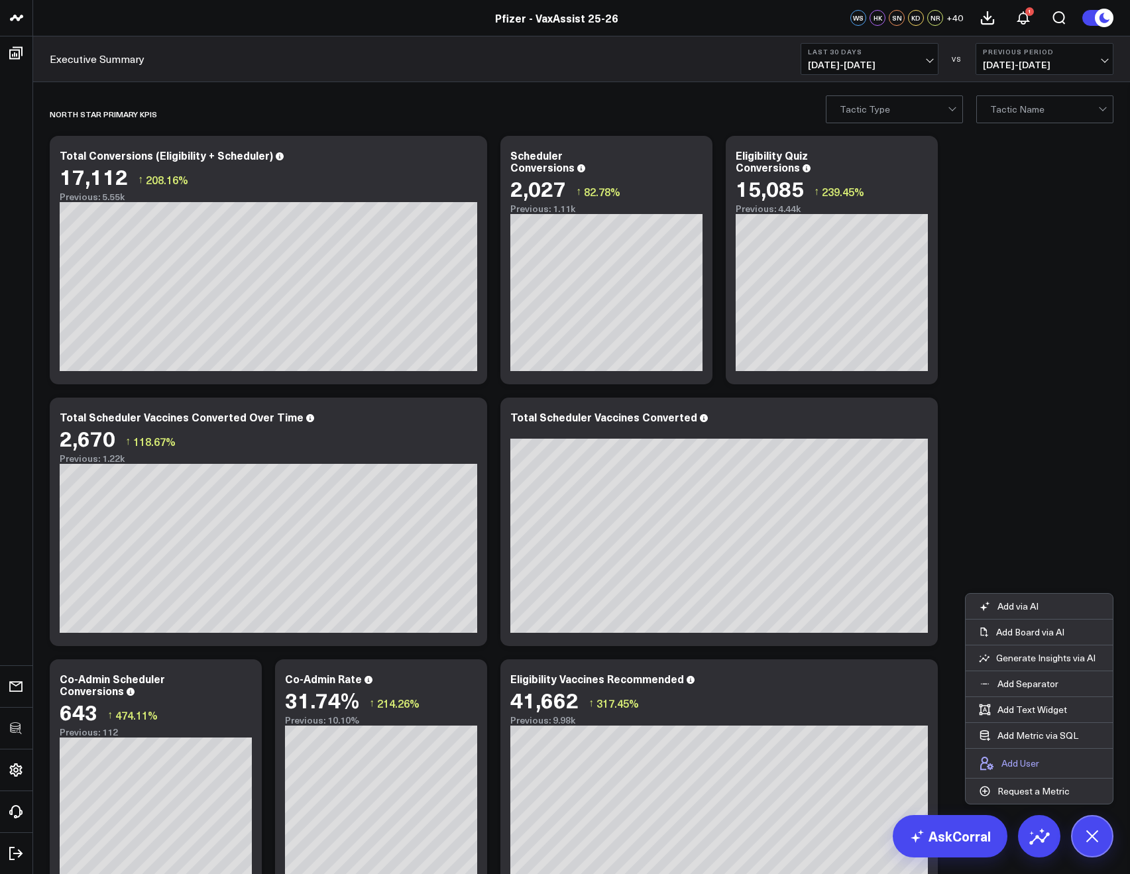
click at [1021, 760] on p "Add User" at bounding box center [1020, 763] width 38 height 12
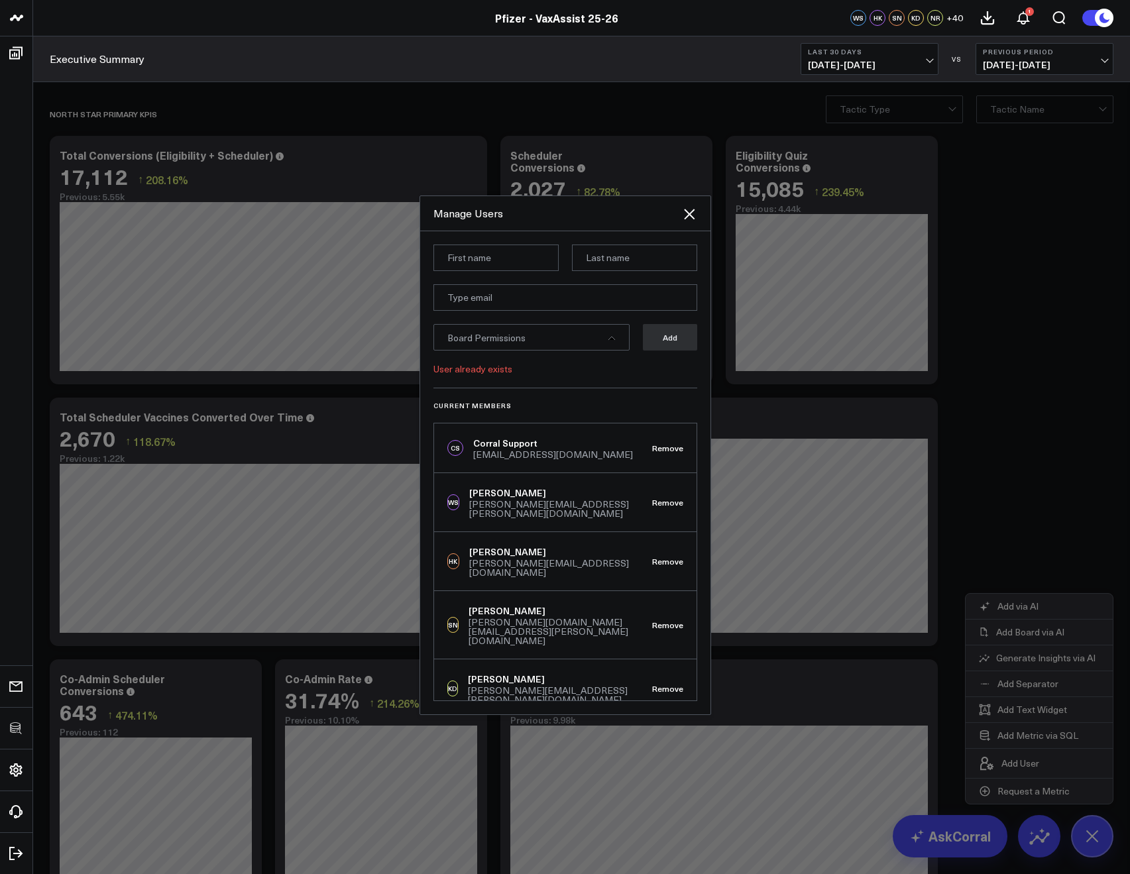
scroll to position [1521, 0]
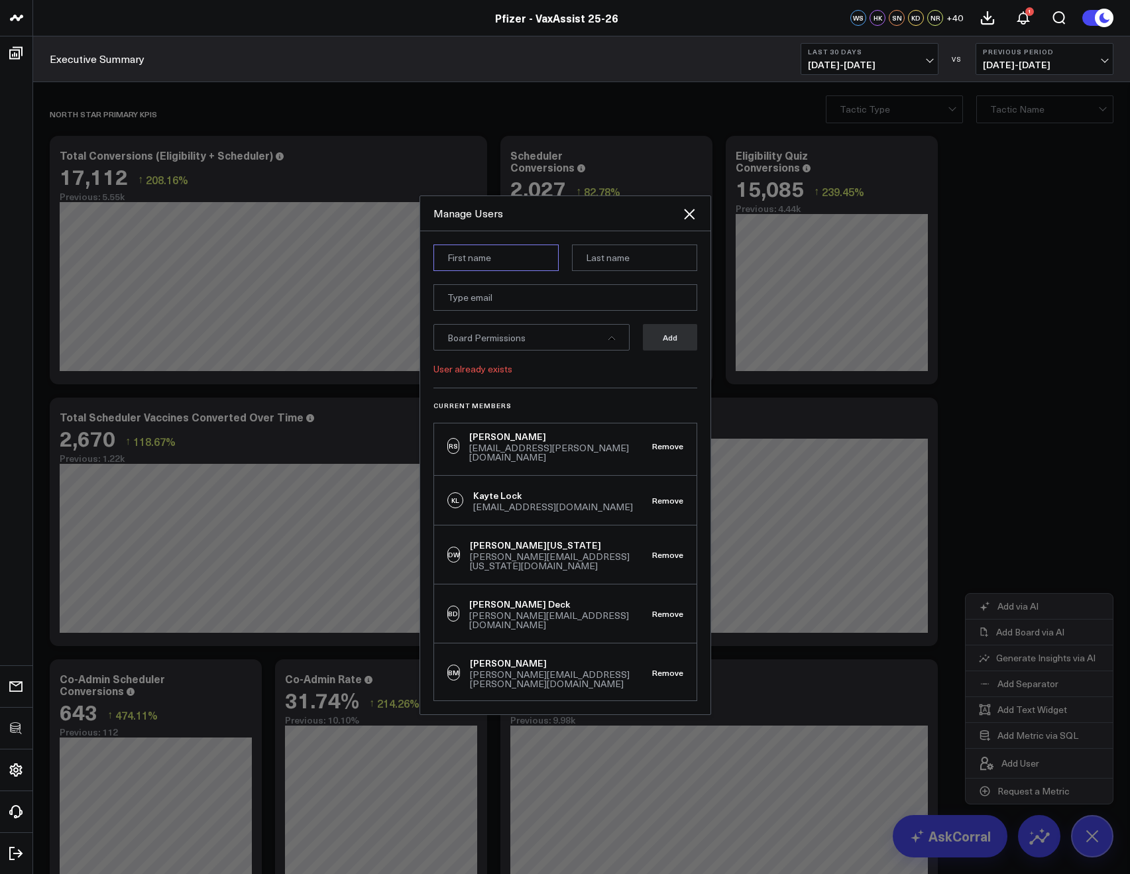
click at [457, 262] on input at bounding box center [495, 258] width 125 height 27
paste input "Jennifer"
type input "Jennifer"
click at [589, 260] on input at bounding box center [634, 258] width 125 height 27
paste input "Orme"
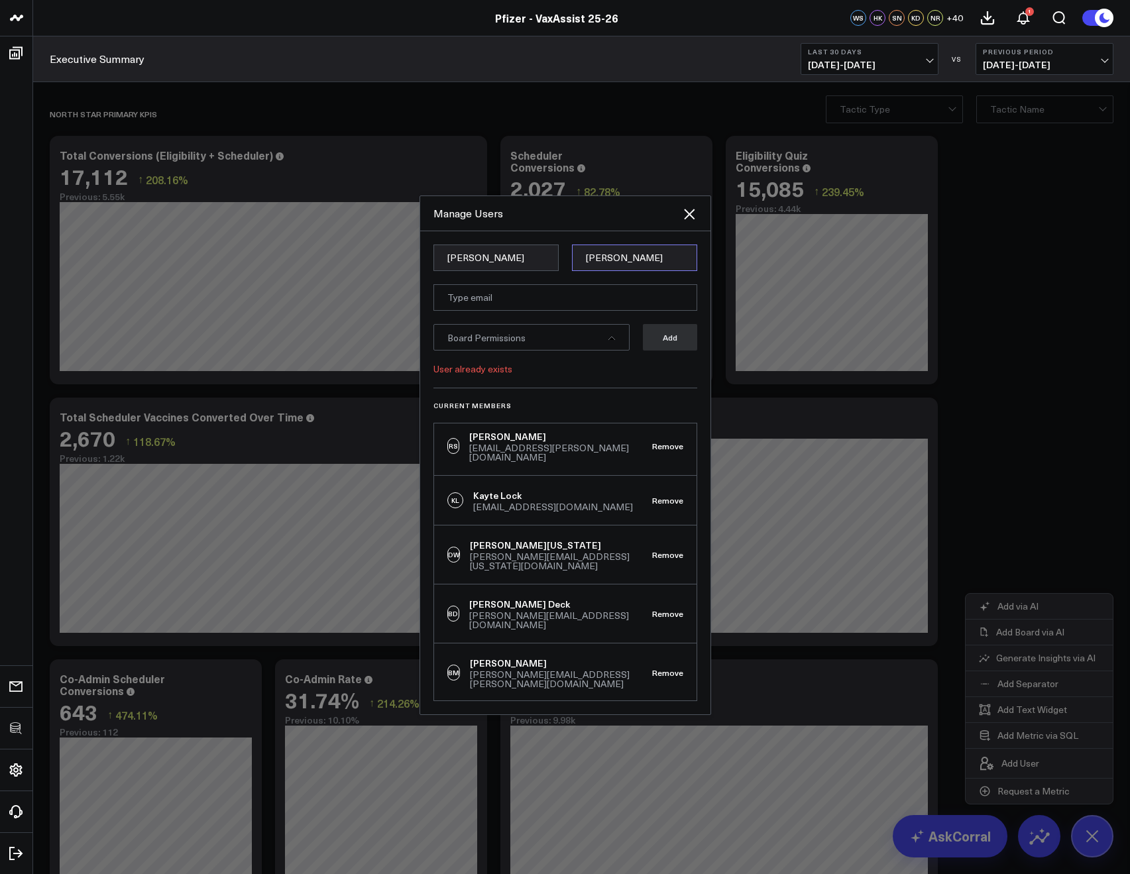
type input "Orme"
click at [464, 298] on input "email" at bounding box center [565, 297] width 264 height 27
click at [446, 289] on input "email" at bounding box center [565, 297] width 264 height 27
paste input "Jennifer.Orme@pfizer.com"
type input "Jennifer.Orme@pfizer.com"
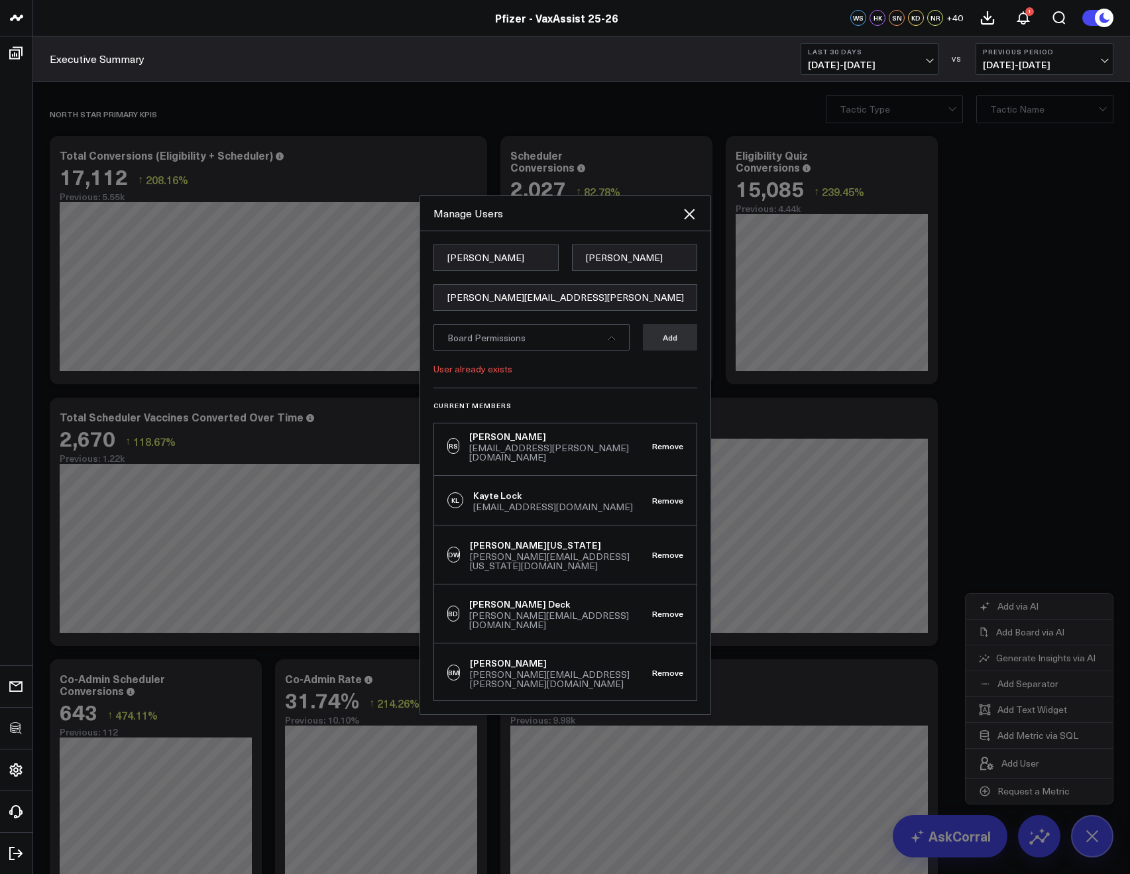
click at [564, 375] on form "Jennifer Orme Jennifer.Orme@pfizer.com Board Permissions Add User already exists" at bounding box center [565, 316] width 264 height 143
click at [514, 347] on div "Board Permissions" at bounding box center [531, 337] width 196 height 27
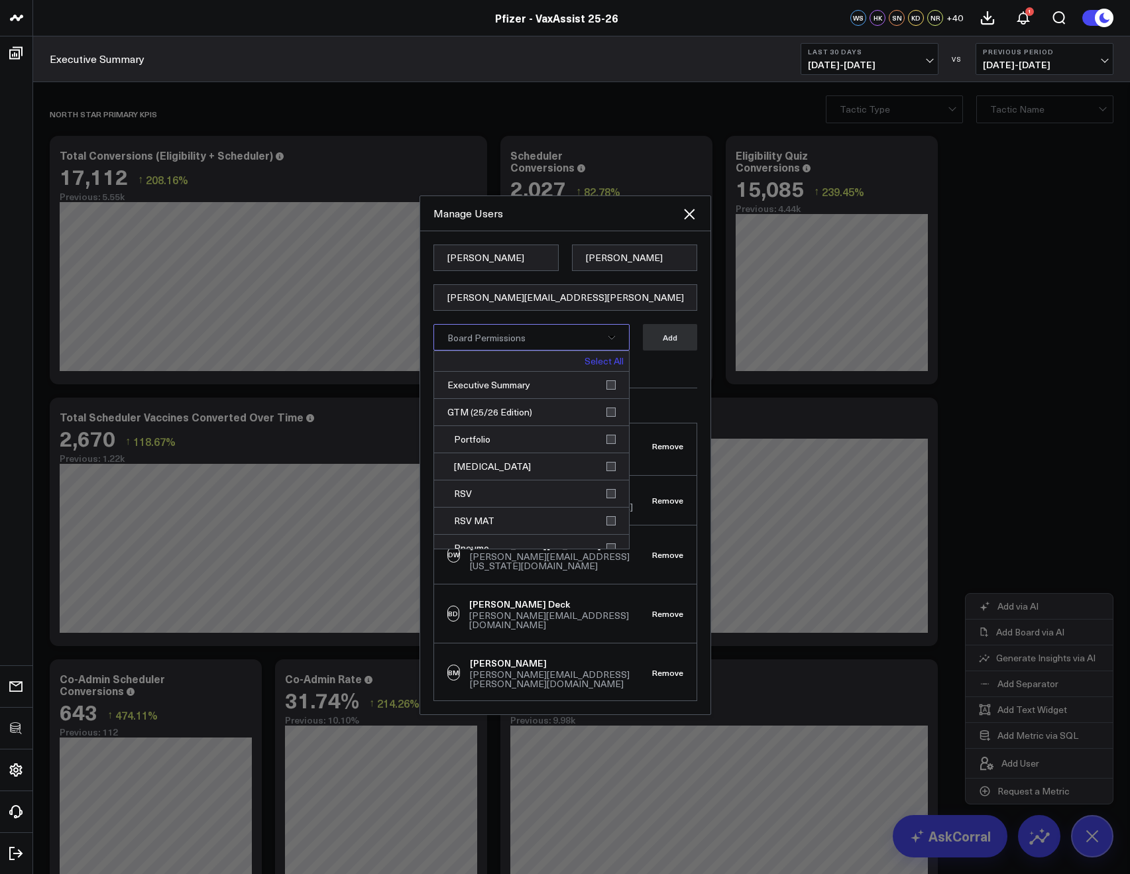
click at [585, 358] on link "Select All" at bounding box center [603, 360] width 39 height 9
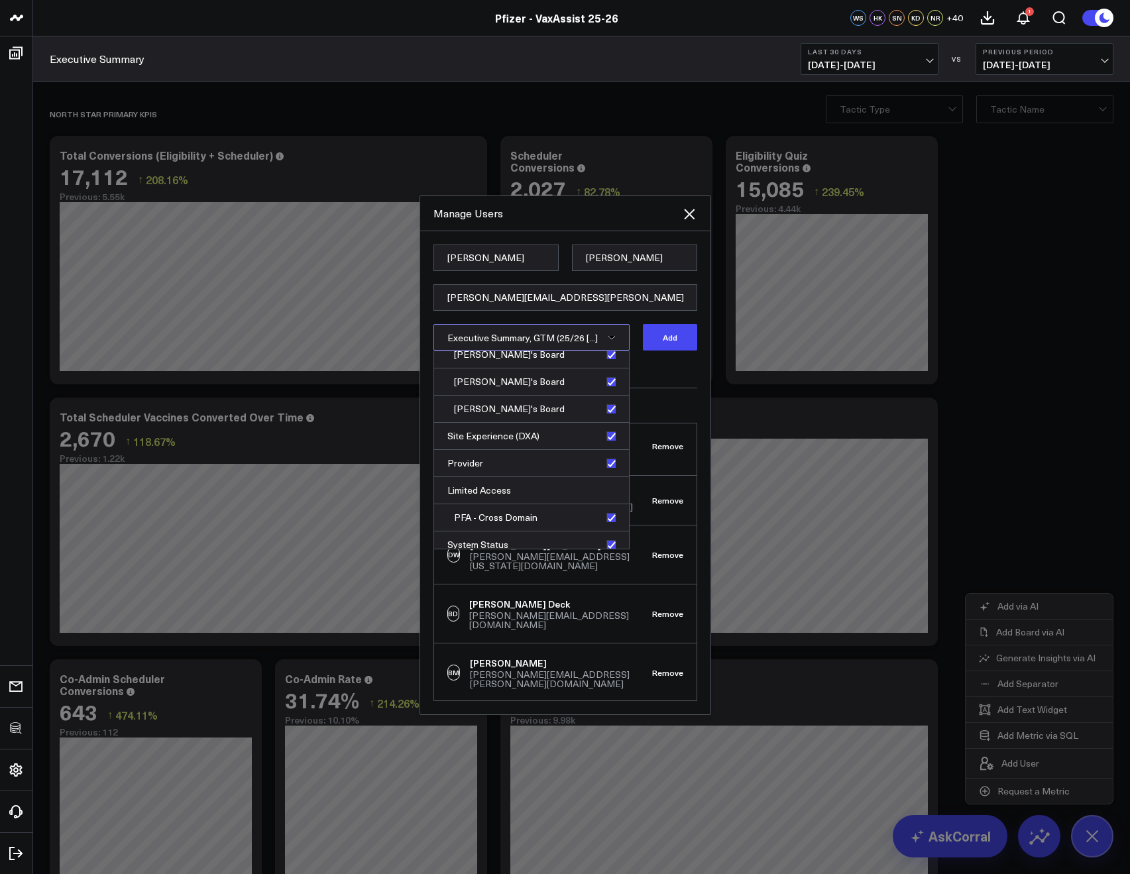
scroll to position [420, 0]
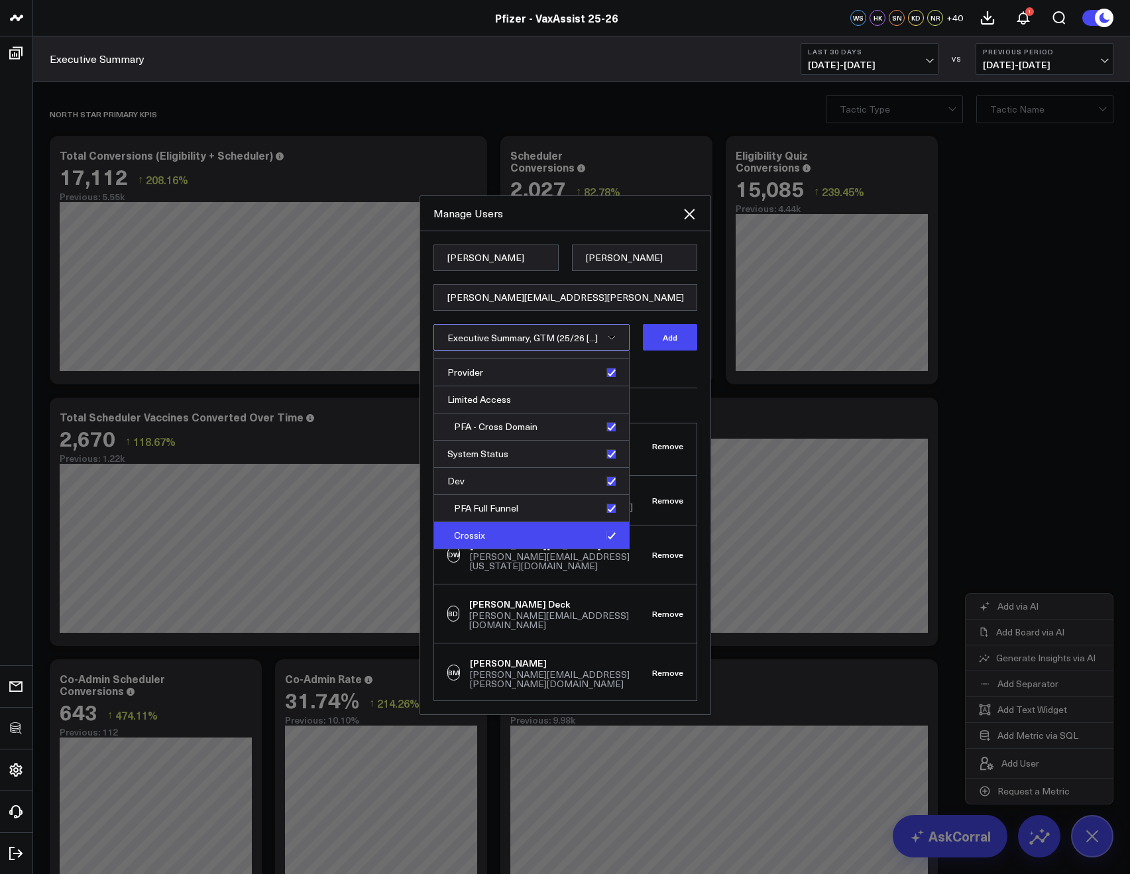
click at [602, 535] on div "Crossix" at bounding box center [531, 535] width 195 height 27
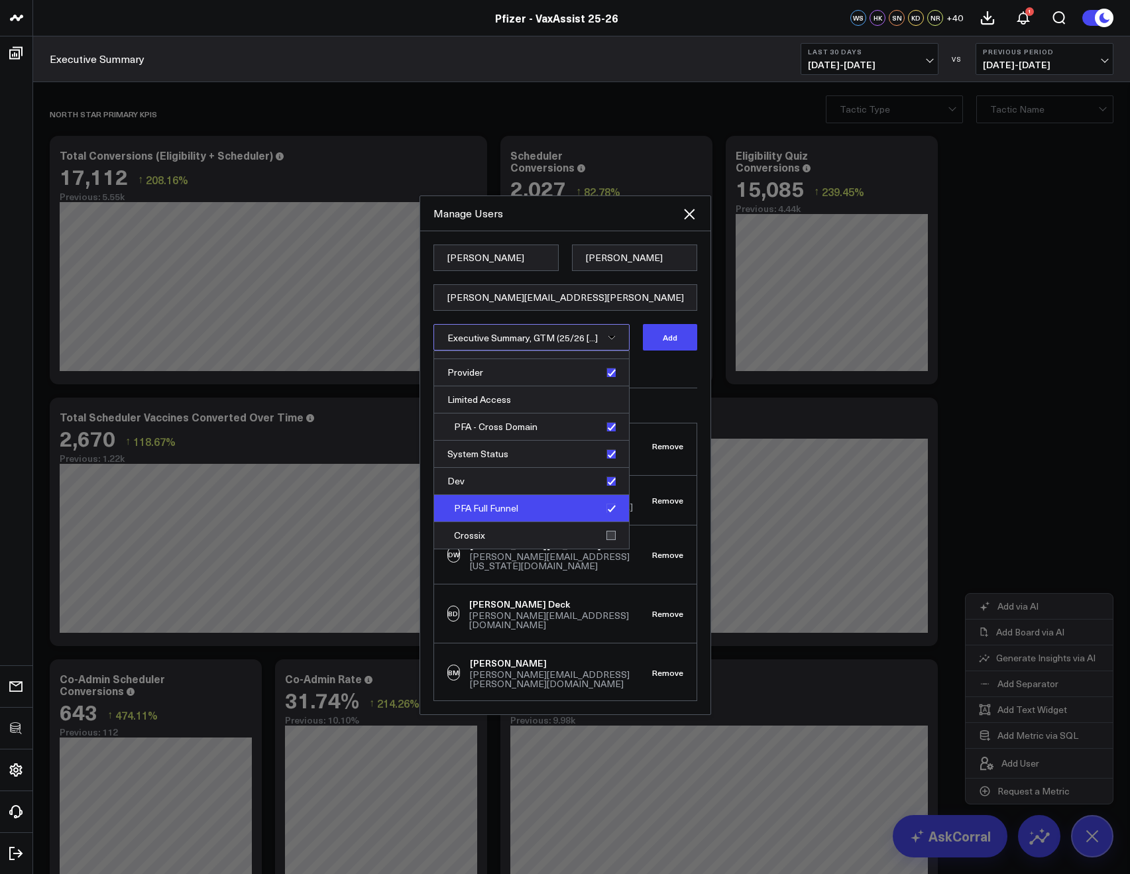
click at [602, 512] on div "PFA Full Funnel" at bounding box center [531, 508] width 195 height 27
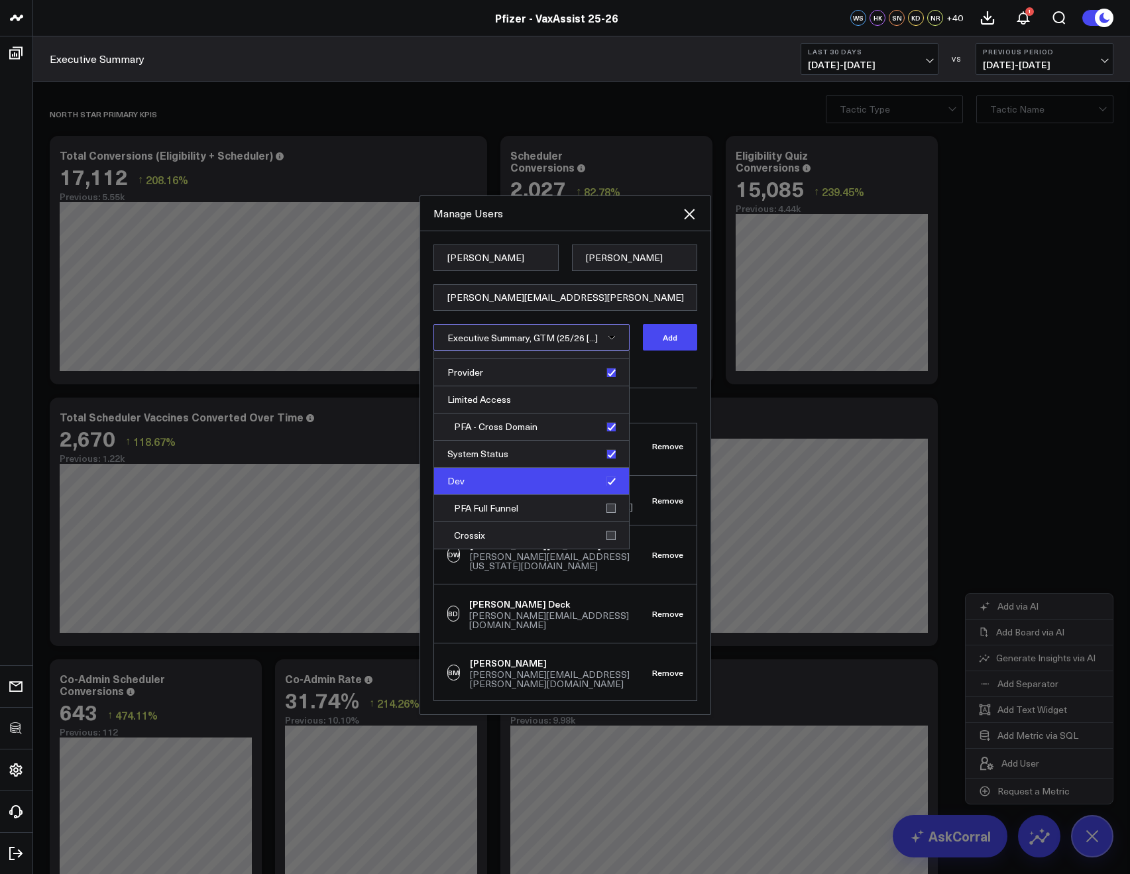
click at [602, 483] on div "Dev" at bounding box center [531, 481] width 195 height 27
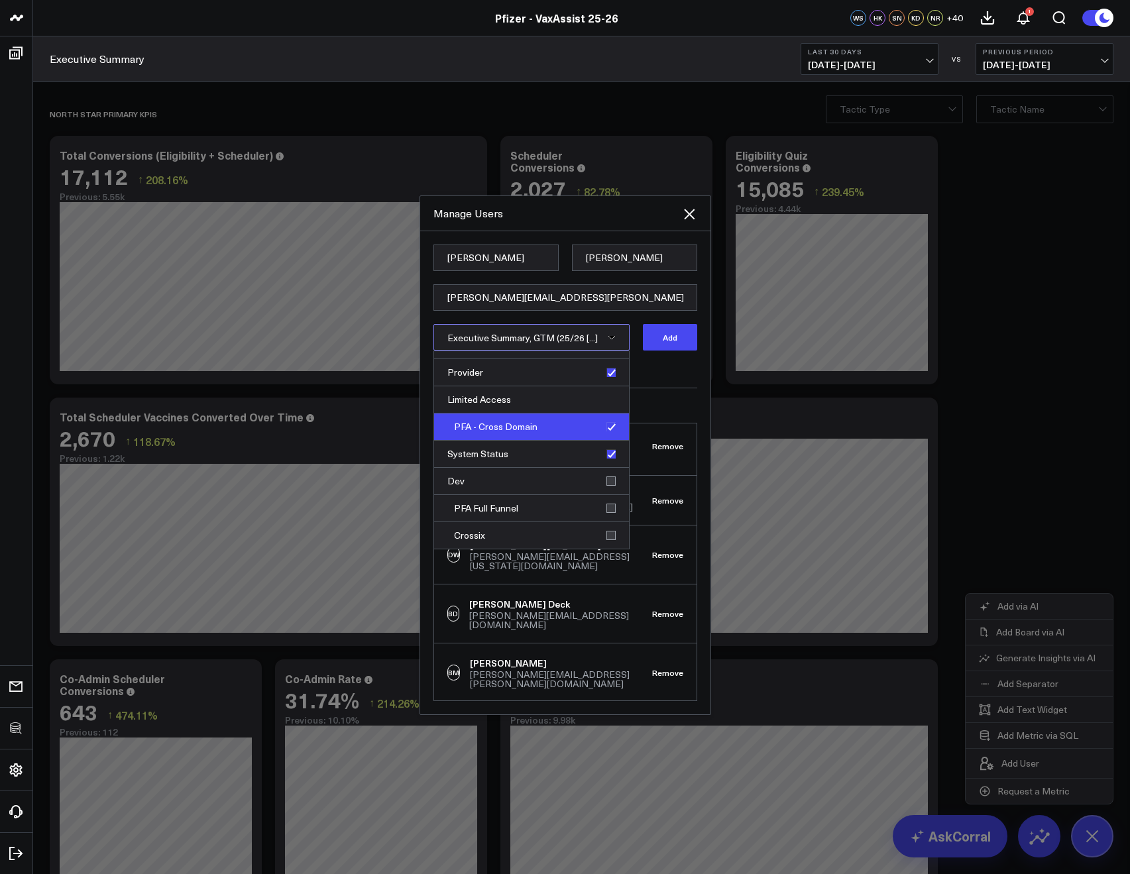
click at [603, 434] on div "PFA - Cross Domain" at bounding box center [531, 426] width 195 height 27
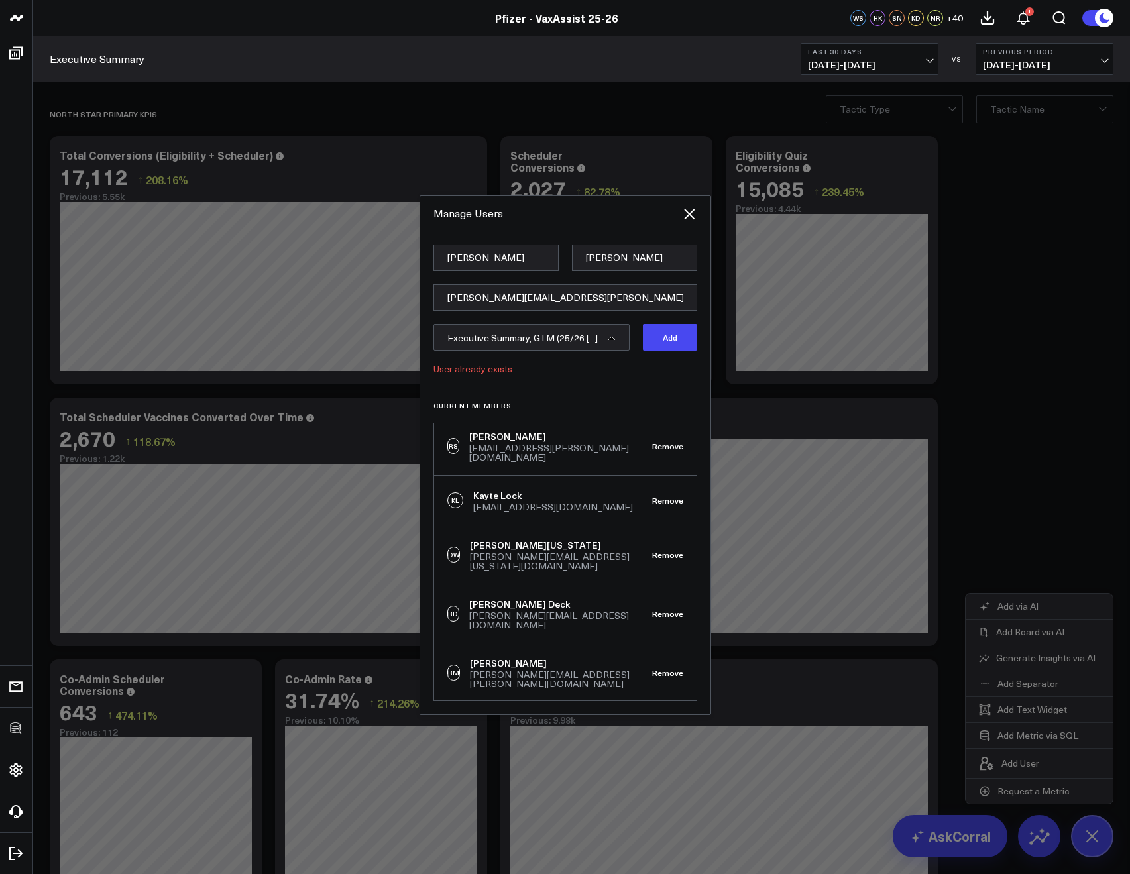
click at [654, 395] on div "Current Members CS Corral Support support@corraldata.com Remove WS Wendy Steinb…" at bounding box center [565, 544] width 264 height 313
click at [655, 346] on button "Add" at bounding box center [670, 337] width 54 height 27
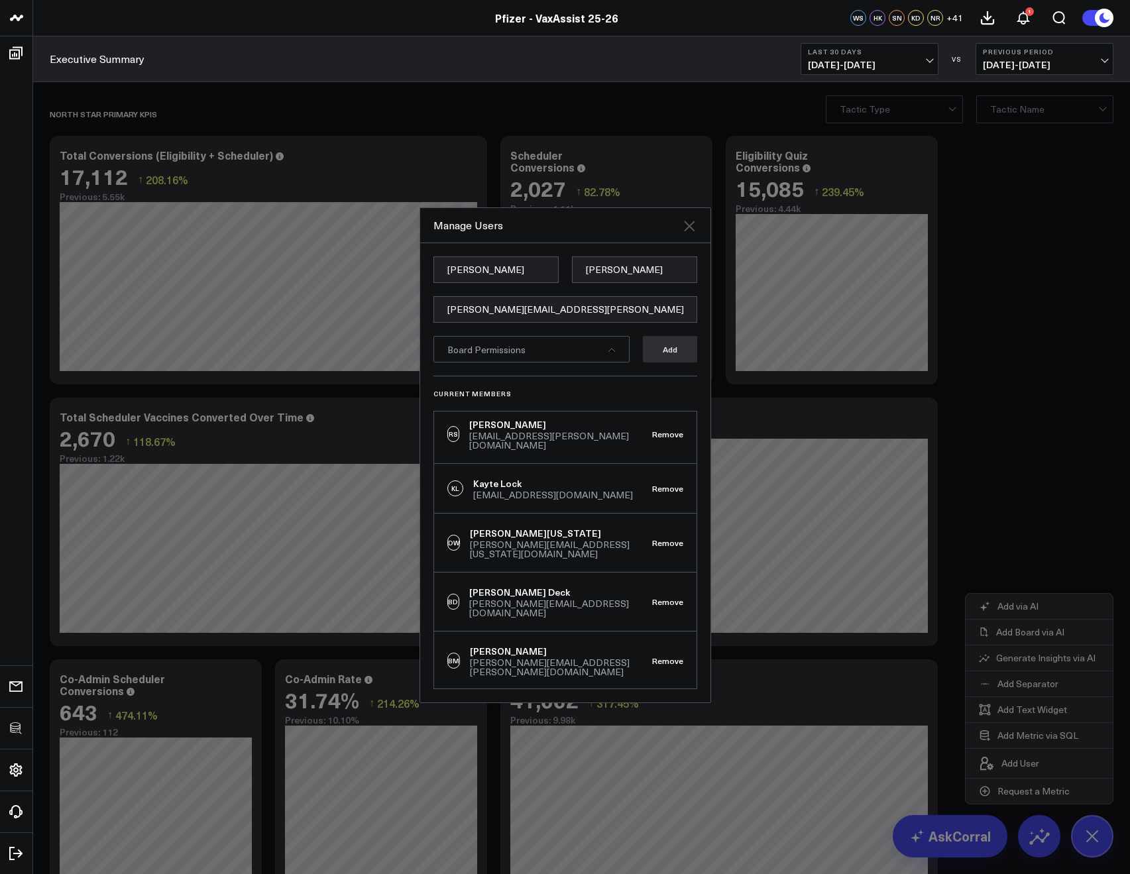
click at [692, 225] on icon at bounding box center [689, 226] width 16 height 16
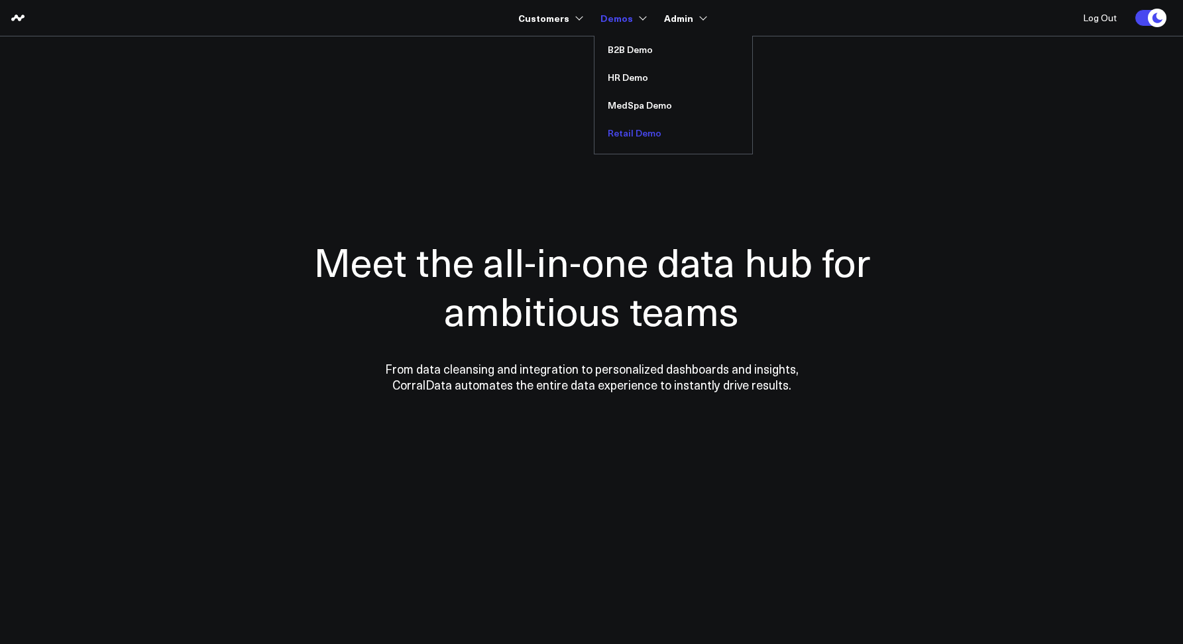
click at [614, 125] on link "Retail Demo" at bounding box center [673, 133] width 158 height 28
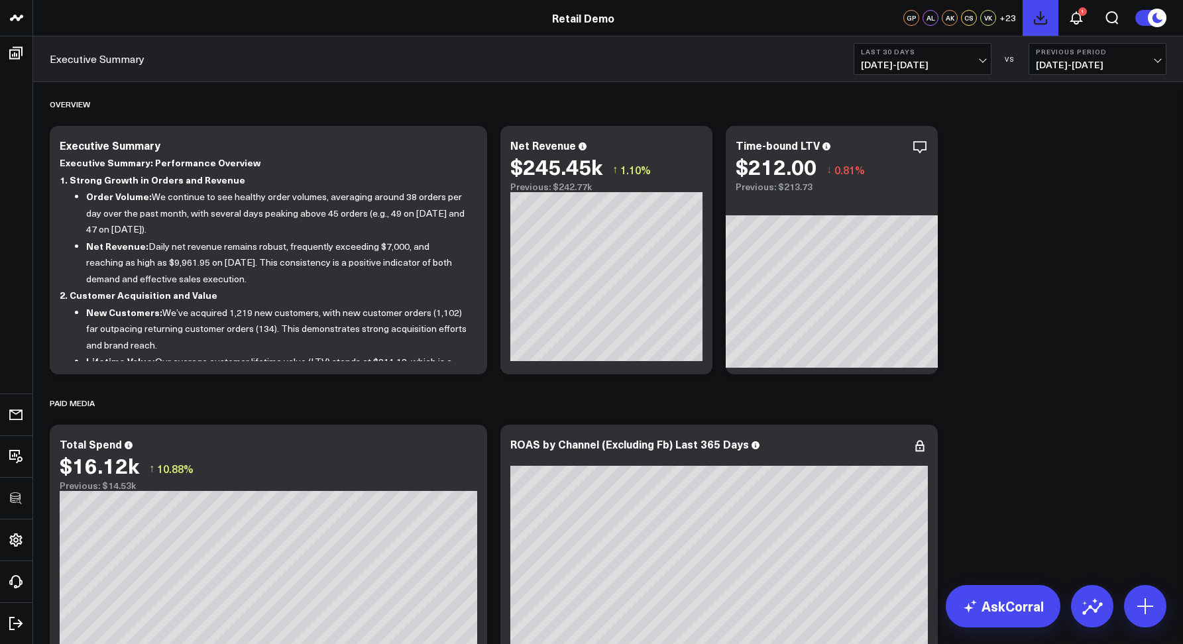
click at [1034, 18] on icon at bounding box center [1040, 18] width 16 height 16
click at [1068, 17] on icon at bounding box center [1076, 18] width 16 height 16
click at [1077, 20] on icon at bounding box center [1076, 18] width 16 height 16
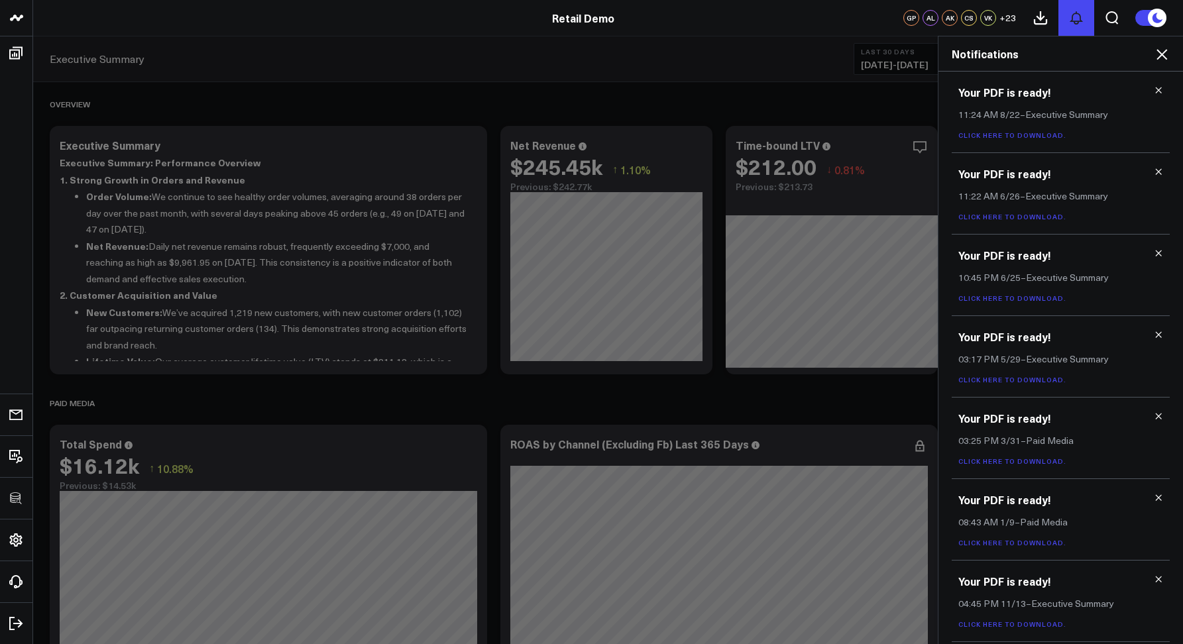
click at [1075, 19] on icon at bounding box center [1076, 18] width 16 height 16
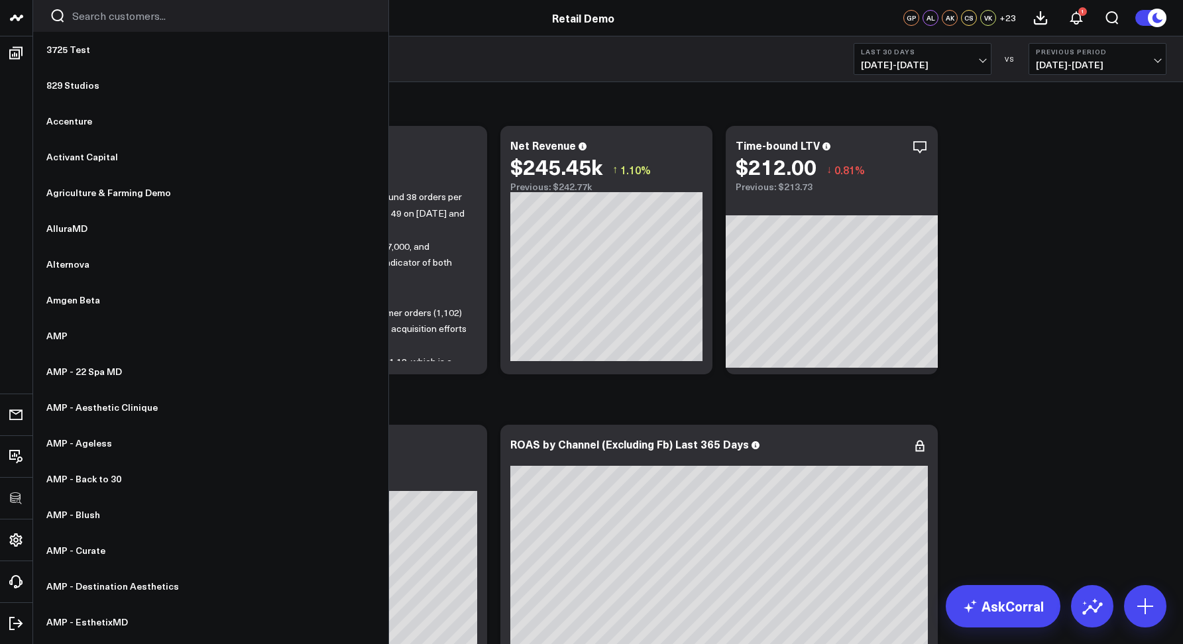
click at [75, 21] on input "Search customers input" at bounding box center [222, 16] width 300 height 15
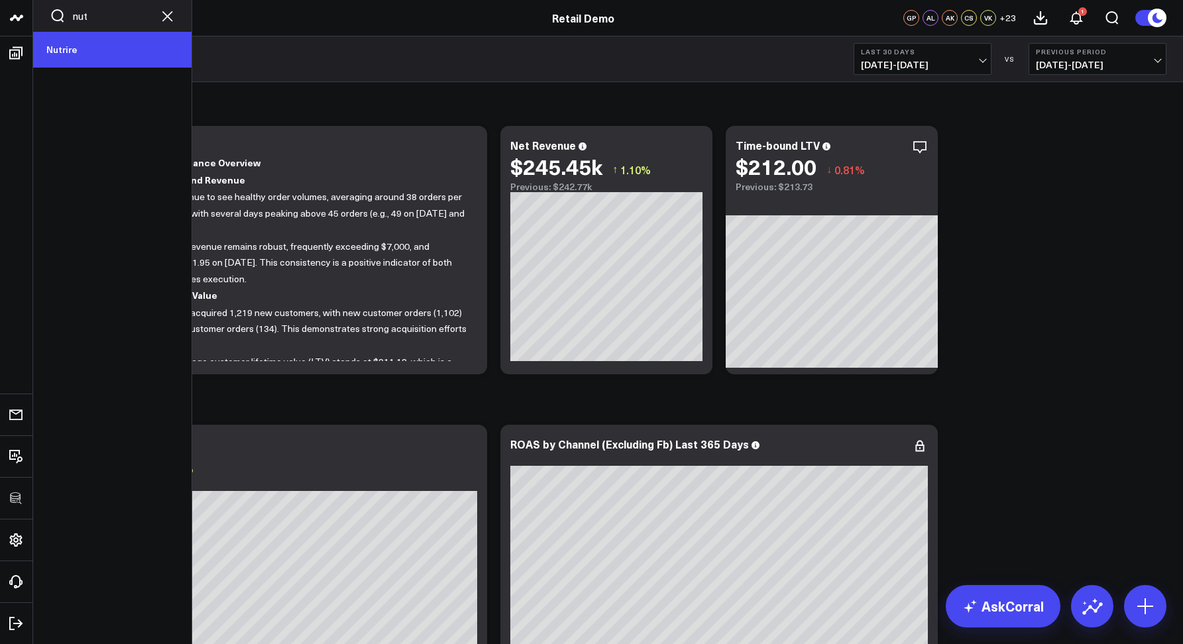
type input "nut"
click at [49, 58] on link "Nutrire" at bounding box center [112, 50] width 158 height 36
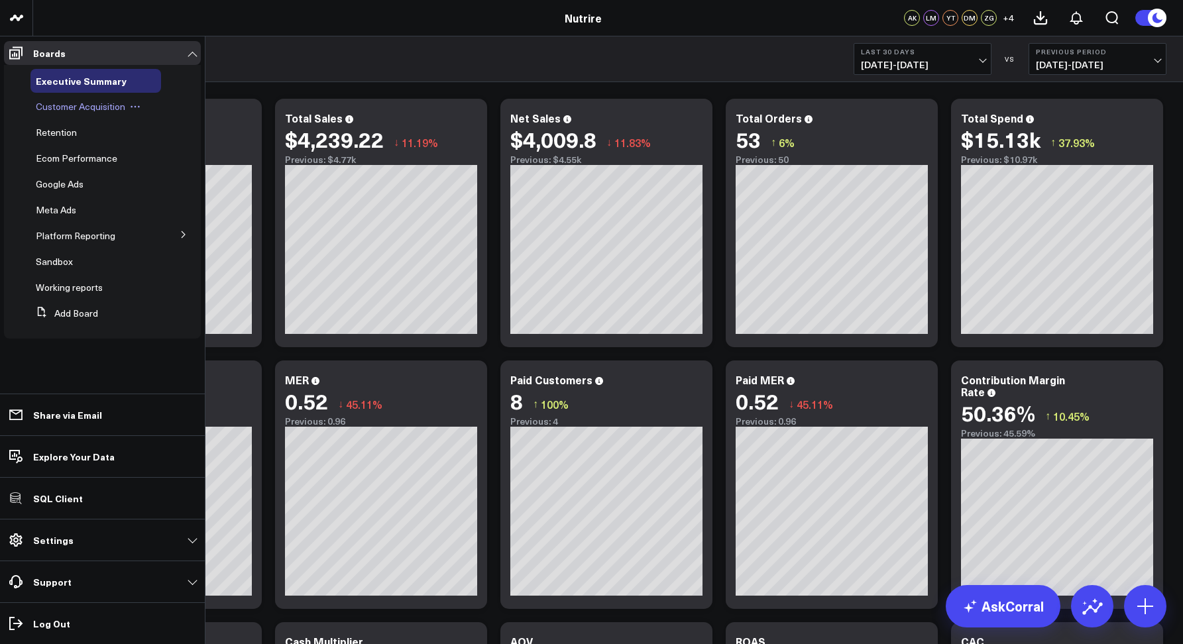
click at [59, 109] on span "Customer Acquisition" at bounding box center [80, 106] width 89 height 13
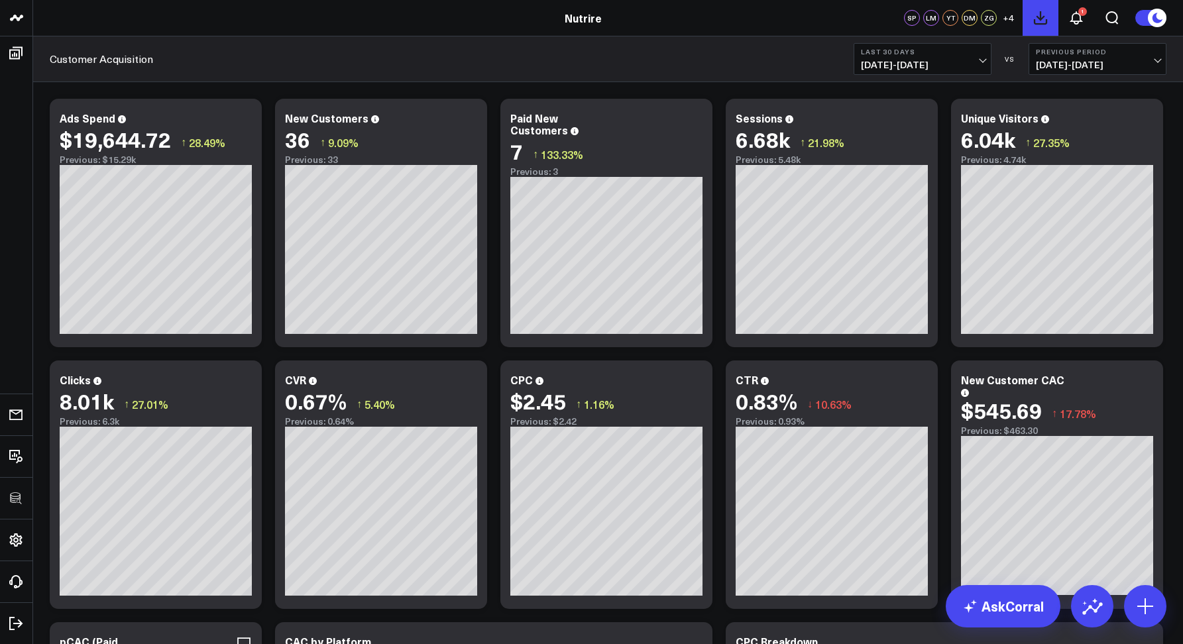
click at [1036, 21] on icon at bounding box center [1040, 18] width 16 height 16
click at [1079, 17] on icon at bounding box center [1076, 18] width 16 height 16
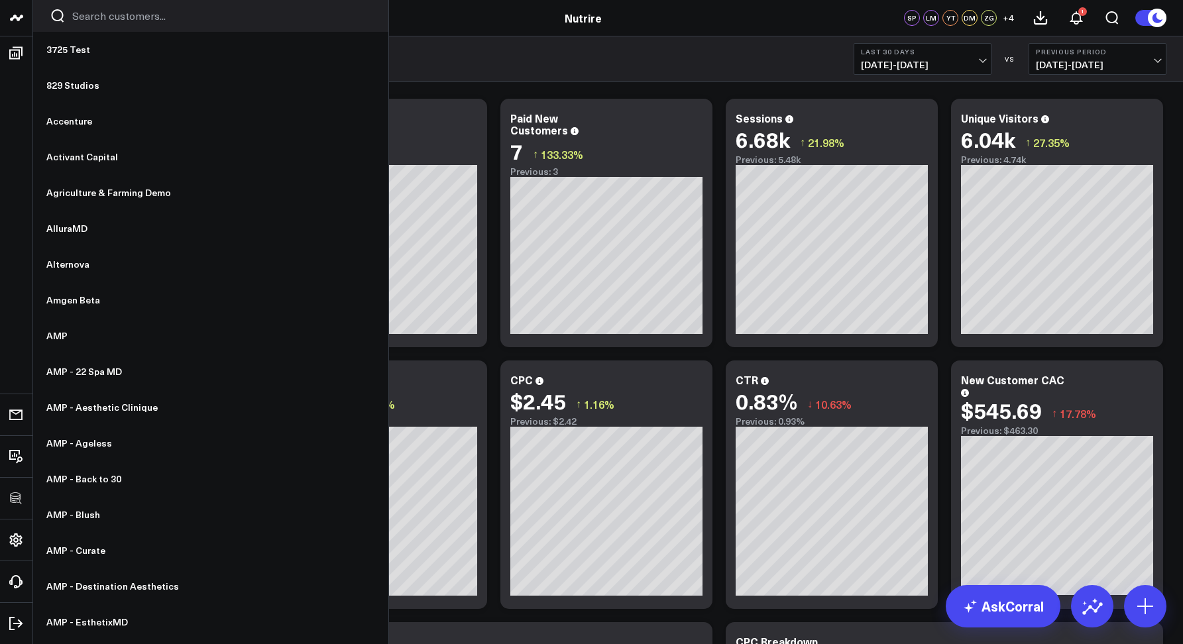
click at [7, 12] on link at bounding box center [16, 18] width 33 height 36
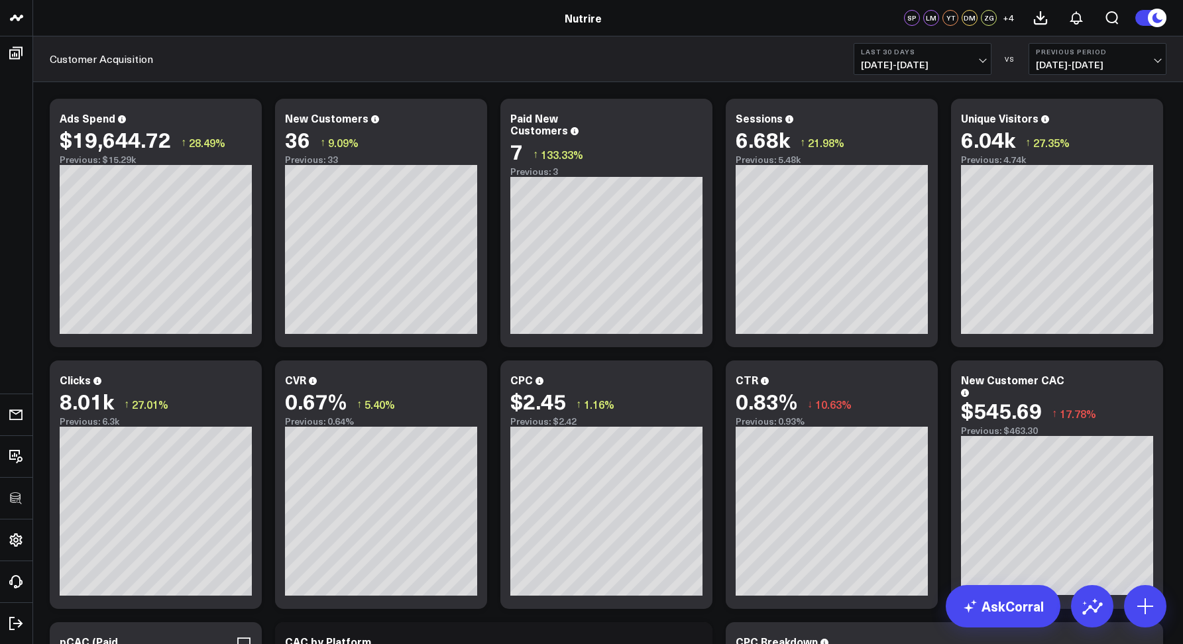
click at [569, 23] on link "Nutrire" at bounding box center [583, 18] width 37 height 15
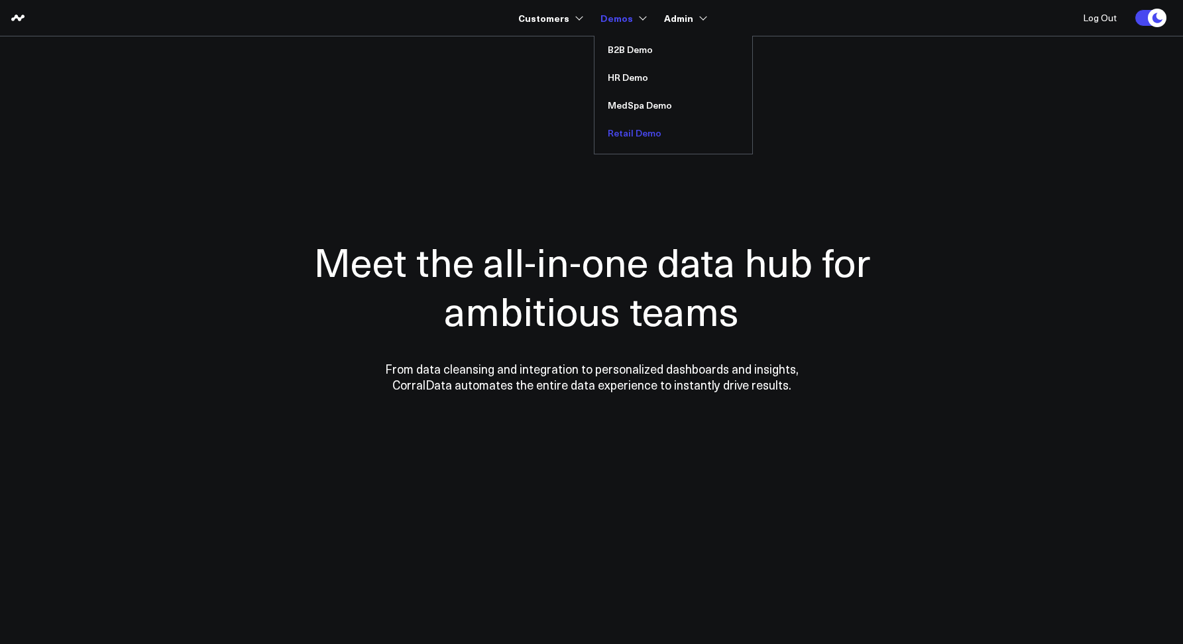
click at [620, 127] on link "Retail Demo" at bounding box center [673, 133] width 158 height 28
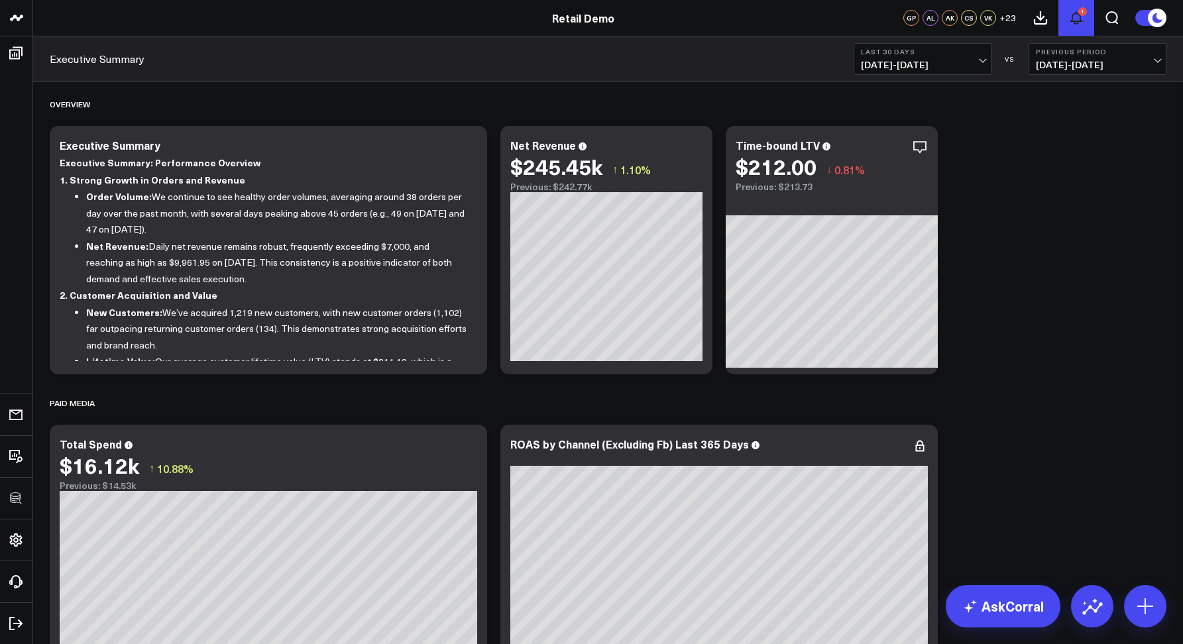
click at [1075, 19] on icon at bounding box center [1076, 18] width 16 height 16
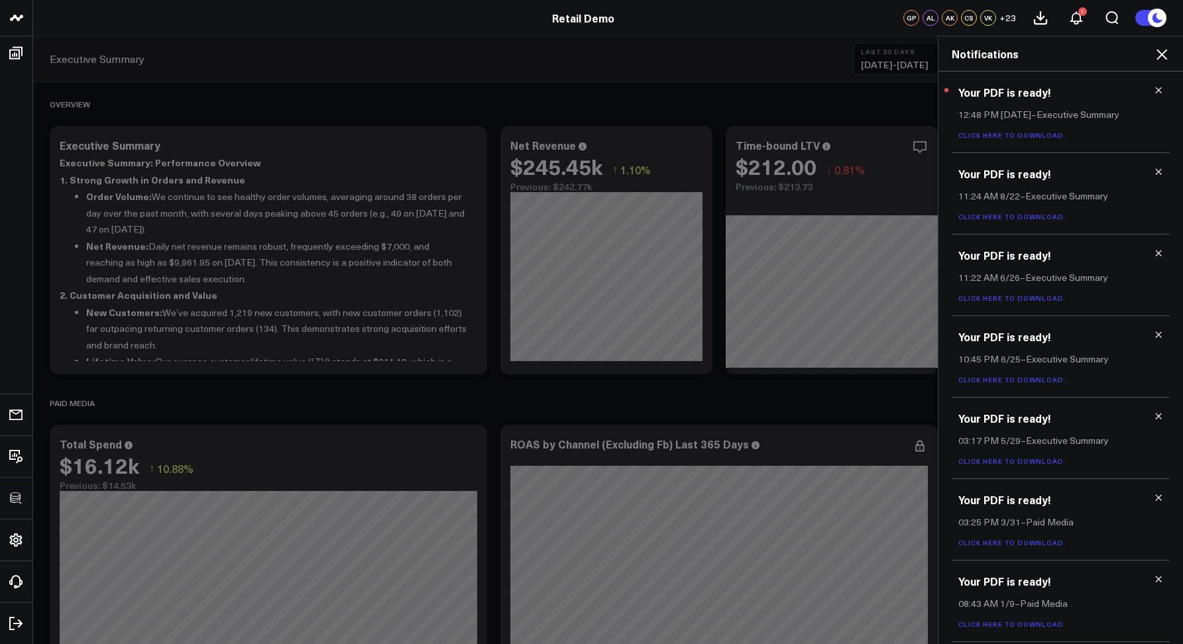
click at [976, 138] on link "Click here to download." at bounding box center [1012, 135] width 108 height 9
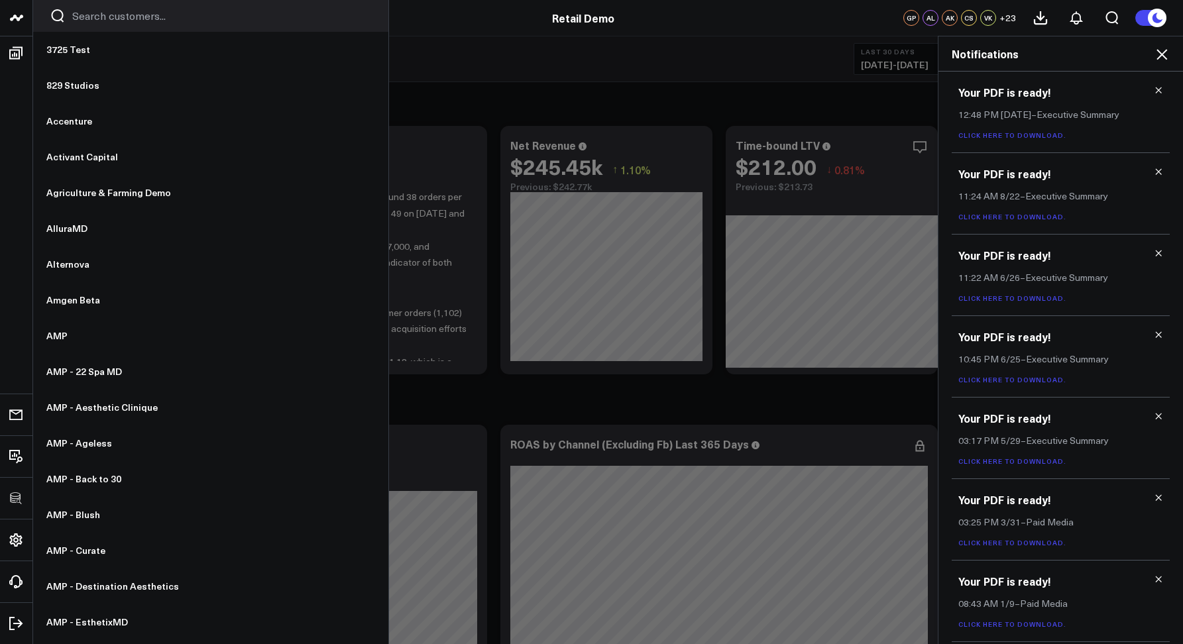
click at [95, 23] on div at bounding box center [210, 16] width 355 height 32
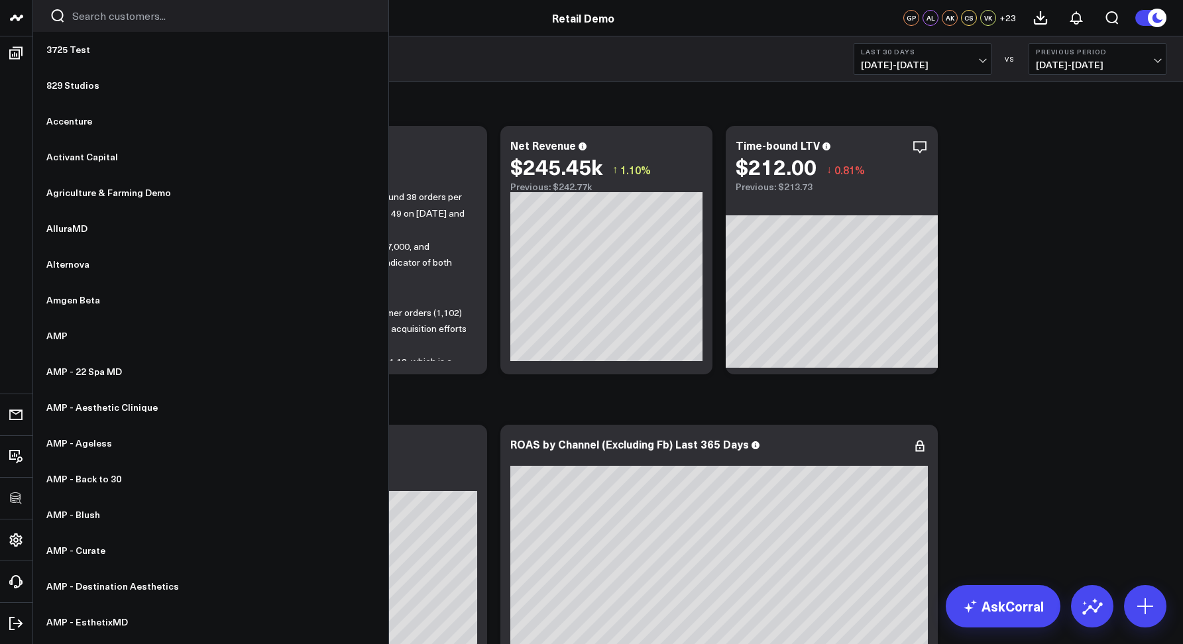
click at [91, 22] on input "Search customers input" at bounding box center [222, 16] width 300 height 15
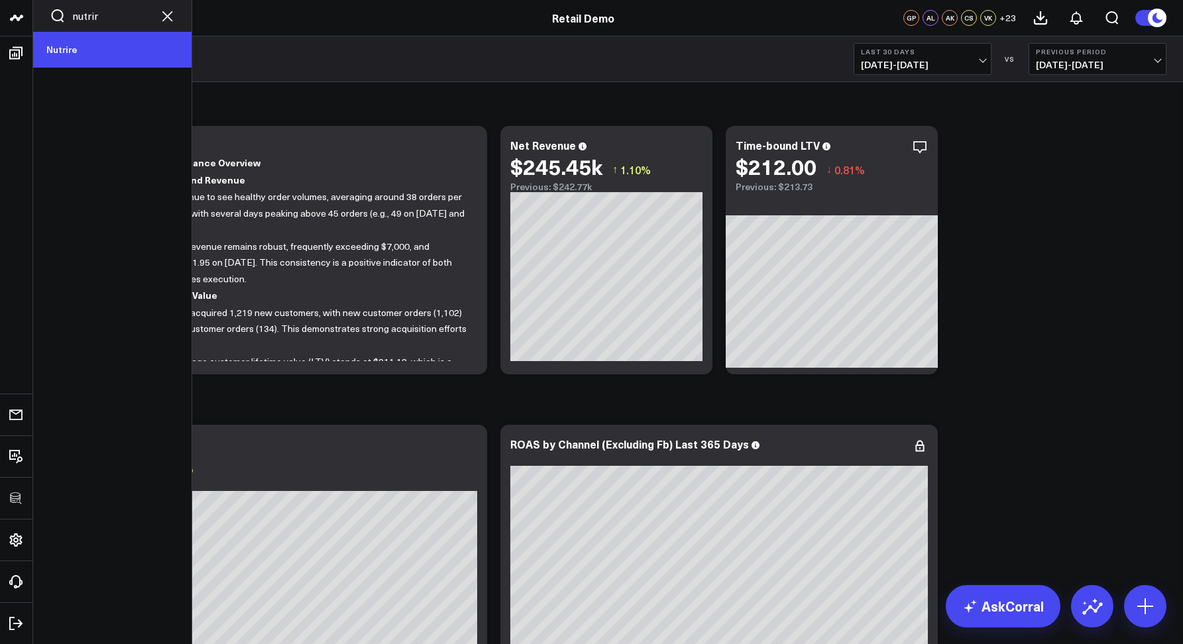
type input "nutrir"
click at [85, 43] on link "Nutrire" at bounding box center [112, 50] width 158 height 36
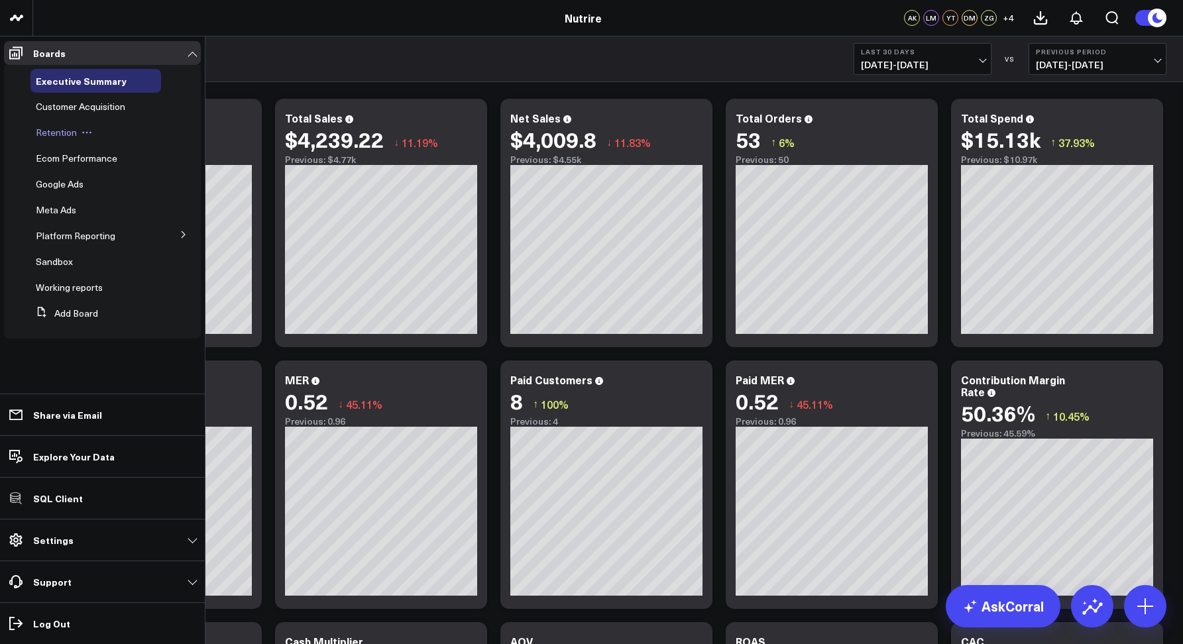
click at [42, 133] on span "Retention" at bounding box center [56, 132] width 41 height 13
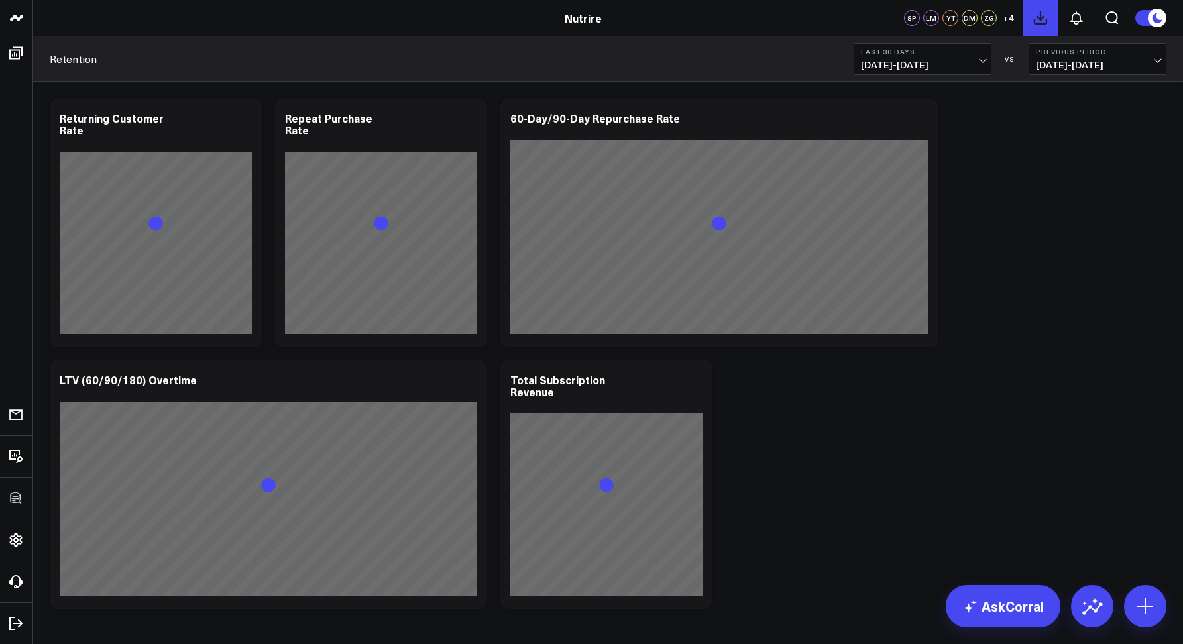
click at [1035, 21] on icon at bounding box center [1040, 18] width 16 height 16
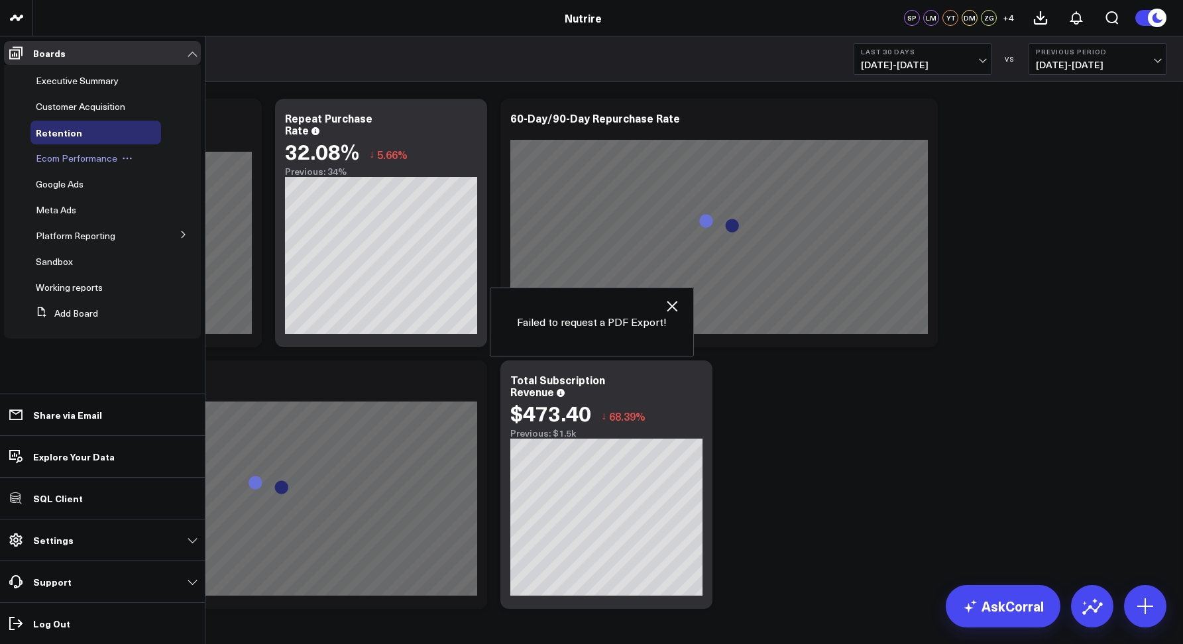
click at [50, 159] on span "Ecom Performance" at bounding box center [77, 158] width 82 height 13
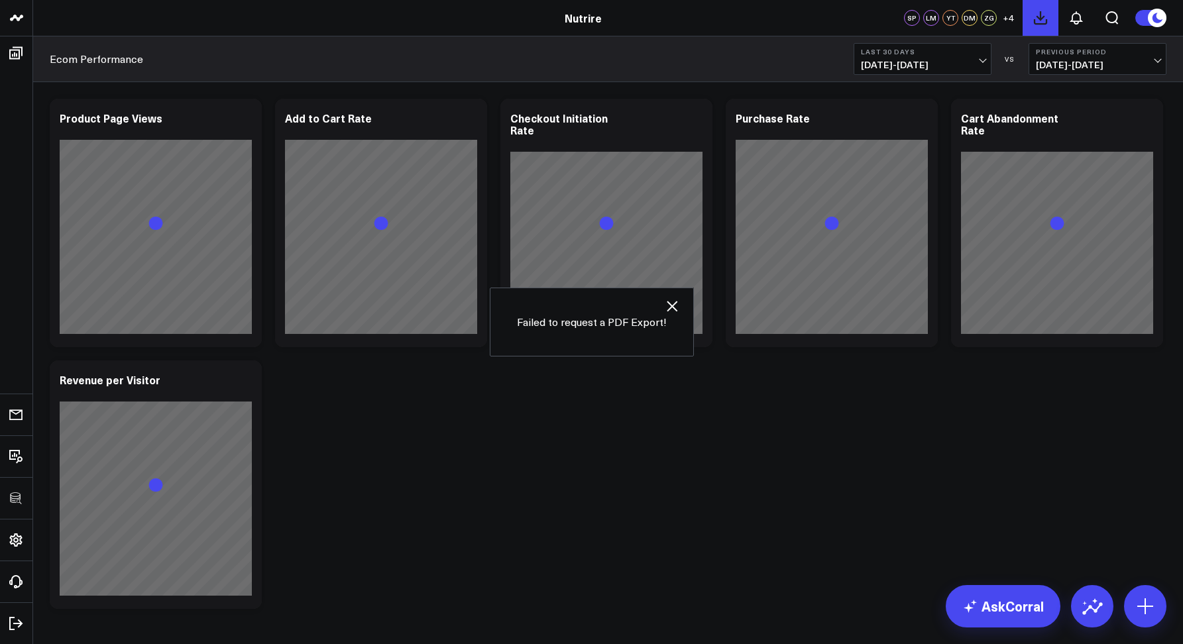
click at [1045, 13] on icon at bounding box center [1040, 18] width 16 height 16
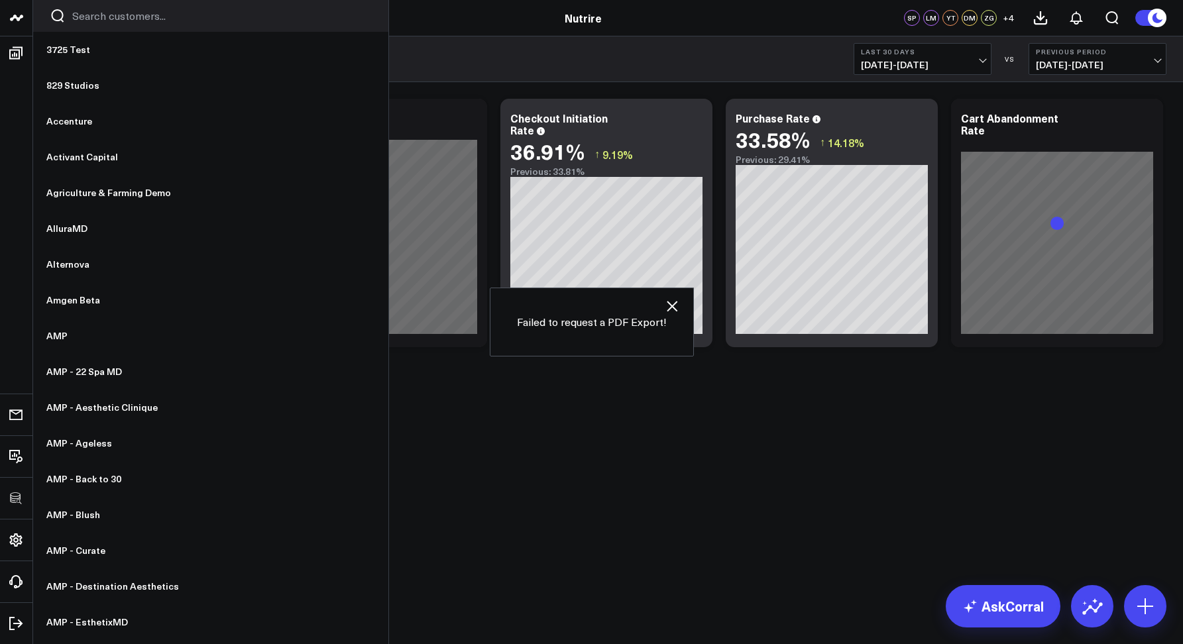
click at [95, 25] on div at bounding box center [210, 16] width 355 height 32
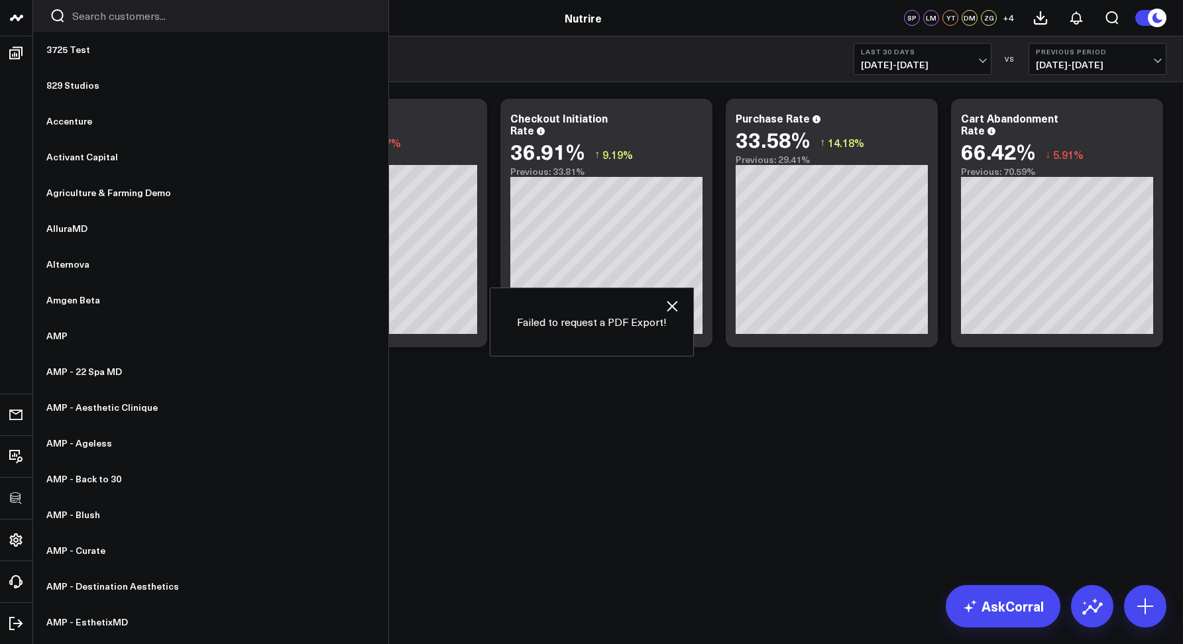
click at [89, 22] on input "Search customers input" at bounding box center [222, 16] width 300 height 15
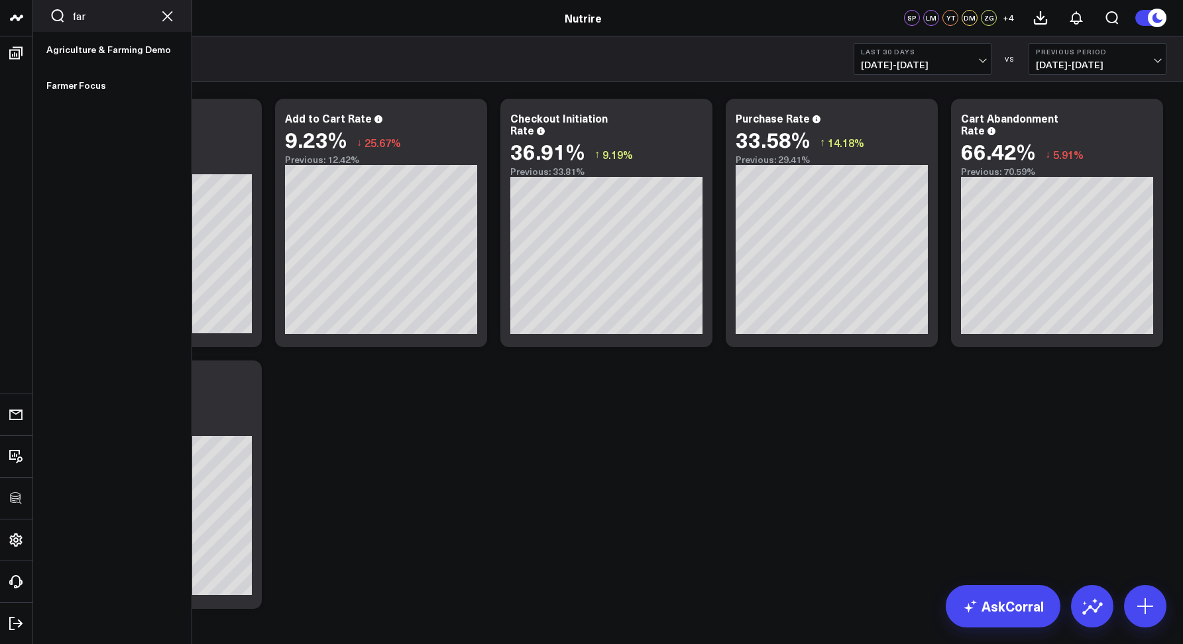
type input "far"
drag, startPoint x: 133, startPoint y: 16, endPoint x: 53, endPoint y: 12, distance: 80.3
click at [54, 12] on div "far" at bounding box center [112, 16] width 158 height 32
type input "pfa"
click at [68, 47] on link "Pfizer - PFA" at bounding box center [112, 50] width 158 height 36
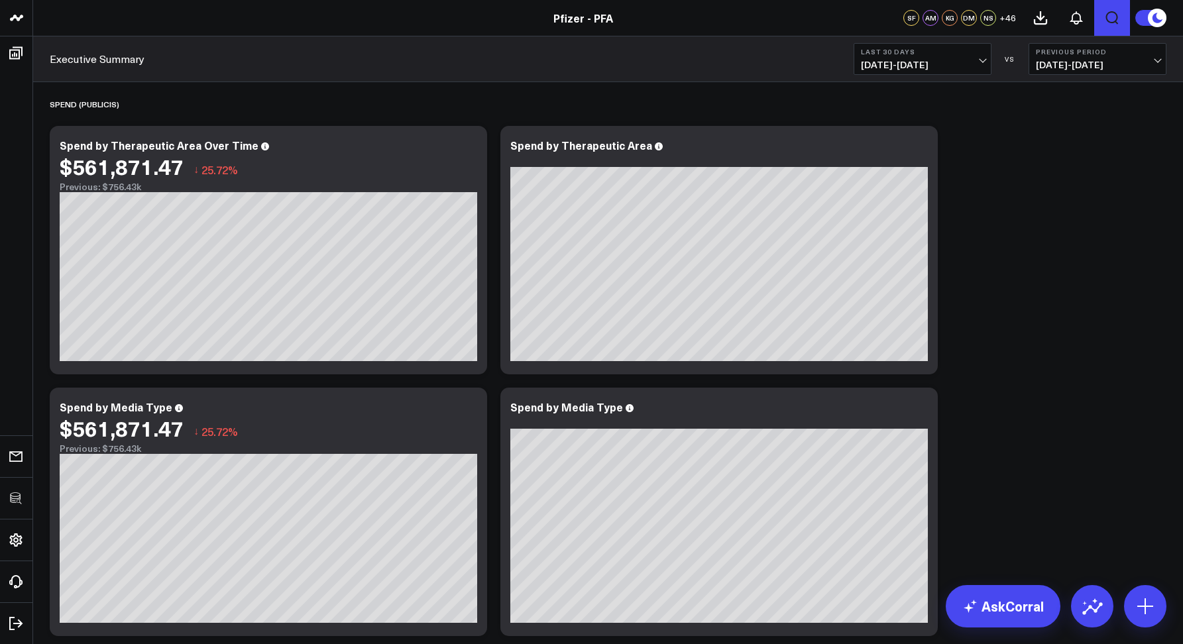
click at [1111, 17] on icon "Open search" at bounding box center [1112, 18] width 16 height 16
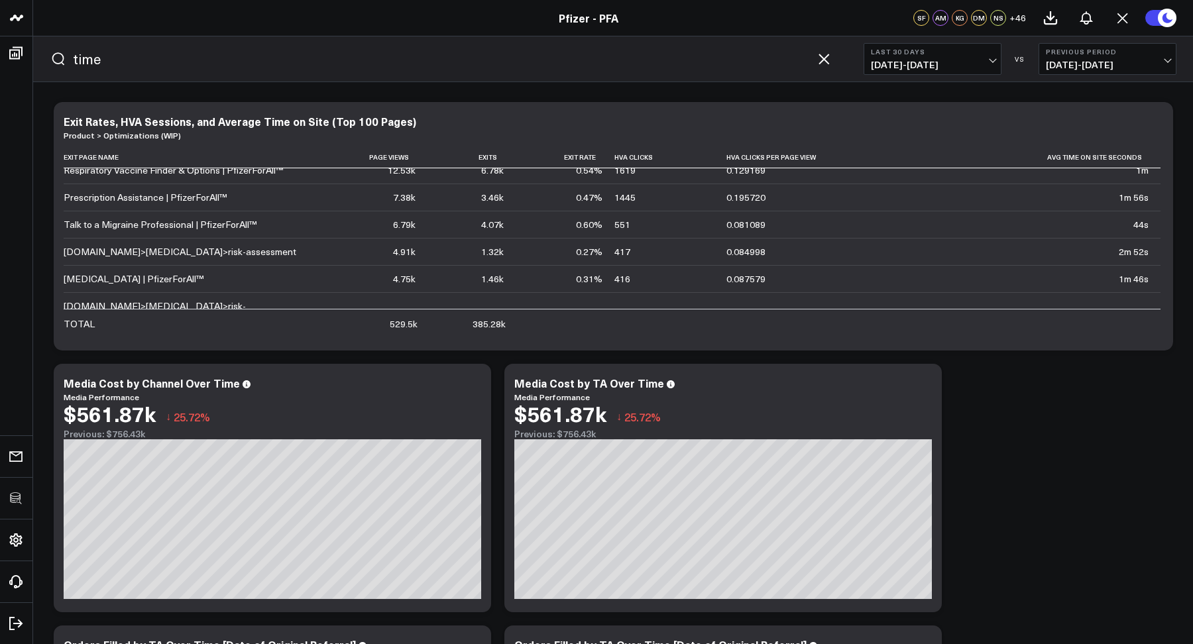
click at [89, 56] on input "time" at bounding box center [441, 59] width 736 height 20
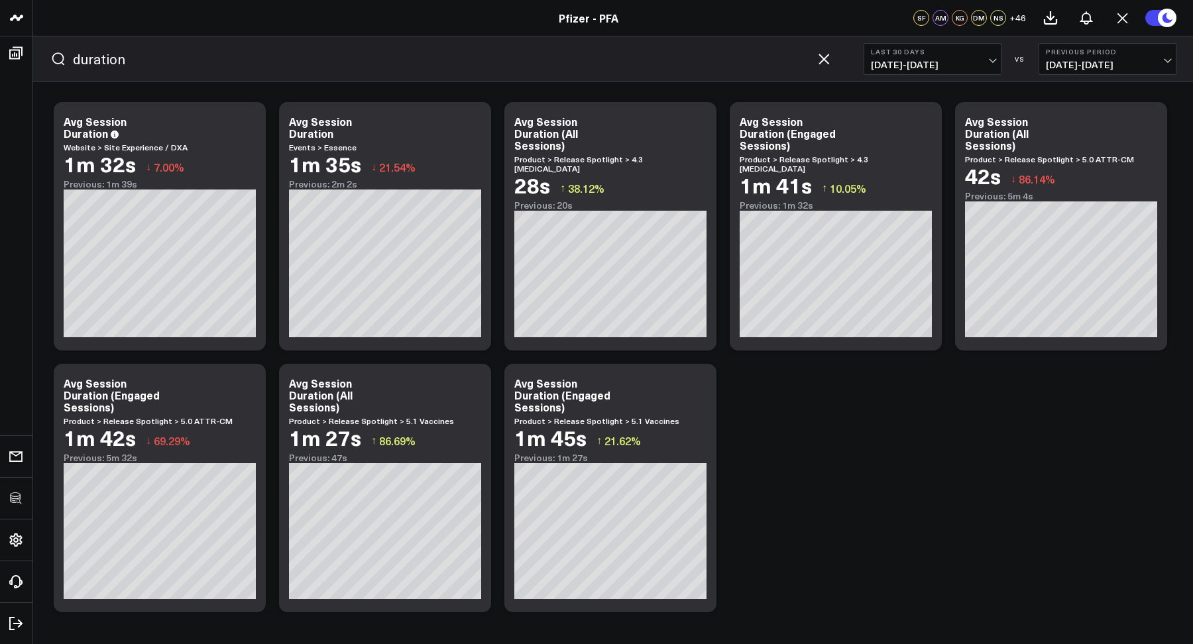
click at [83, 65] on input "duration" at bounding box center [441, 59] width 736 height 20
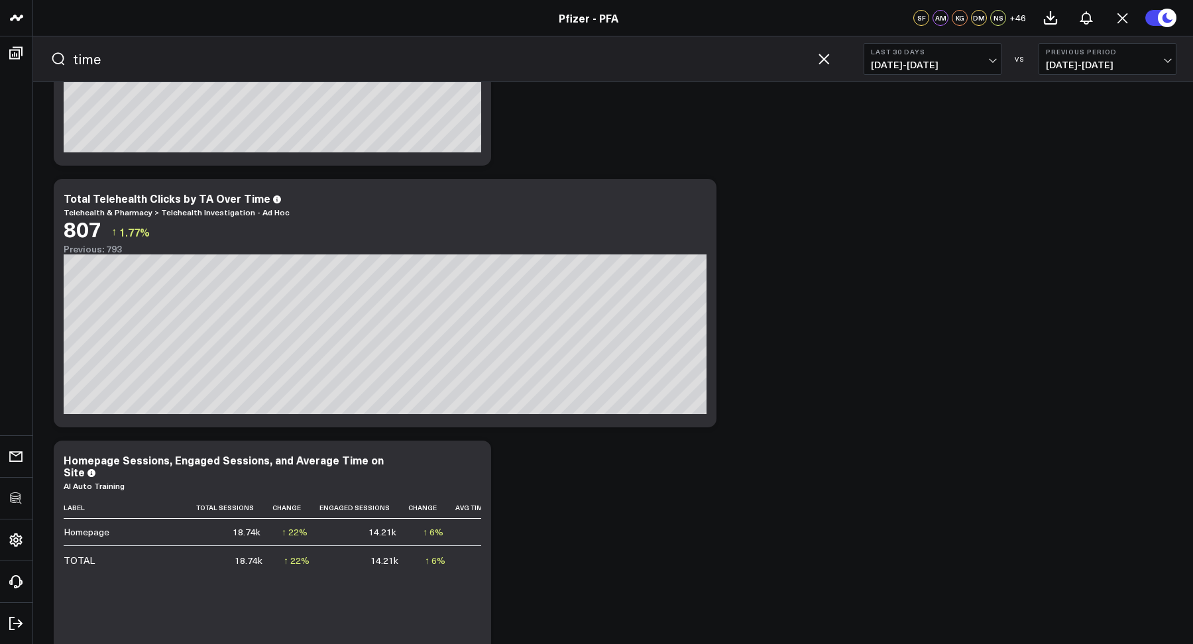
scroll to position [2521, 0]
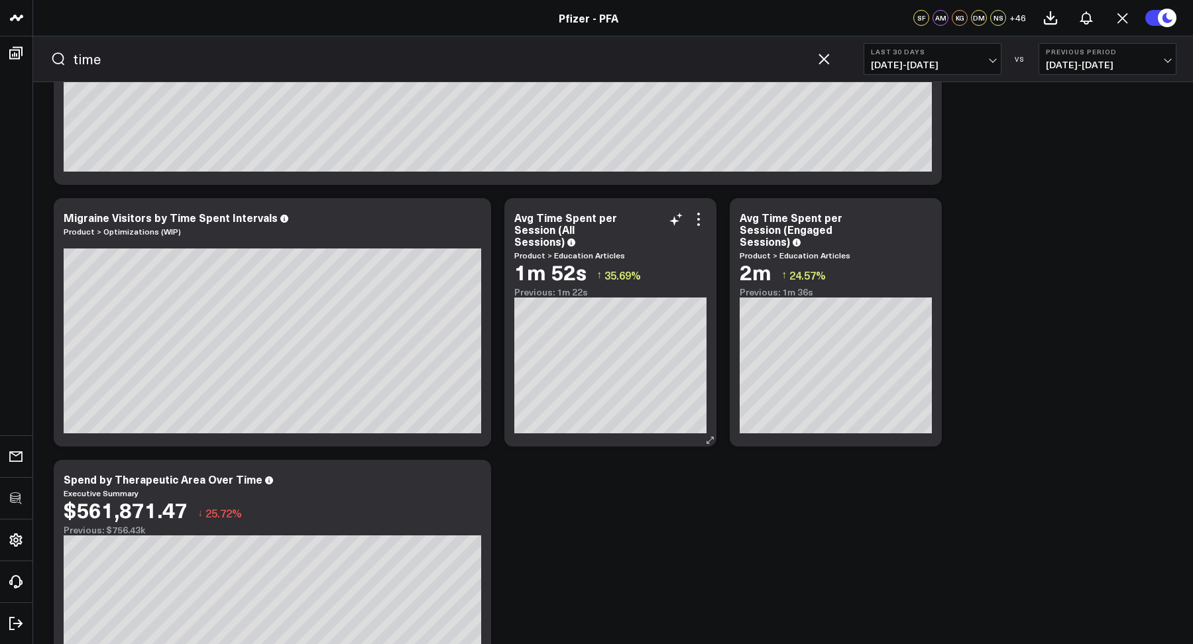
type input "time"
click at [562, 254] on link "Product > Education Articles" at bounding box center [569, 255] width 111 height 11
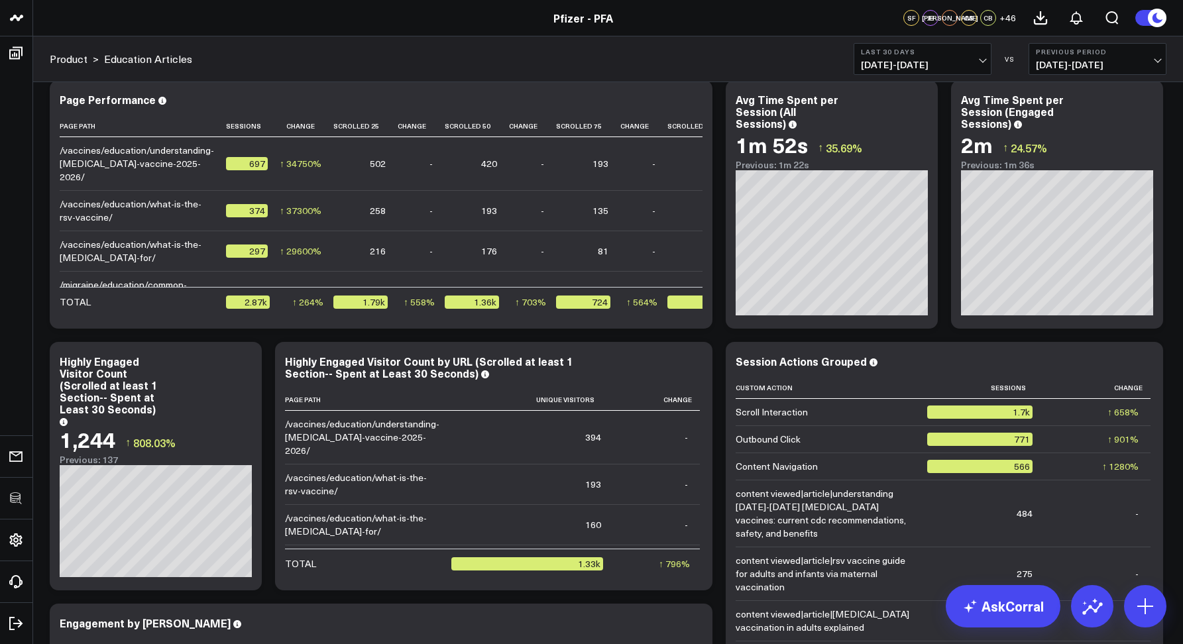
scroll to position [452, 0]
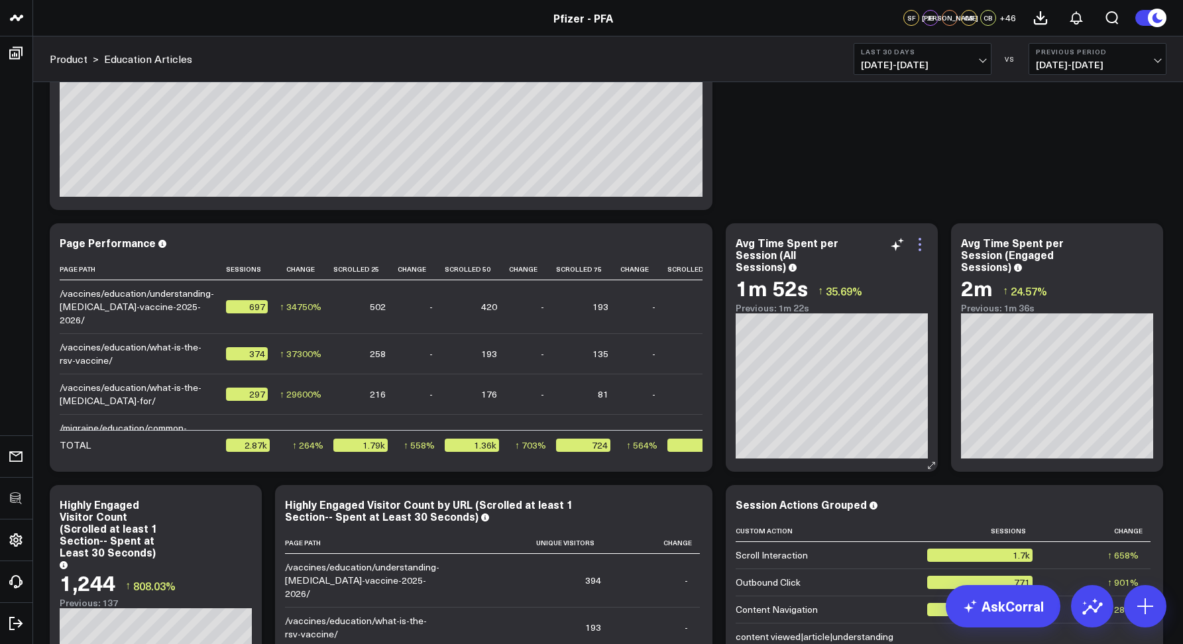
click at [922, 243] on icon at bounding box center [920, 245] width 16 height 16
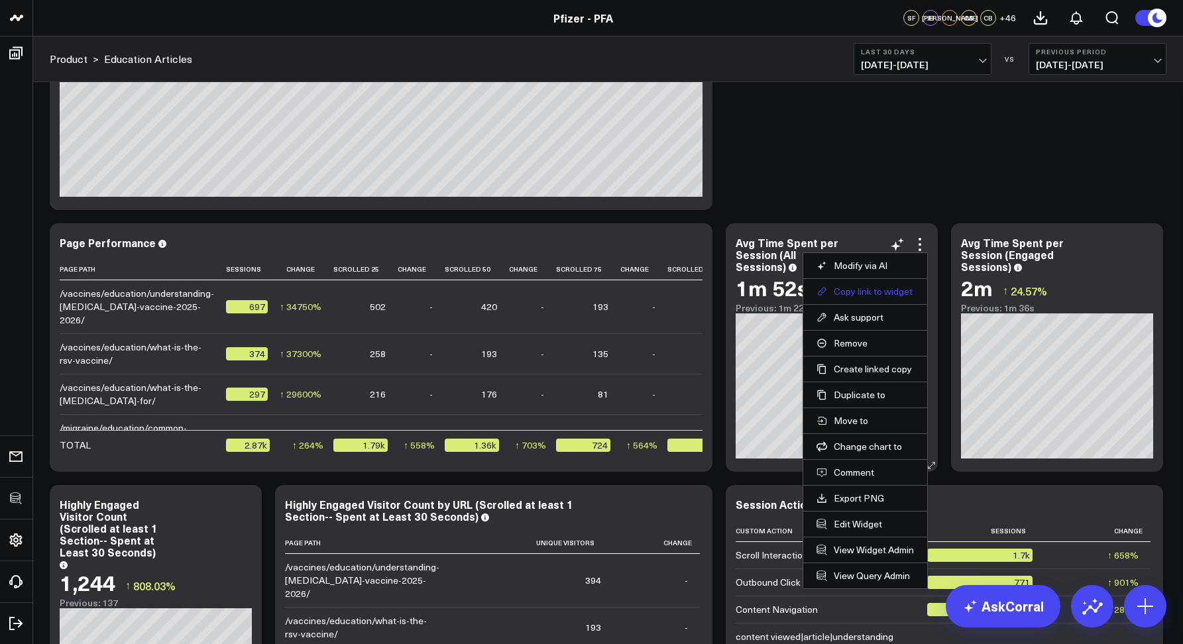
click at [844, 288] on button "Copy link to widget" at bounding box center [864, 292] width 97 height 12
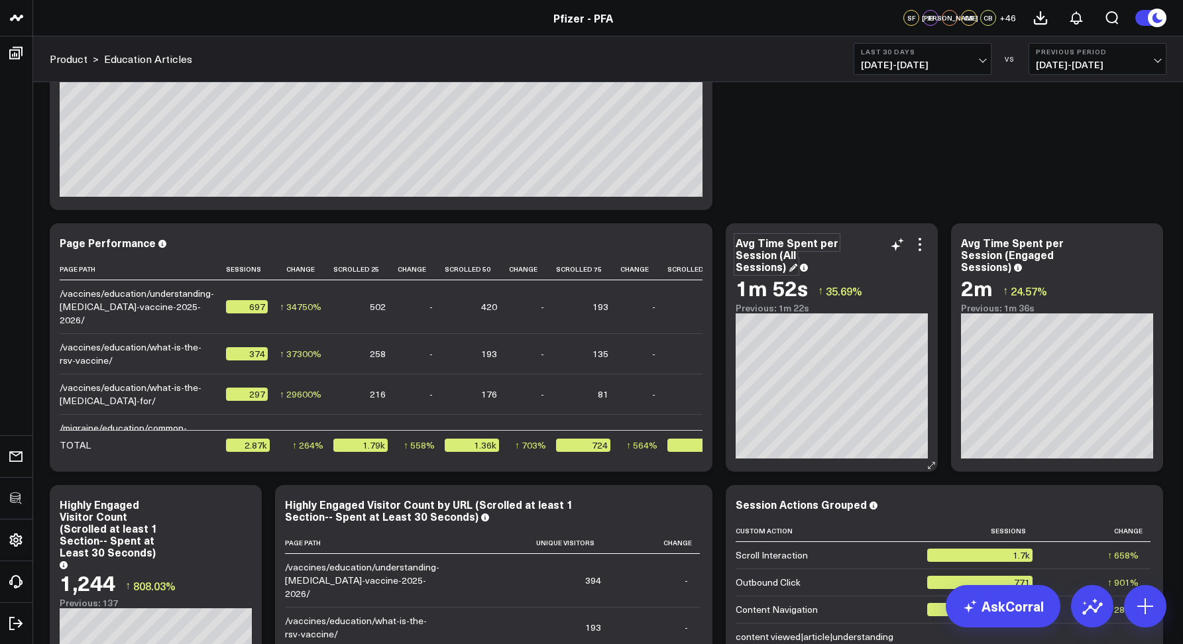
click at [751, 240] on div "Avg Time Spent per Session (All Sessions)" at bounding box center [787, 254] width 103 height 38
click at [747, 245] on div "Avg Time Spent per Session (All Sessions)" at bounding box center [787, 254] width 103 height 38
drag, startPoint x: 757, startPoint y: 241, endPoint x: 776, endPoint y: 253, distance: 22.4
click at [776, 253] on div "Avg Time Spent per Session (All Sessions)" at bounding box center [787, 254] width 103 height 38
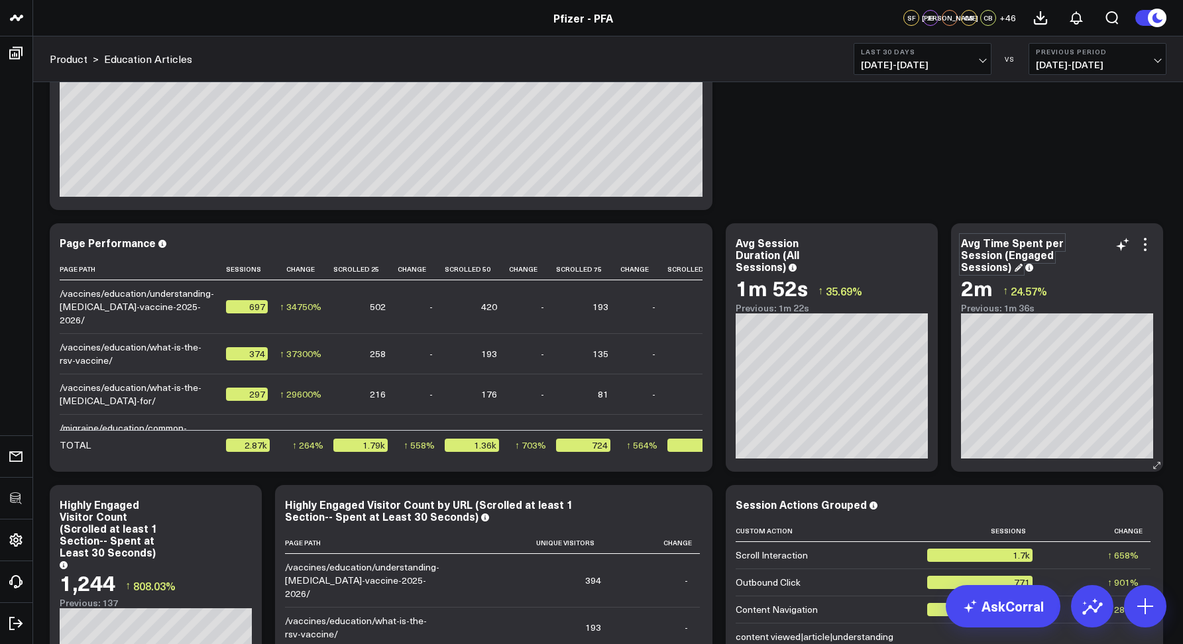
click at [981, 256] on div "Avg Time Spent per Session (Engaged Sessions)" at bounding box center [1012, 254] width 103 height 38
click at [999, 254] on div "Avg Time Spent per Session (Engaged Sessions)" at bounding box center [1012, 254] width 103 height 38
drag, startPoint x: 999, startPoint y: 255, endPoint x: 954, endPoint y: 245, distance: 46.1
click at [954, 245] on div "Avg Time Spent per Session (Engaged Sessions) 2m ↑ 24.57% Previous: 1m 36s" at bounding box center [1057, 347] width 212 height 248
